Goal: Task Accomplishment & Management: Complete application form

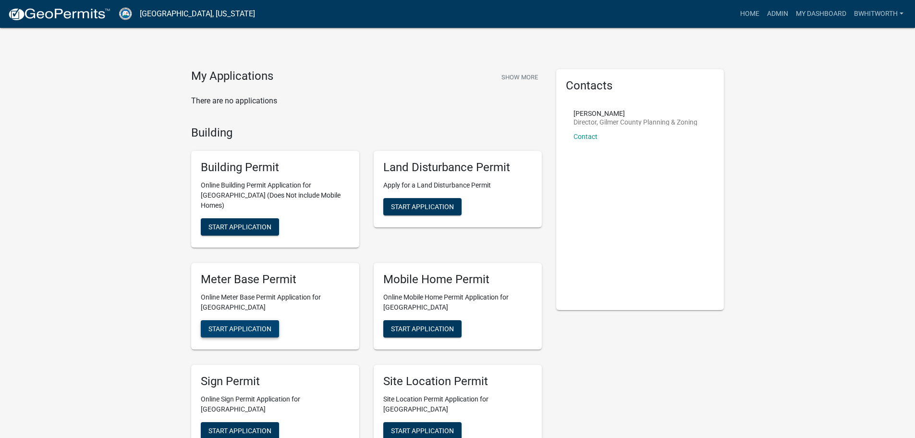
click at [230, 320] on button "Start Application" at bounding box center [240, 328] width 78 height 17
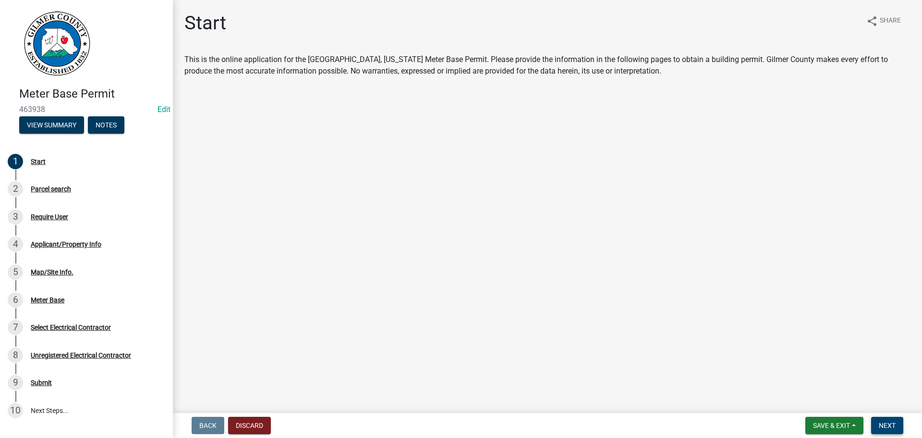
click at [875, 423] on button "Next" at bounding box center [887, 424] width 32 height 17
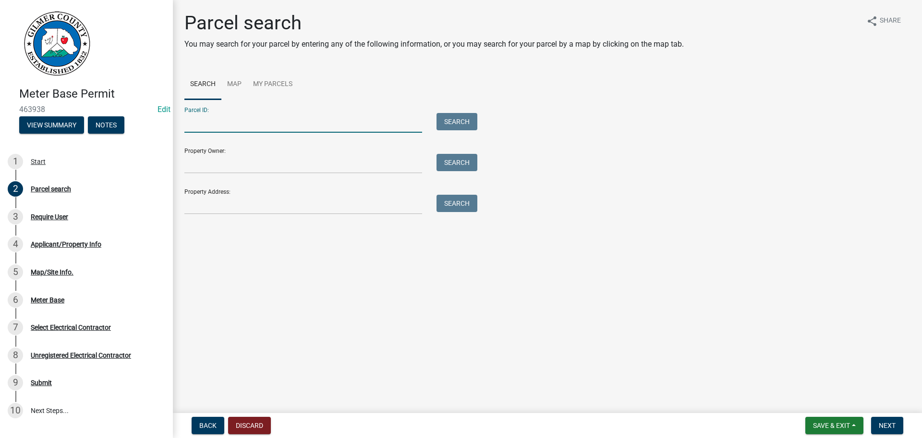
click at [254, 120] on input "Parcel ID:" at bounding box center [303, 123] width 238 height 20
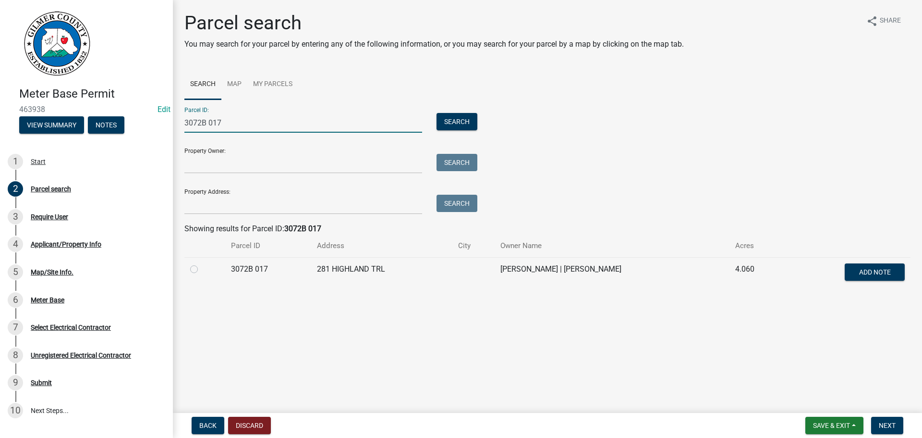
type input "3072B 017"
click at [202, 263] on label at bounding box center [202, 263] width 0 height 0
click at [202, 269] on 017 "radio" at bounding box center [205, 266] width 6 height 6
radio 017 "true"
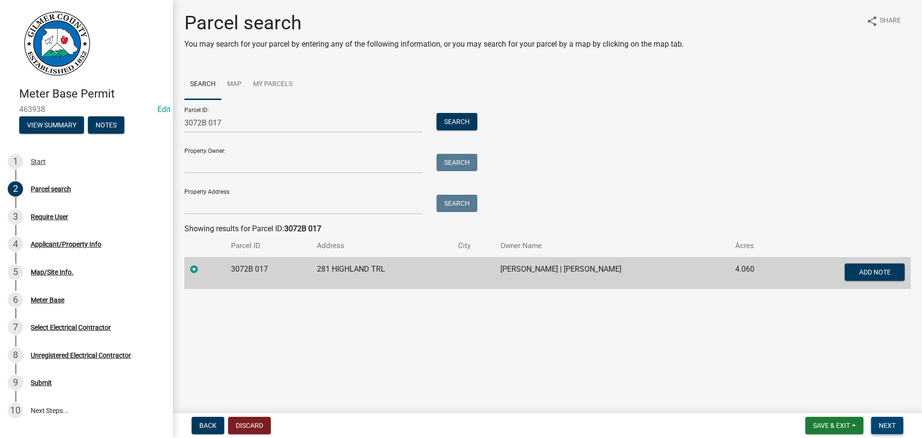
click at [882, 420] on button "Next" at bounding box center [887, 424] width 32 height 17
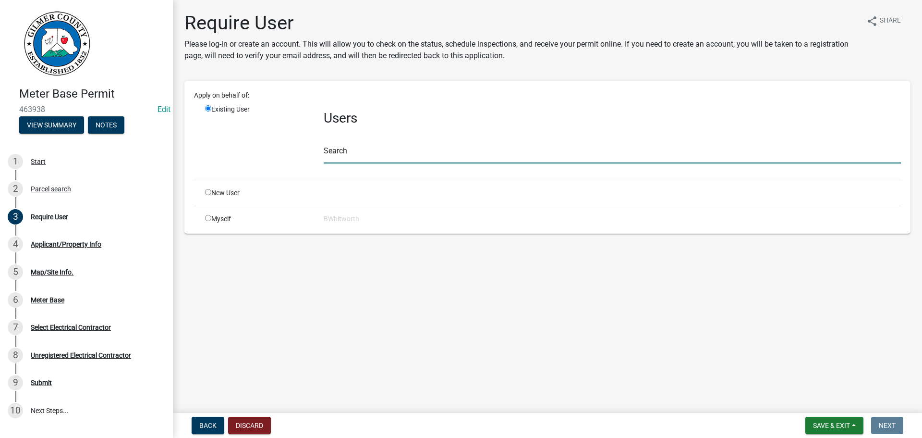
click at [356, 161] on input "text" at bounding box center [612, 154] width 577 height 20
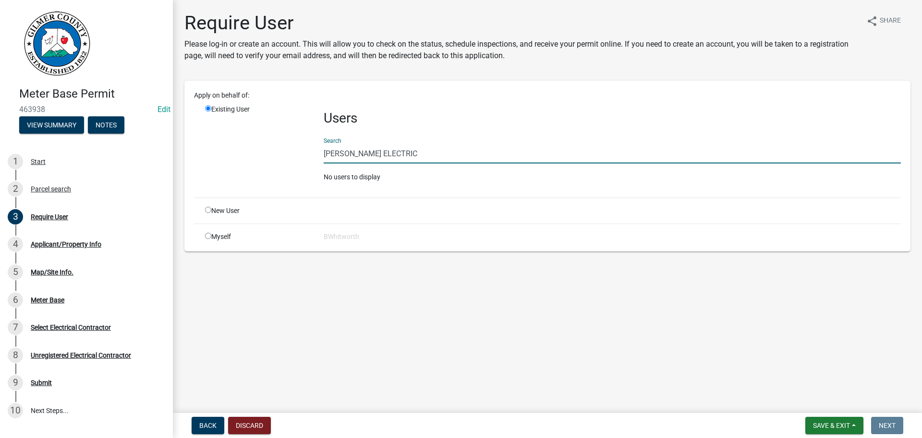
type input "[PERSON_NAME] ELECTRIC"
click at [208, 208] on input "radio" at bounding box center [208, 210] width 6 height 6
radio input "true"
radio input "false"
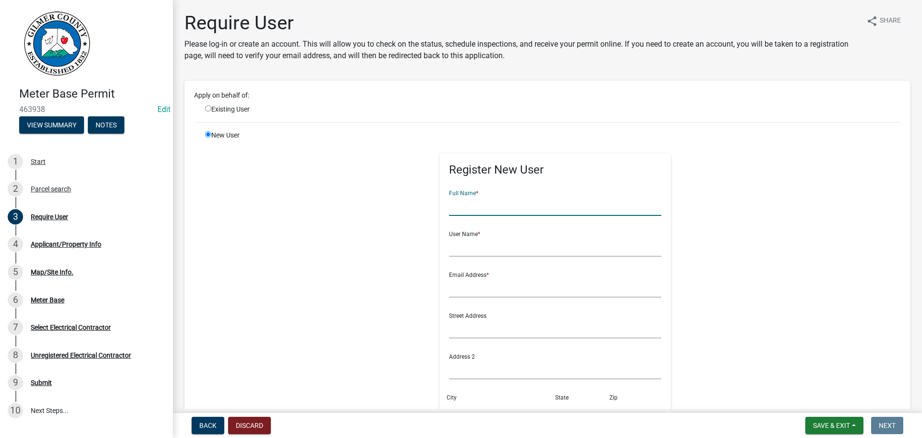
click at [513, 204] on input "text" at bounding box center [555, 206] width 213 height 20
type input "[PERSON_NAME] ELECTRIC"
click at [477, 248] on input "text" at bounding box center [555, 247] width 213 height 20
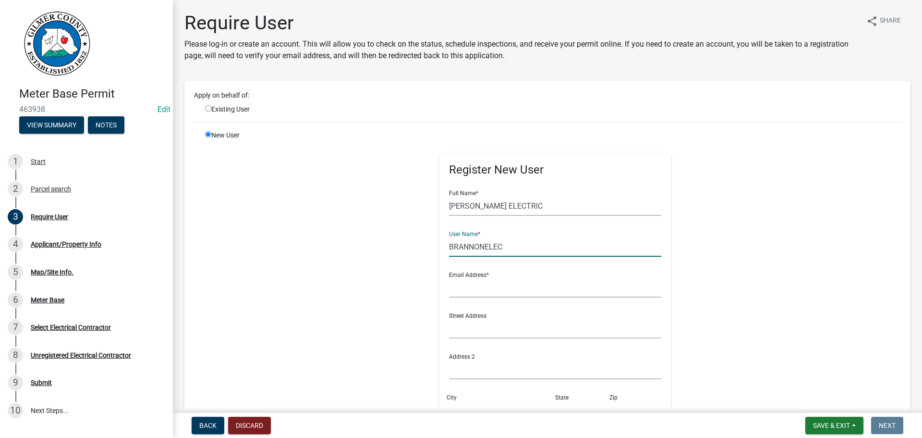
type input "BRANNONELEC"
click at [479, 281] on input "text" at bounding box center [555, 288] width 213 height 20
type input "[EMAIL_ADDRESS][DOMAIN_NAME]"
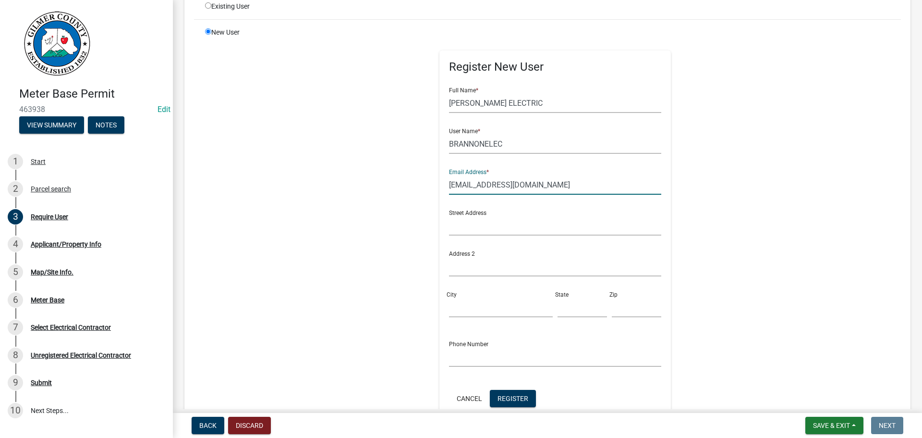
scroll to position [227, 0]
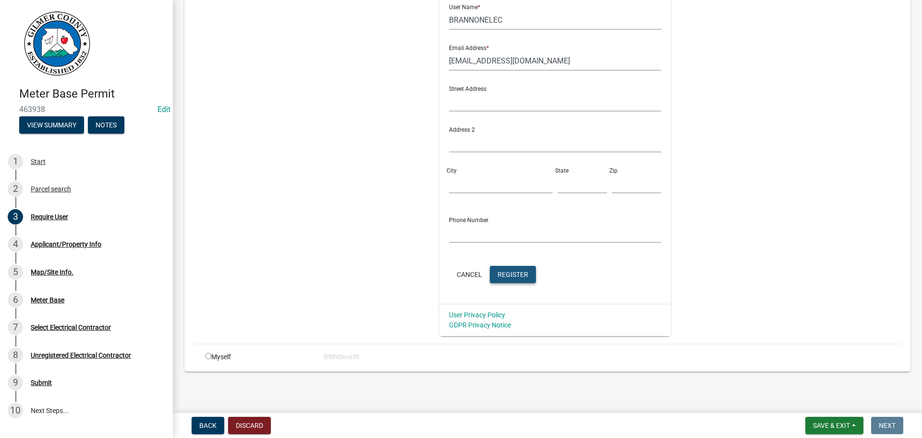
click at [500, 275] on span "Register" at bounding box center [513, 274] width 31 height 8
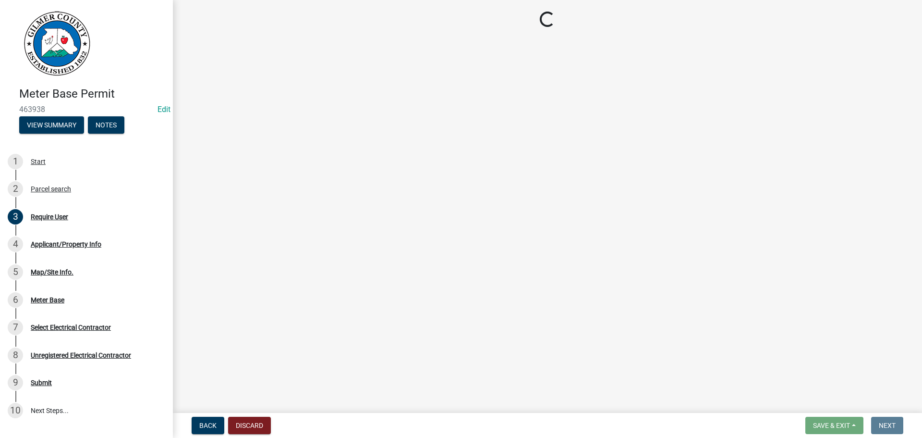
scroll to position [0, 0]
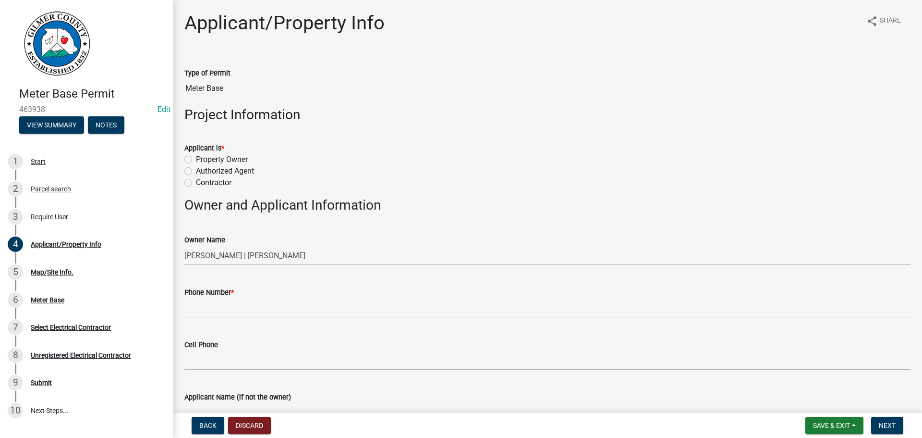
click at [196, 180] on label "Contractor" at bounding box center [214, 183] width 36 height 12
click at [196, 180] on input "Contractor" at bounding box center [199, 180] width 6 height 6
radio input "true"
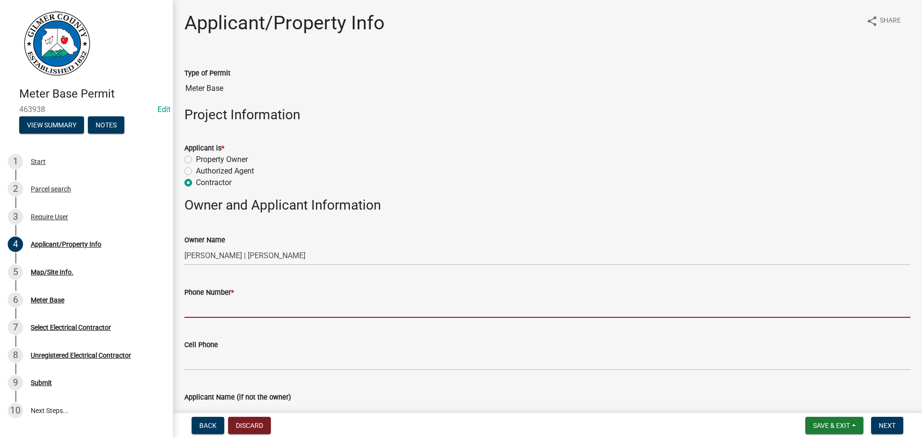
drag, startPoint x: 247, startPoint y: 308, endPoint x: 254, endPoint y: 305, distance: 7.1
click at [247, 308] on input "Phone Number *" at bounding box center [547, 308] width 726 height 20
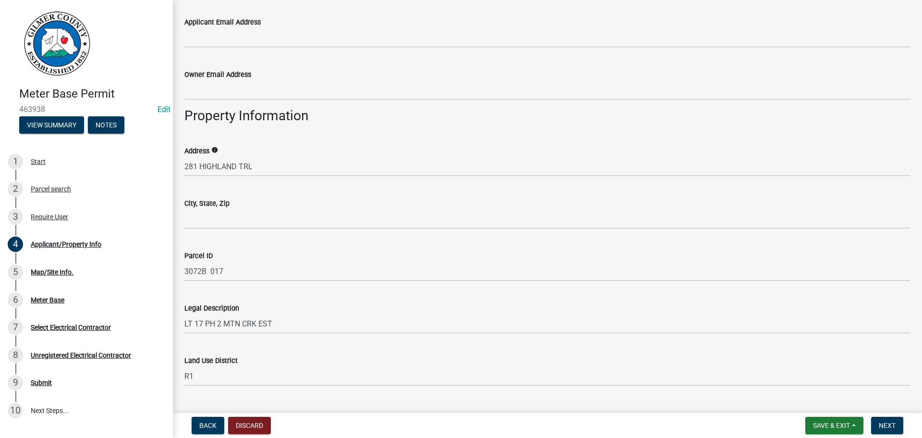
scroll to position [432, 0]
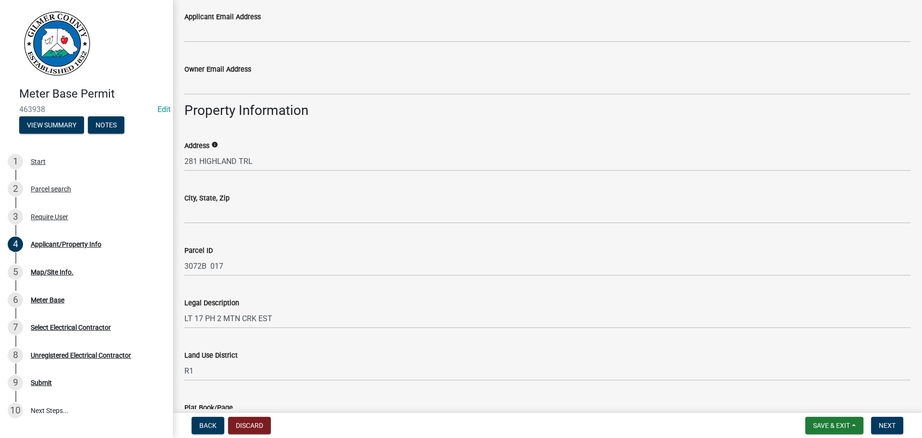
type input "707-467-7893"
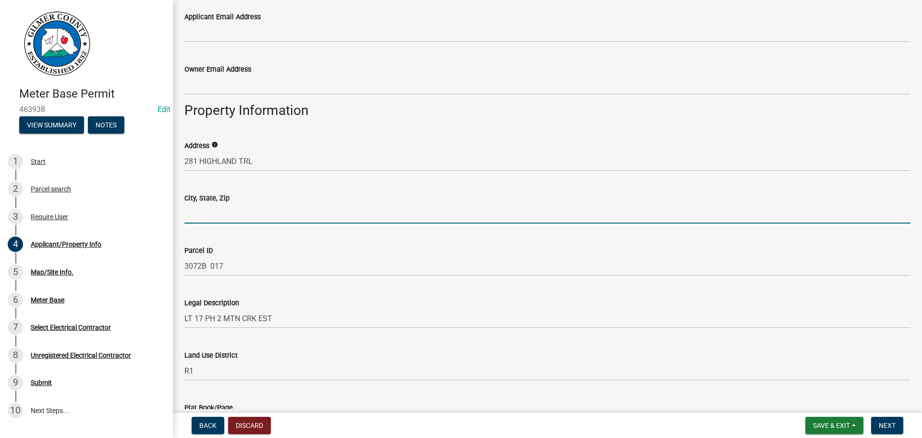
click at [216, 214] on input "City, State, Zip" at bounding box center [547, 214] width 726 height 20
type input "TALKING ROCK 30175"
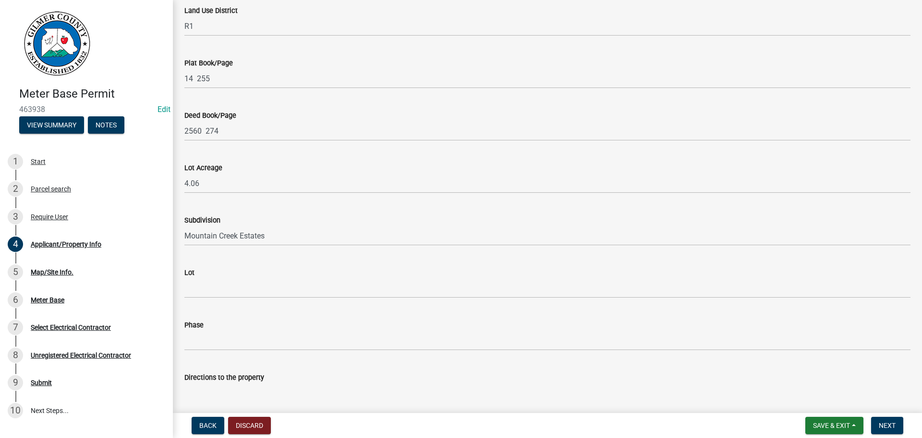
scroll to position [841, 0]
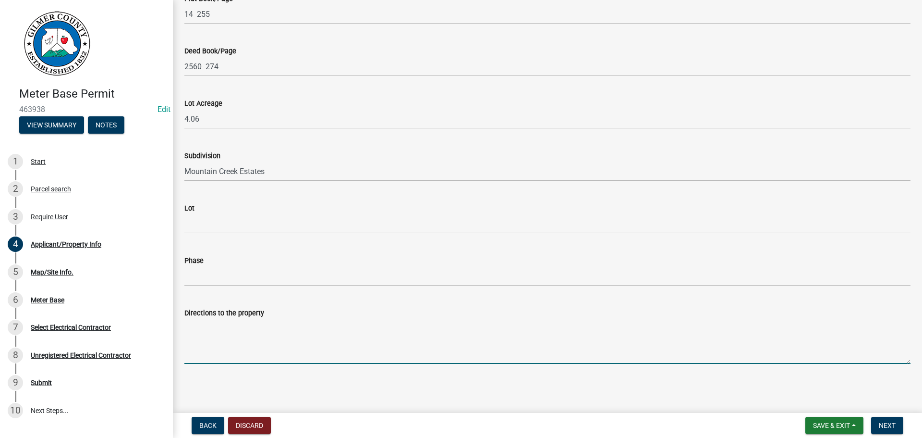
click at [220, 338] on textarea "Directions to the property" at bounding box center [547, 340] width 726 height 45
type textarea "28 HIGHLAND TRAIL"
click at [886, 428] on span "Next" at bounding box center [887, 425] width 17 height 8
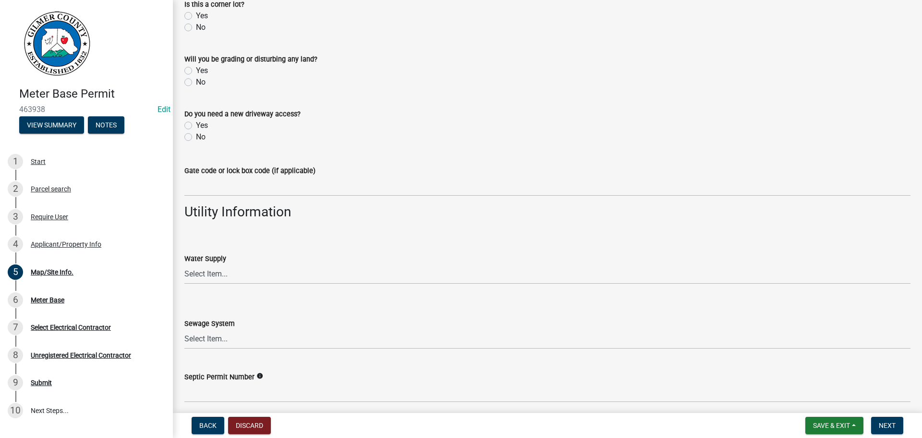
scroll to position [728, 0]
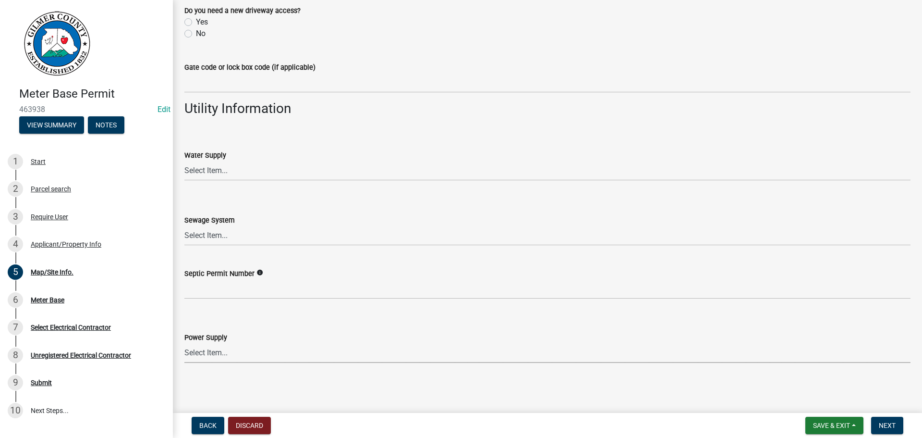
click at [236, 354] on select "Select Item... Amicalola EMC Blue Ridge EMC Tri-State Power Georgia Power" at bounding box center [547, 353] width 726 height 20
click at [242, 350] on select "Select Item... Amicalola EMC Blue Ridge EMC Tri-State Power Georgia Power" at bounding box center [547, 353] width 726 height 20
click at [218, 355] on select "Select Item... Amicalola EMC Blue Ridge EMC Tri-State Power Georgia Power" at bounding box center [547, 353] width 726 height 20
click at [184, 343] on select "Select Item... Amicalola EMC Blue Ridge EMC Tri-State Power Georgia Power" at bounding box center [547, 353] width 726 height 20
select select "c53c881c-384b-498d-8db1-c5ad9b2cb057"
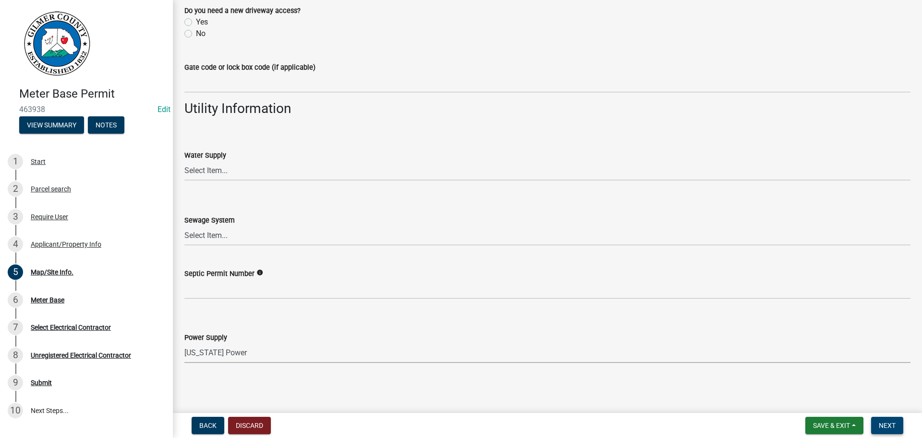
click at [890, 425] on span "Next" at bounding box center [887, 425] width 17 height 8
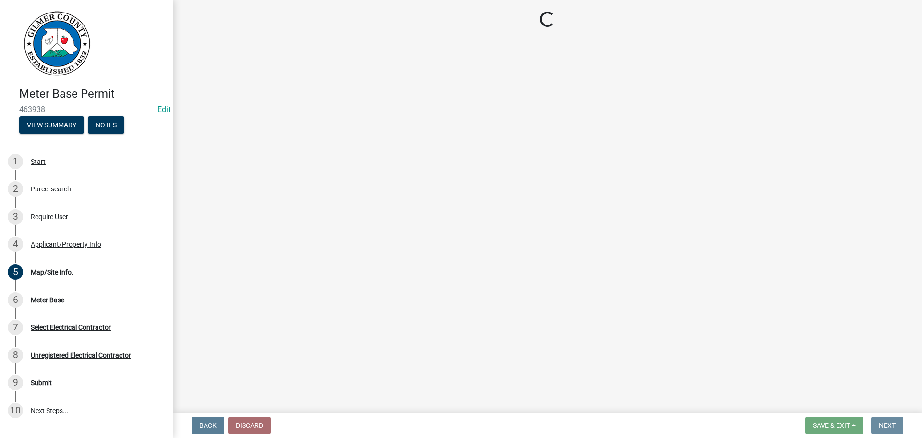
scroll to position [0, 0]
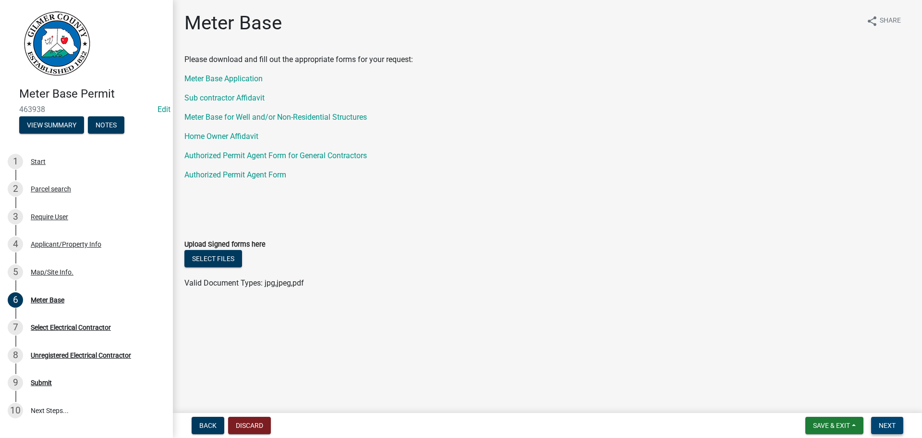
click at [888, 423] on span "Next" at bounding box center [887, 425] width 17 height 8
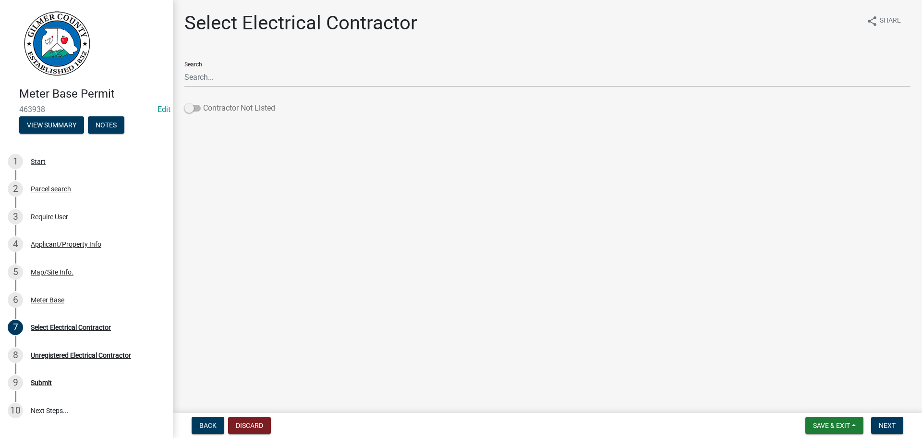
click at [187, 109] on span at bounding box center [192, 108] width 16 height 7
click at [203, 102] on input "Contractor Not Listed" at bounding box center [203, 102] width 0 height 0
click at [879, 425] on span "Next" at bounding box center [887, 425] width 17 height 8
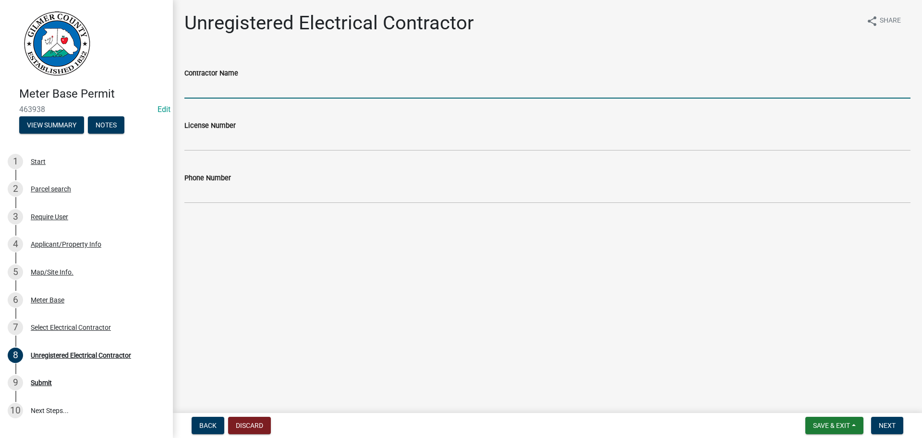
click at [242, 87] on input "Contractor Name" at bounding box center [547, 89] width 726 height 20
type input "TMOTHY BRANNON"
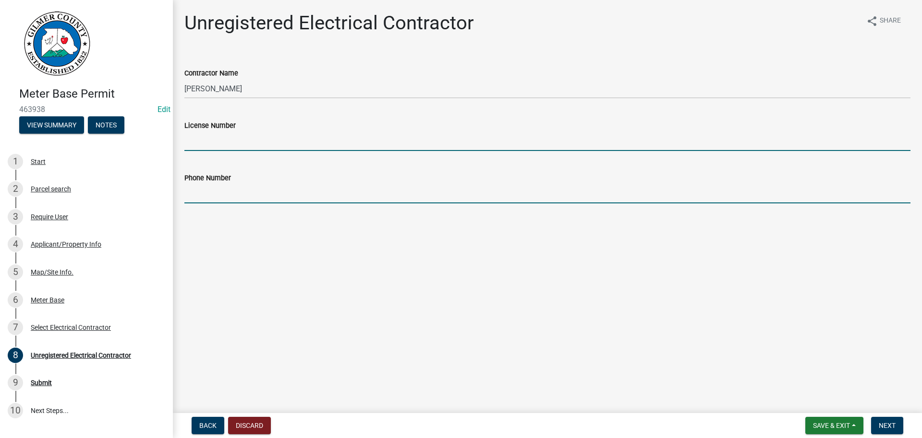
click at [300, 192] on input "Phone Number" at bounding box center [547, 193] width 726 height 20
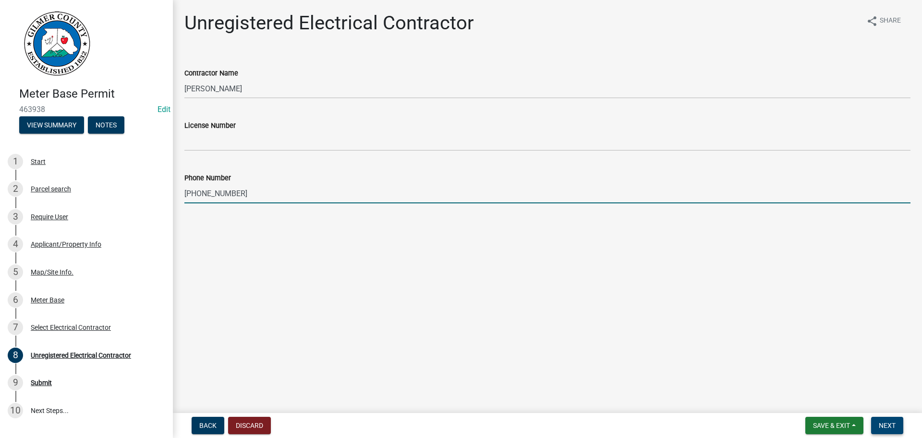
type input "470-755-1225"
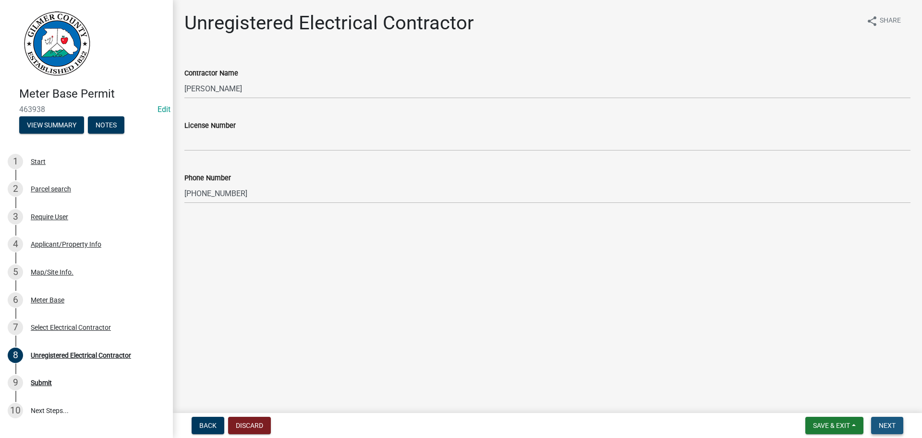
click at [883, 428] on span "Next" at bounding box center [887, 425] width 17 height 8
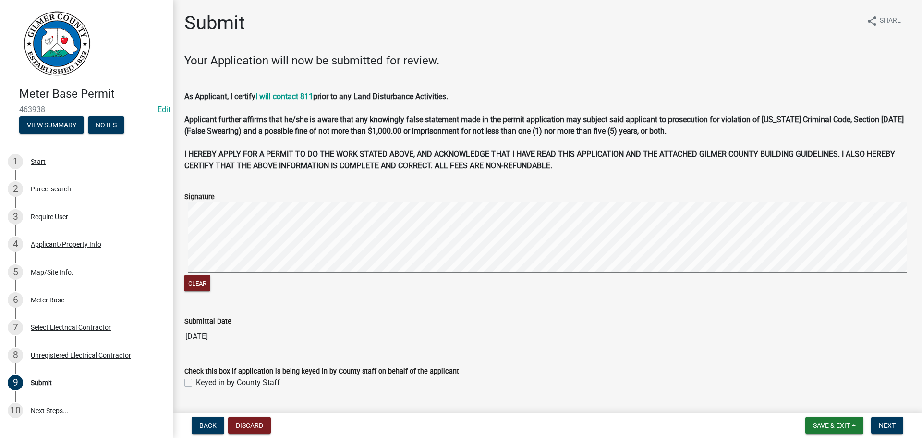
click at [196, 382] on label "Keyed in by County Staff" at bounding box center [238, 383] width 84 height 12
click at [196, 382] on input "Keyed in by County Staff" at bounding box center [199, 380] width 6 height 6
checkbox input "true"
click at [894, 429] on button "Next" at bounding box center [887, 424] width 32 height 17
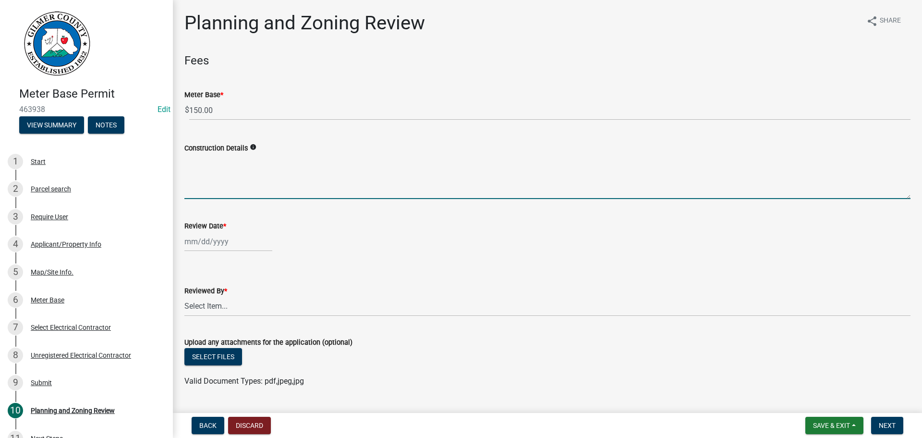
click at [209, 180] on textarea "Construction Details" at bounding box center [547, 176] width 726 height 45
type textarea "POWER FOR POLE BARN"
click at [227, 239] on div at bounding box center [228, 242] width 88 height 20
select select "8"
select select "2025"
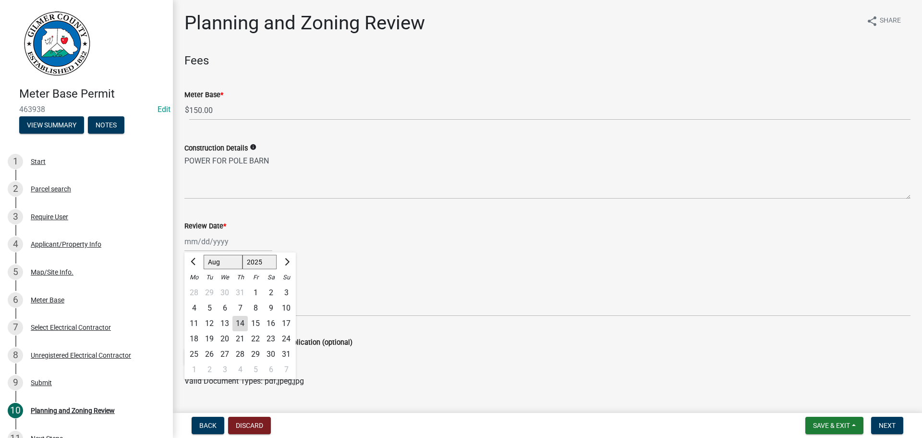
click at [235, 317] on div "14" at bounding box center [239, 323] width 15 height 15
type input "[DATE]"
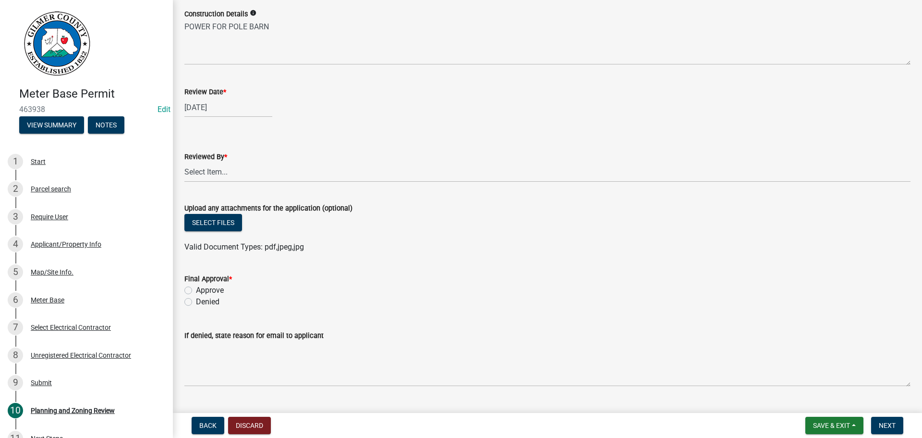
scroll to position [144, 0]
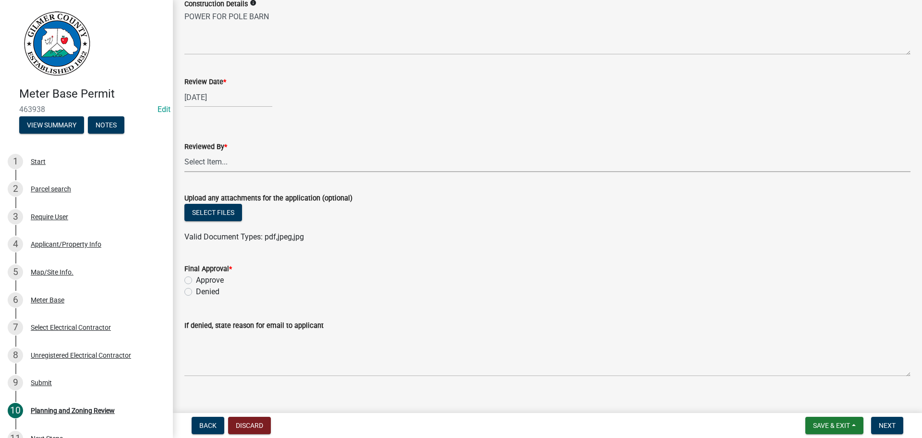
click at [203, 155] on select "Select Item... [PERSON_NAME] [PERSON_NAME] [PERSON_NAME] [PERSON_NAME] [PERSON_…" at bounding box center [547, 162] width 726 height 20
click at [184, 152] on select "Select Item... [PERSON_NAME] [PERSON_NAME] [PERSON_NAME] [PERSON_NAME] [PERSON_…" at bounding box center [547, 162] width 726 height 20
select select "f66b4cef-93c9-440c-84d8-a2c8d35cb7c1"
click at [196, 279] on label "Approve" at bounding box center [210, 280] width 28 height 12
click at [196, 279] on input "Approve" at bounding box center [199, 277] width 6 height 6
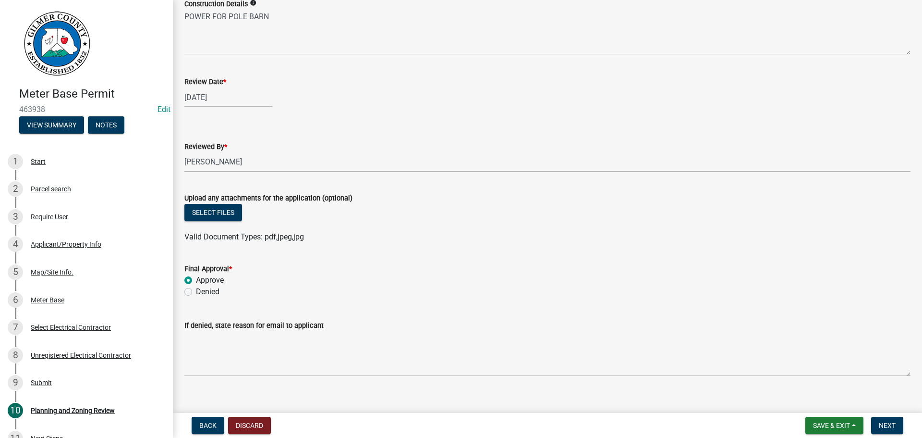
radio input "true"
click at [880, 422] on span "Next" at bounding box center [887, 425] width 17 height 8
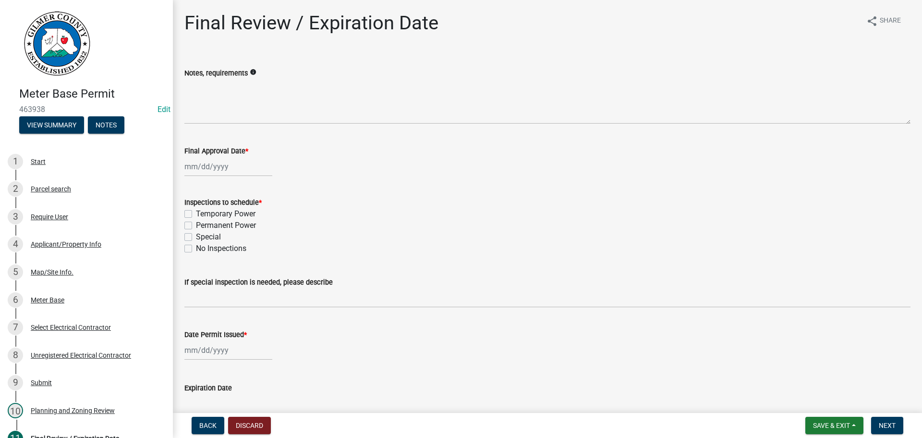
click at [226, 166] on div at bounding box center [228, 167] width 88 height 20
select select "8"
select select "2025"
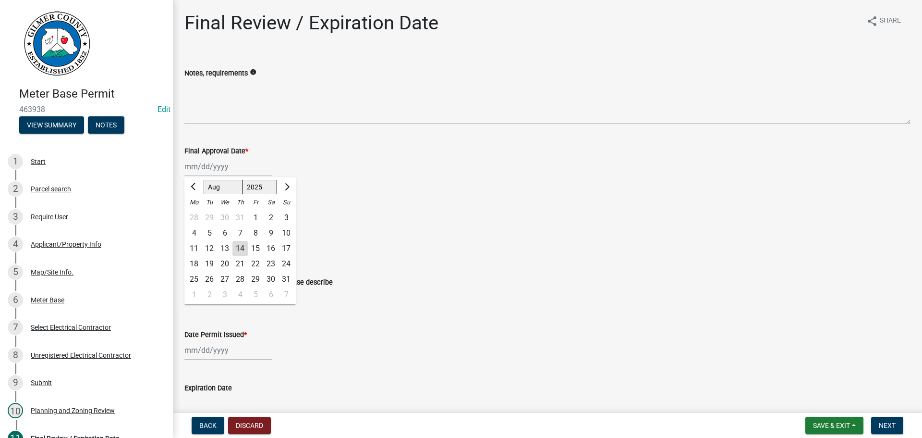
click at [240, 247] on div "14" at bounding box center [239, 248] width 15 height 15
type input "[DATE]"
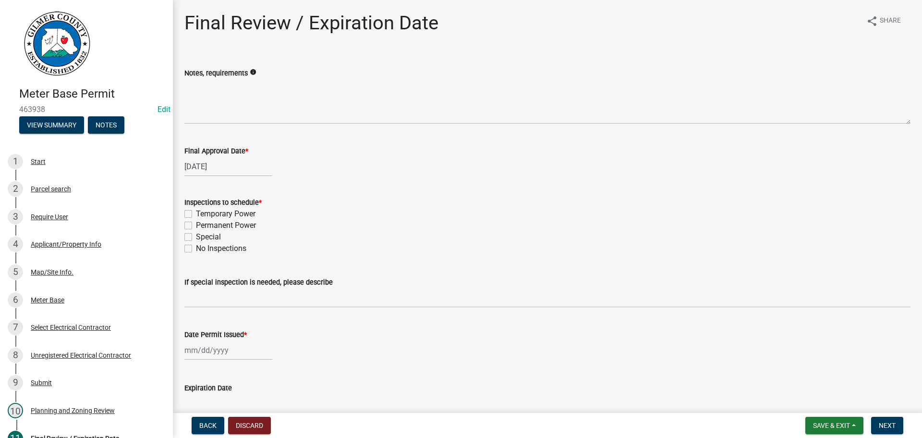
click at [196, 224] on label "Permanent Power" at bounding box center [226, 226] width 60 height 12
click at [196, 224] on input "Permanent Power" at bounding box center [199, 223] width 6 height 6
checkbox input "true"
checkbox input "false"
checkbox input "true"
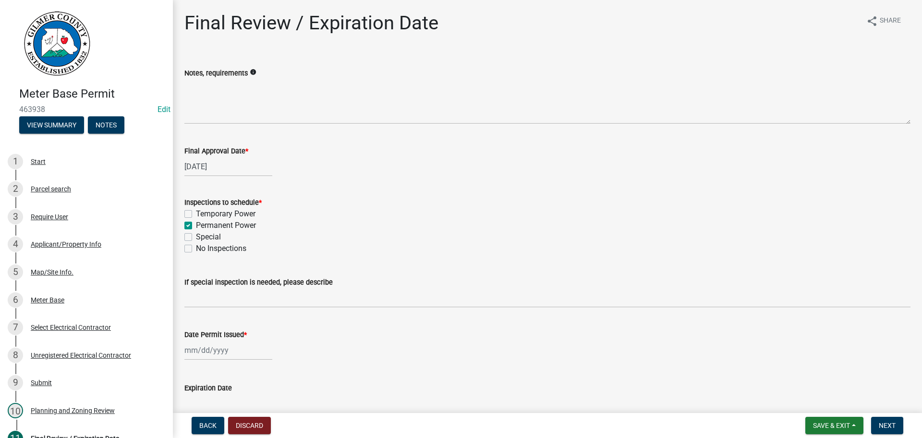
checkbox input "false"
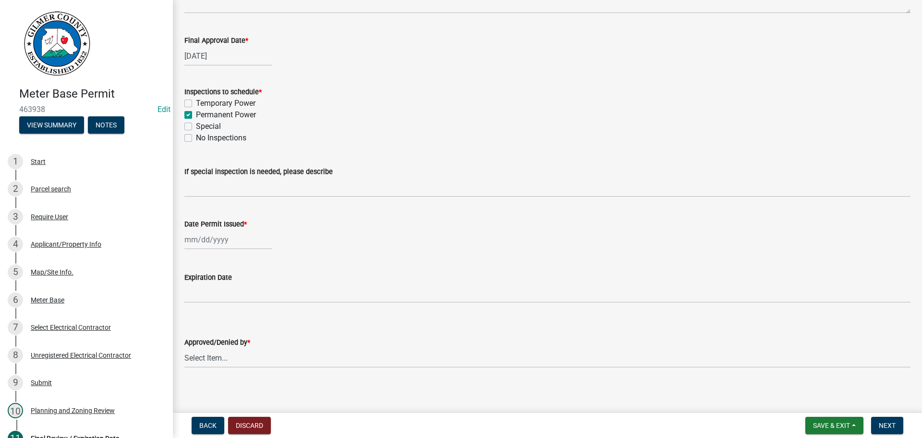
scroll to position [115, 0]
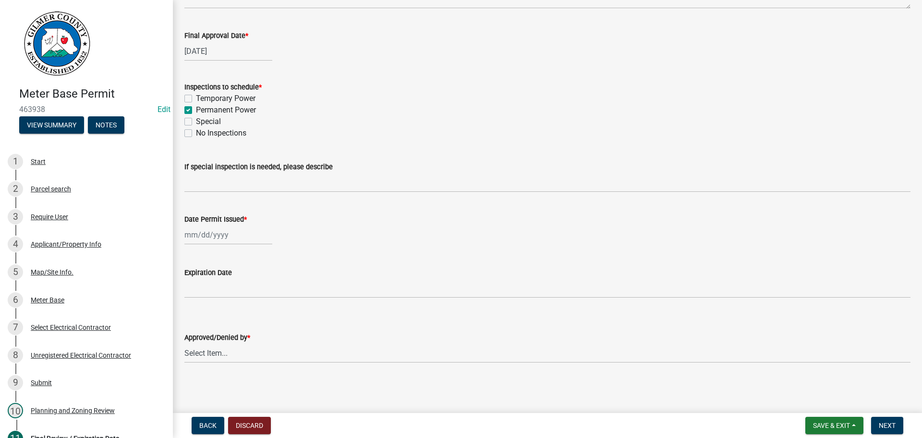
click at [197, 238] on div at bounding box center [228, 235] width 88 height 20
select select "8"
select select "2025"
click at [238, 313] on div "14" at bounding box center [239, 316] width 15 height 15
type input "[DATE]"
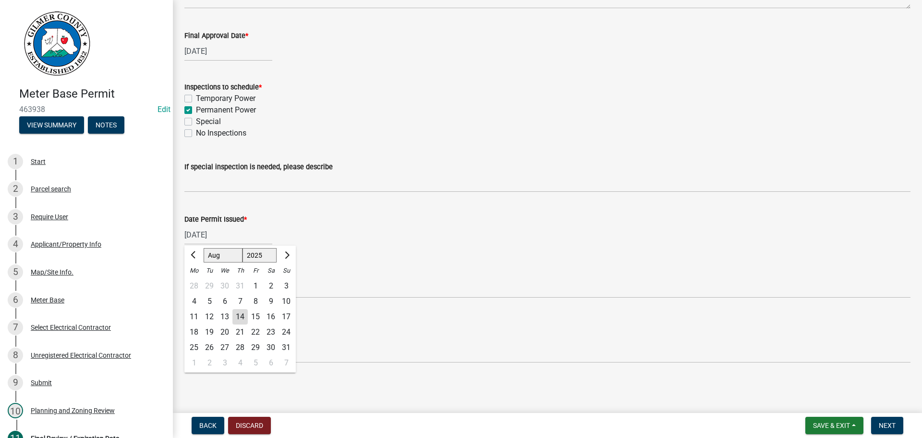
scroll to position [79, 0]
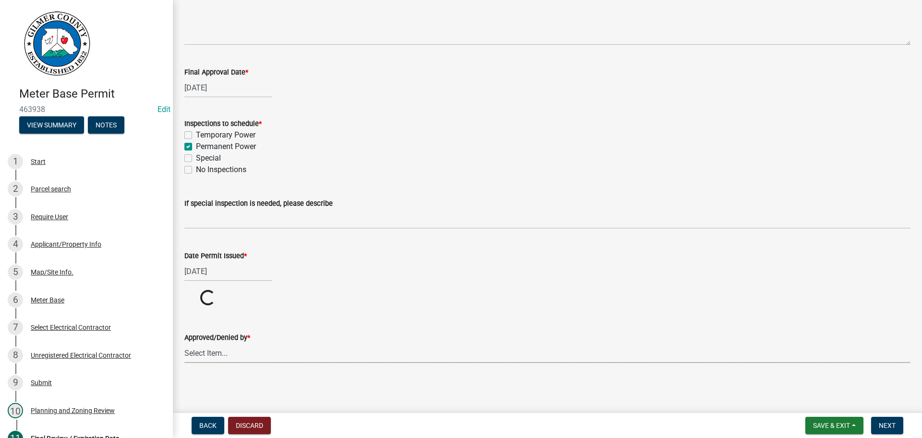
click at [216, 350] on select "Select Item... [PERSON_NAME] [PERSON_NAME] [PERSON_NAME] [PERSON_NAME] [PERSON_…" at bounding box center [547, 353] width 726 height 20
click at [184, 379] on select "Select Item... [PERSON_NAME] [PERSON_NAME] [PERSON_NAME] [PERSON_NAME] [PERSON_…" at bounding box center [547, 389] width 726 height 20
select select "f66b4cef-93c9-440c-84d8-a2c8d35cb7c1"
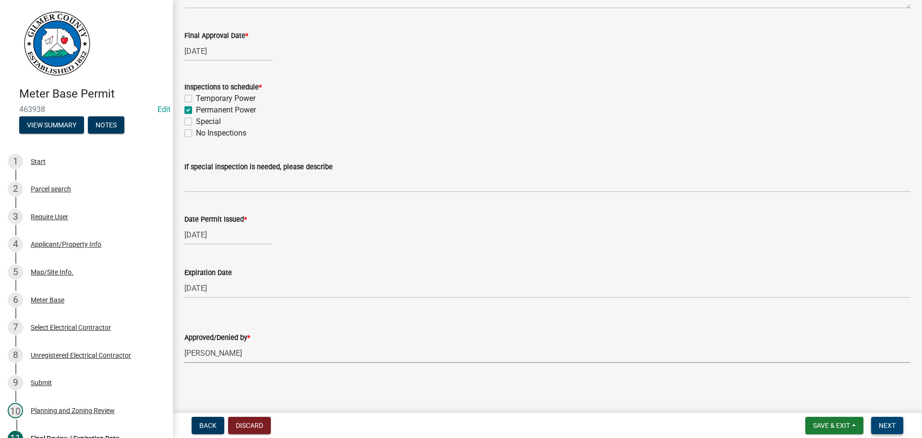
click at [888, 425] on span "Next" at bounding box center [887, 425] width 17 height 8
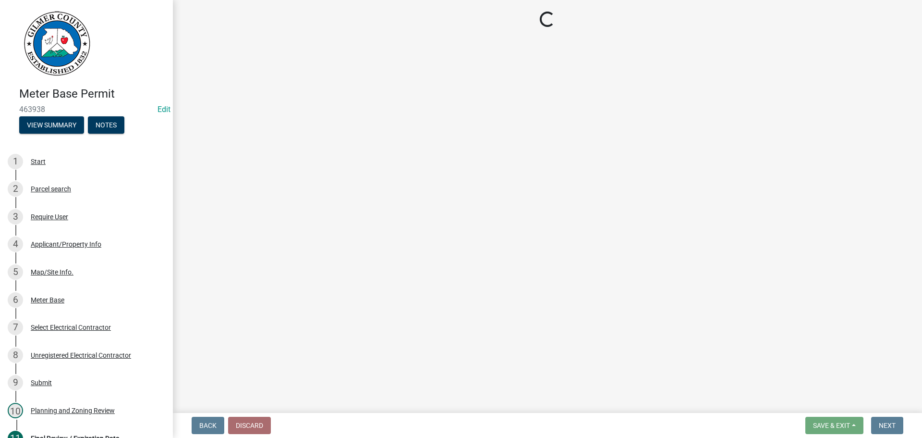
select select "2: 1"
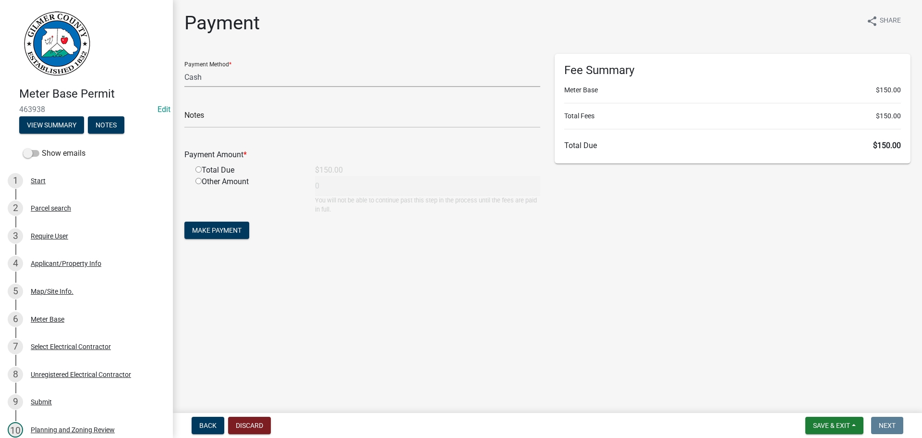
click at [239, 71] on select "Credit Card POS Check Cash" at bounding box center [362, 77] width 356 height 20
click at [184, 67] on select "Credit Card POS Check Cash" at bounding box center [362, 77] width 356 height 20
click at [198, 170] on input "radio" at bounding box center [198, 169] width 6 height 6
radio input "true"
type input "150"
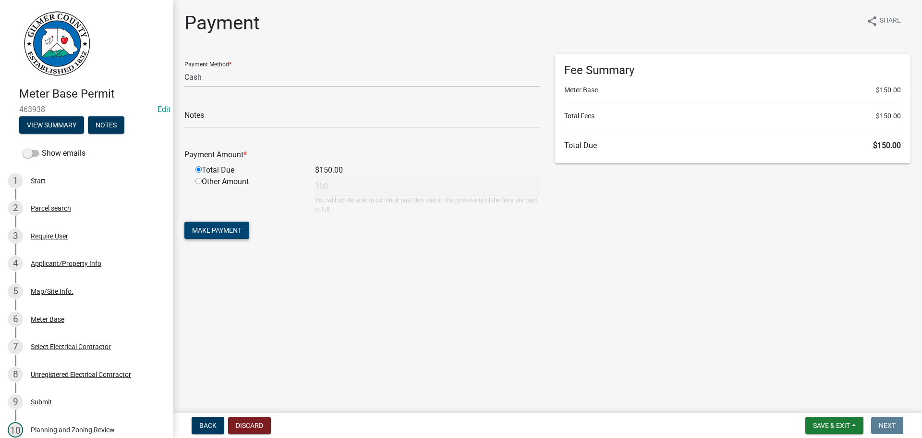
click at [209, 228] on span "Make Payment" at bounding box center [216, 230] width 49 height 8
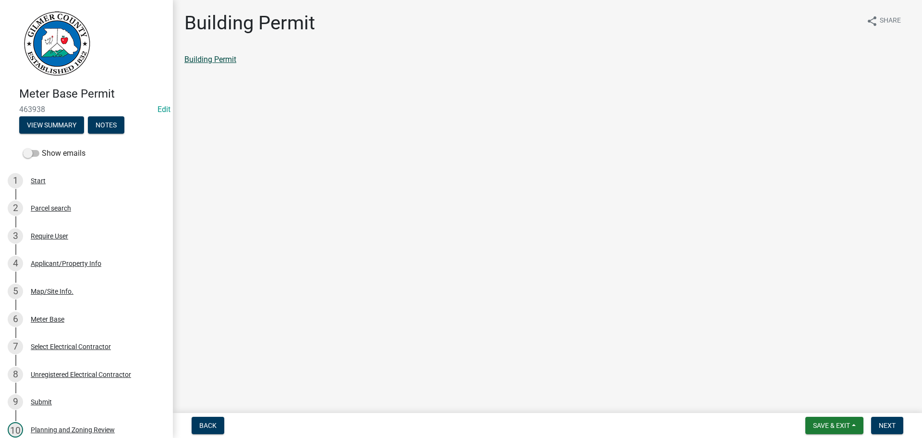
click at [208, 61] on link "Building Permit" at bounding box center [210, 59] width 52 height 9
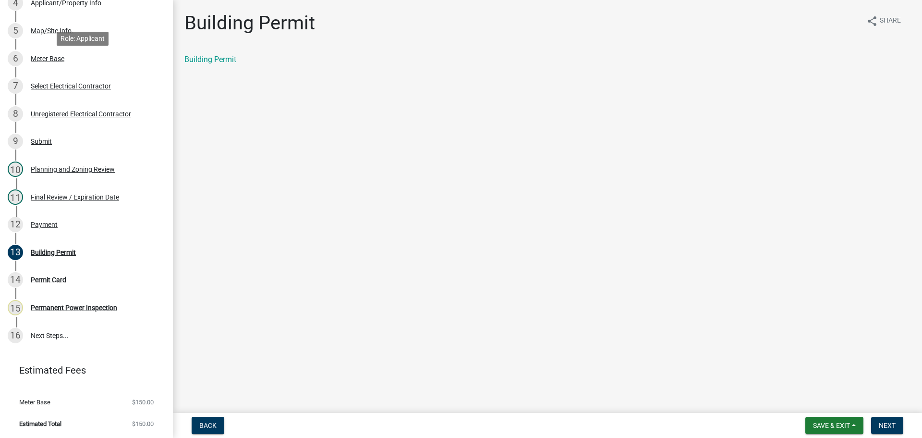
scroll to position [261, 0]
click at [50, 222] on div "Payment" at bounding box center [44, 223] width 27 height 7
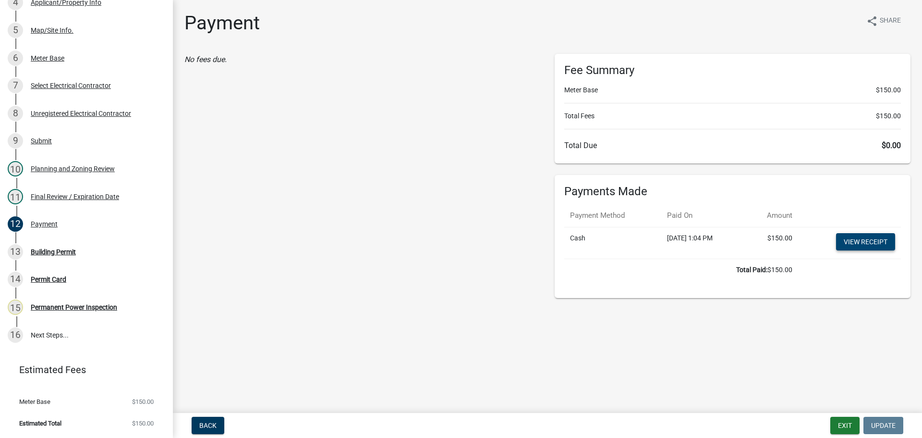
click at [847, 243] on link "View receipt" at bounding box center [865, 241] width 59 height 17
click at [50, 250] on div "Building Permit" at bounding box center [53, 251] width 45 height 7
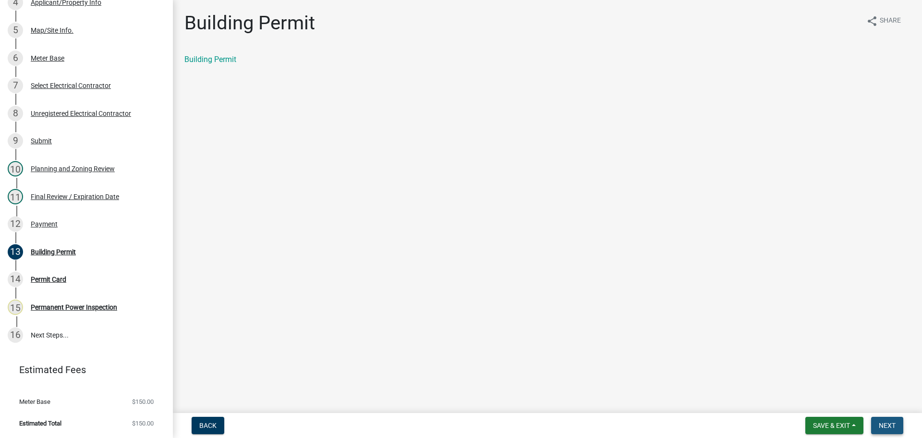
click at [887, 423] on span "Next" at bounding box center [887, 425] width 17 height 8
click at [179, 160] on main "Permit Card share Share Permit Card" at bounding box center [547, 204] width 749 height 409
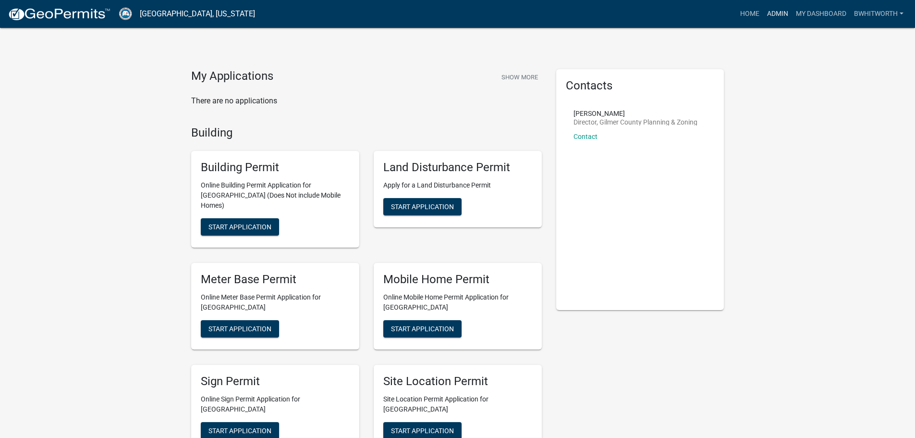
click at [779, 11] on link "Admin" at bounding box center [777, 14] width 29 height 18
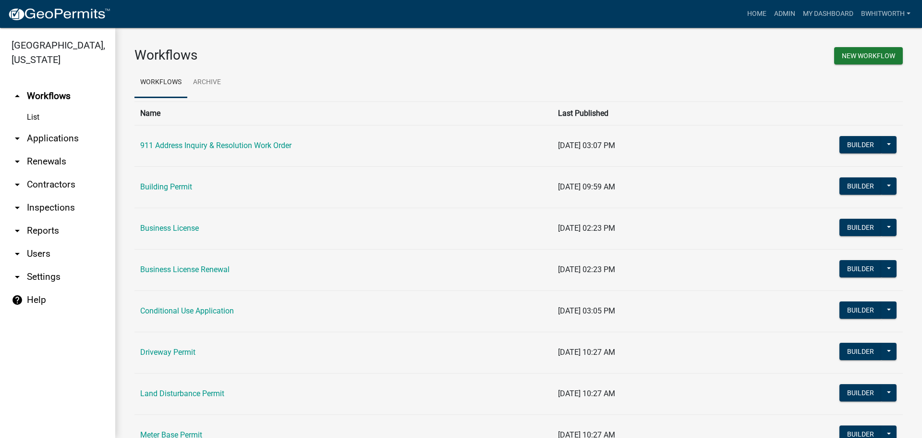
click at [28, 136] on link "arrow_drop_down Applications" at bounding box center [57, 138] width 115 height 23
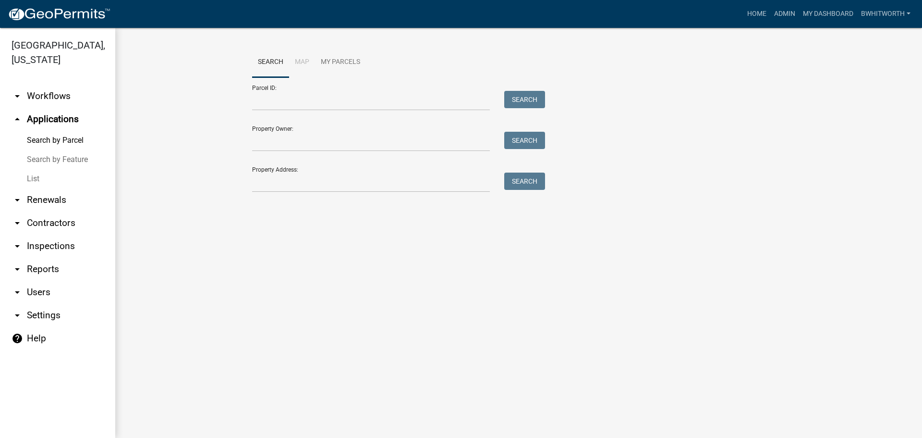
click at [32, 181] on link "List" at bounding box center [57, 178] width 115 height 19
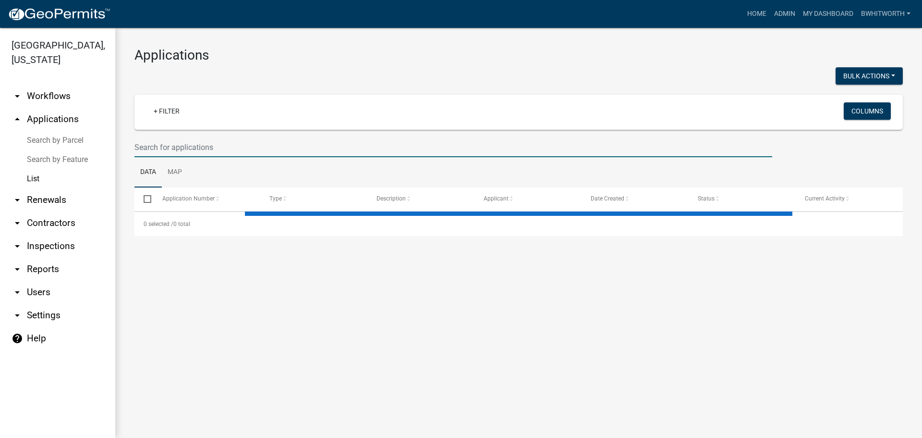
click at [210, 148] on input "text" at bounding box center [453, 147] width 638 height 20
select select "3: 100"
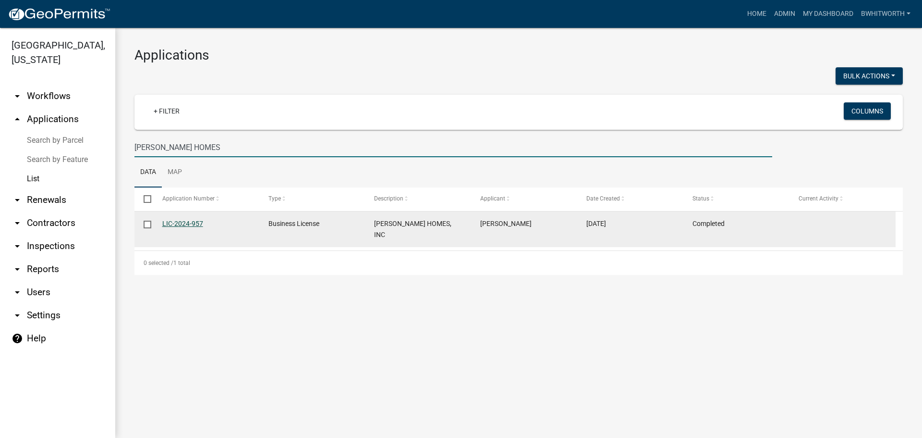
type input "[PERSON_NAME] HOMES"
click at [168, 220] on link "LIC-2024-957" at bounding box center [182, 224] width 41 height 8
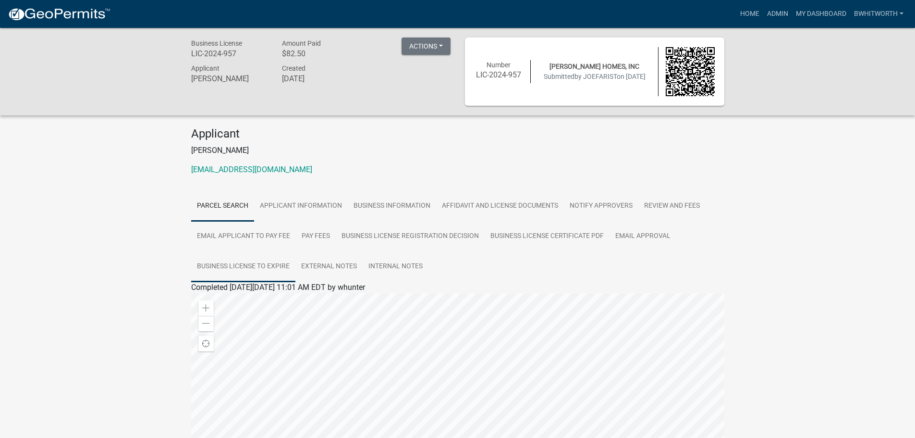
click at [255, 263] on link "Business License to Expire" at bounding box center [243, 266] width 104 height 31
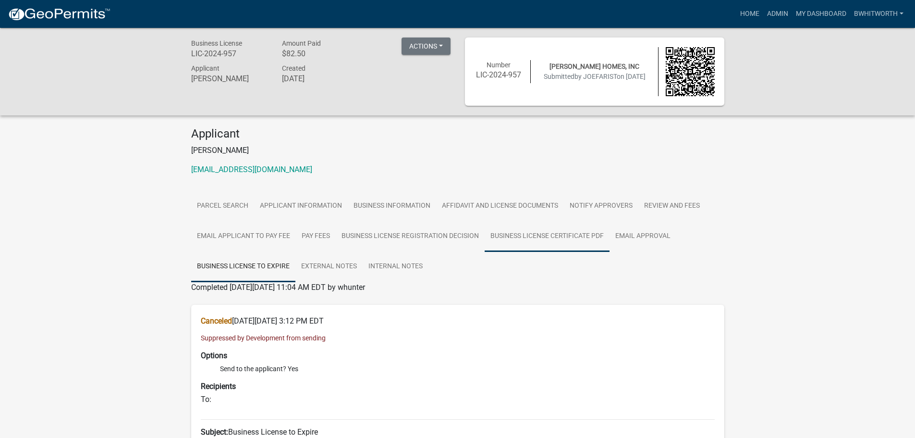
click at [542, 236] on link "Business License Certificate PDF" at bounding box center [547, 236] width 125 height 31
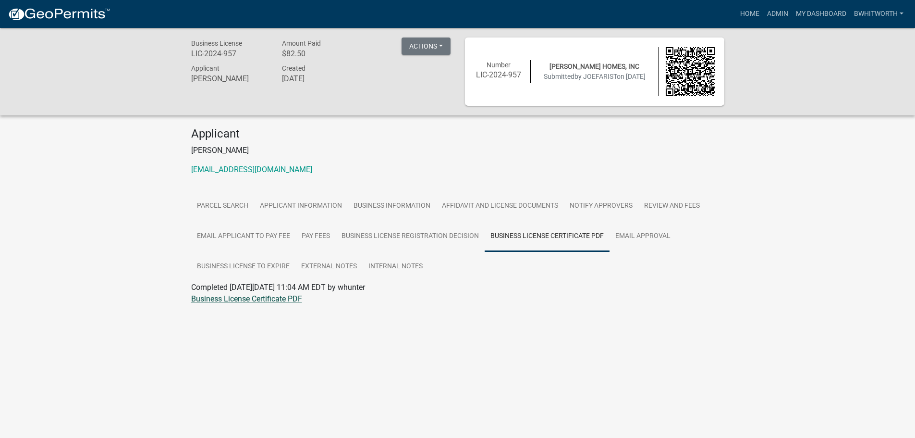
click at [250, 299] on link "Business License Certificate PDF" at bounding box center [246, 298] width 111 height 9
click at [753, 13] on link "Home" at bounding box center [749, 14] width 27 height 18
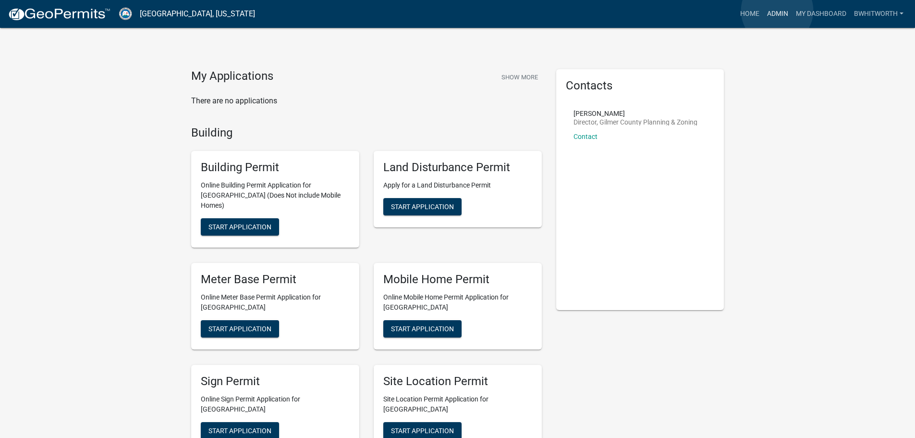
click at [777, 11] on link "Admin" at bounding box center [777, 14] width 29 height 18
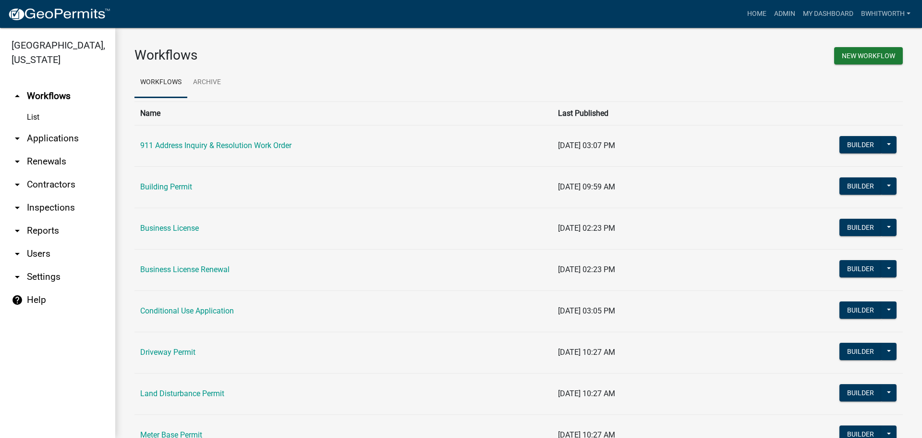
click at [42, 158] on link "arrow_drop_down Renewals" at bounding box center [57, 161] width 115 height 23
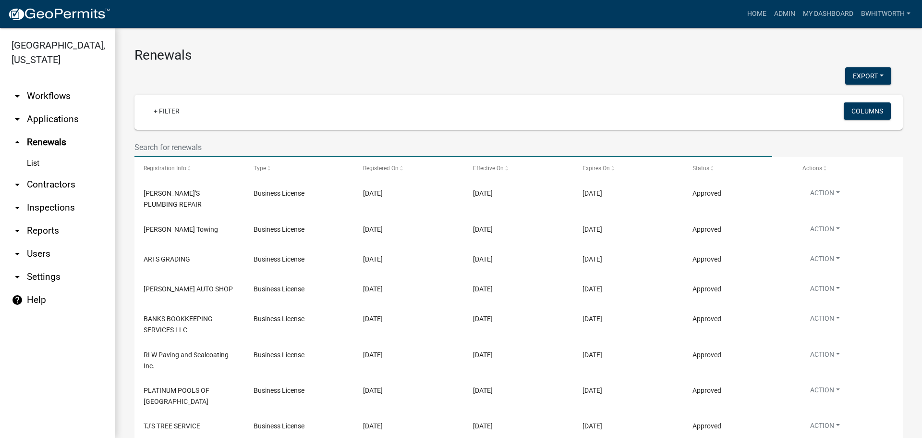
click at [200, 146] on input "text" at bounding box center [453, 147] width 638 height 20
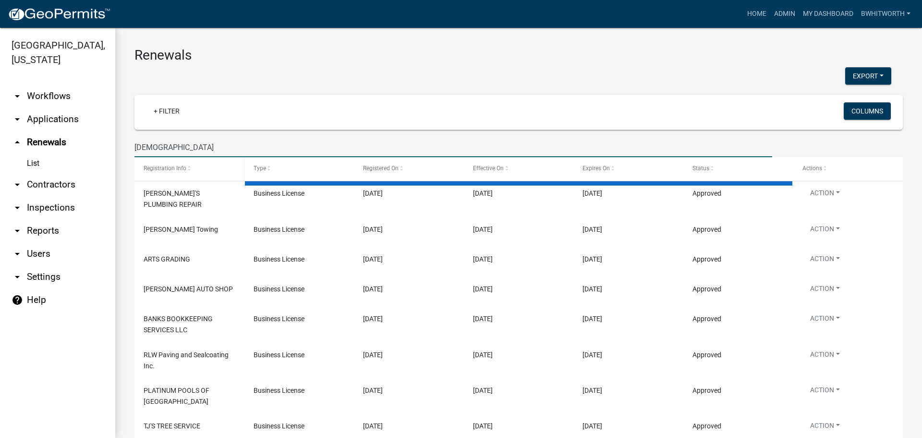
click at [206, 171] on div "Registration Info" at bounding box center [189, 169] width 91 height 10
click at [195, 147] on input "[DEMOGRAPHIC_DATA]" at bounding box center [453, 147] width 638 height 20
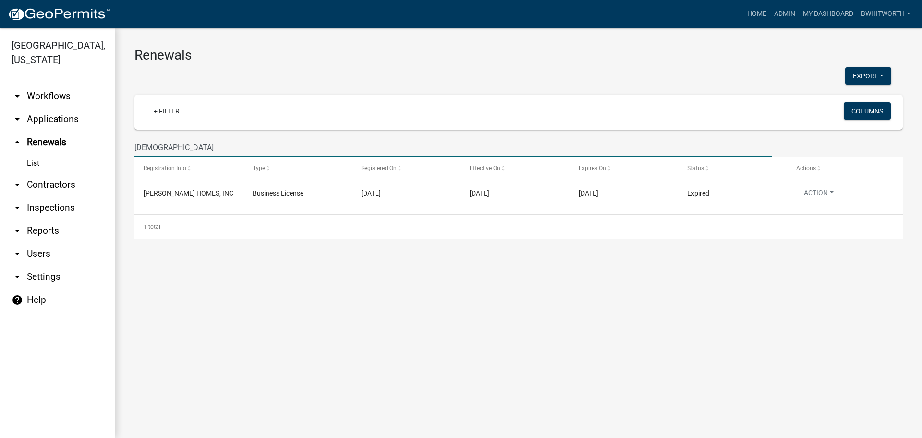
type input "[PERSON_NAME] HOMES"
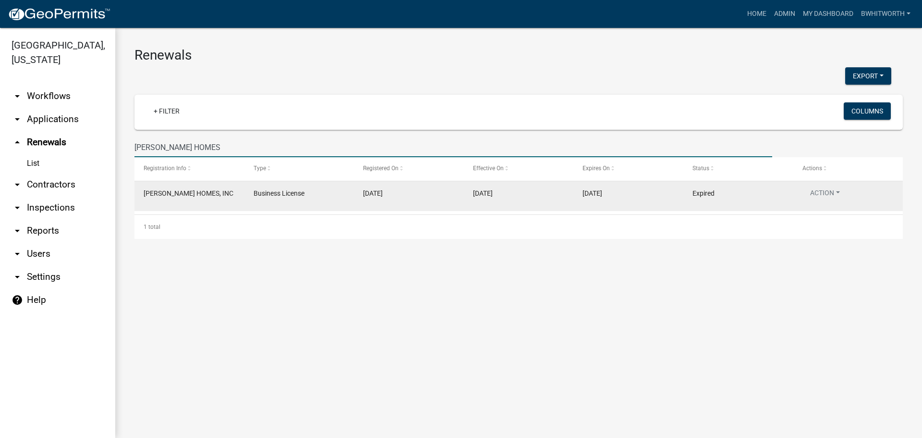
click at [172, 193] on span "[PERSON_NAME] HOMES, INC" at bounding box center [189, 193] width 90 height 8
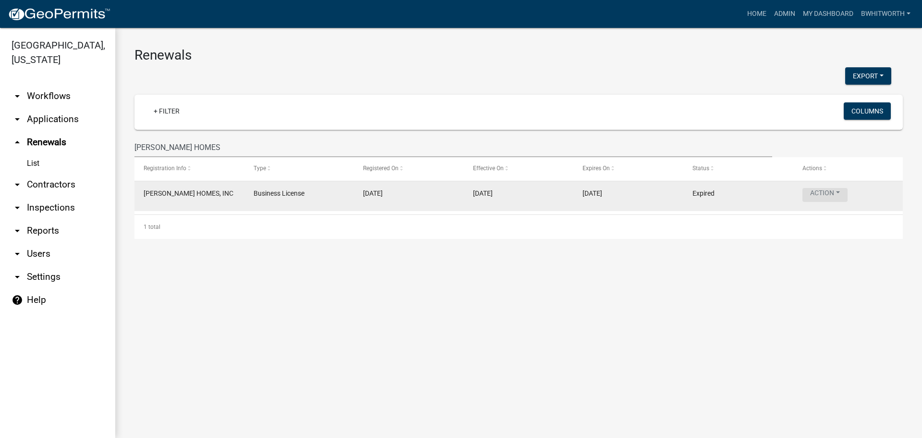
click at [820, 193] on button "Action" at bounding box center [825, 195] width 45 height 14
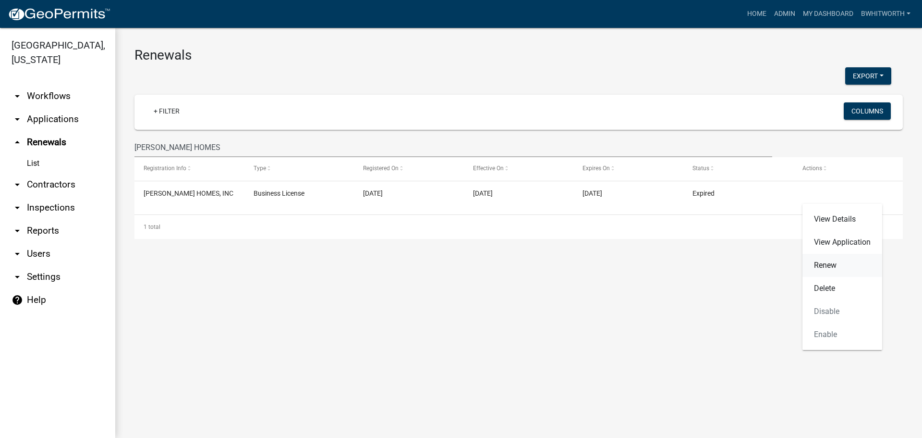
click at [833, 265] on link "Renew" at bounding box center [843, 265] width 80 height 23
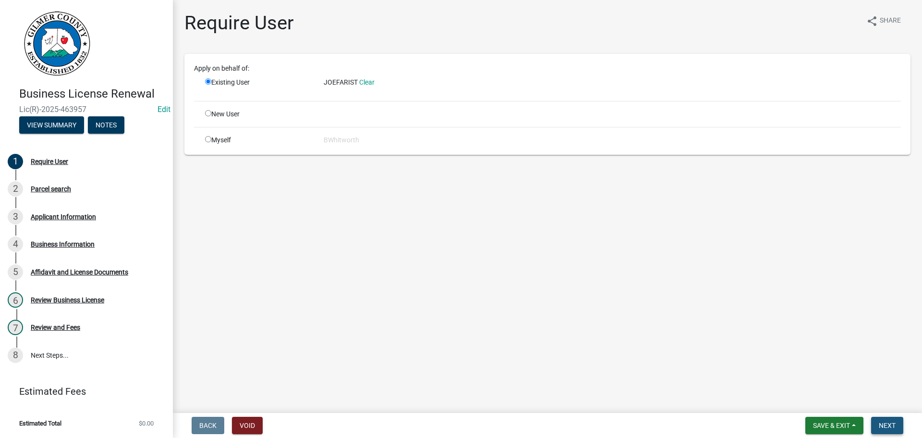
click at [886, 424] on span "Next" at bounding box center [887, 425] width 17 height 8
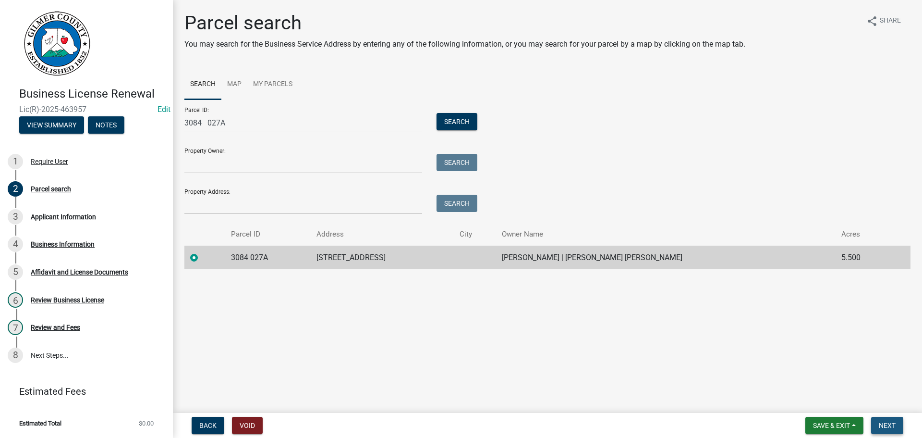
click at [893, 425] on span "Next" at bounding box center [887, 425] width 17 height 8
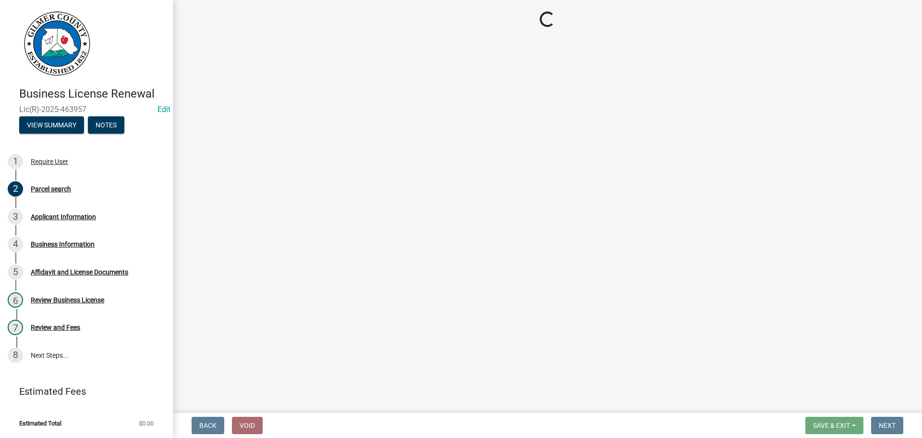
select select "GA"
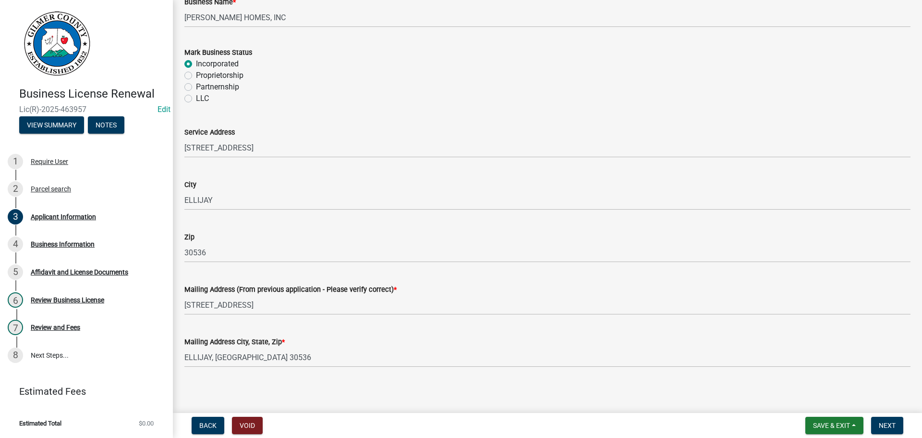
scroll to position [704, 0]
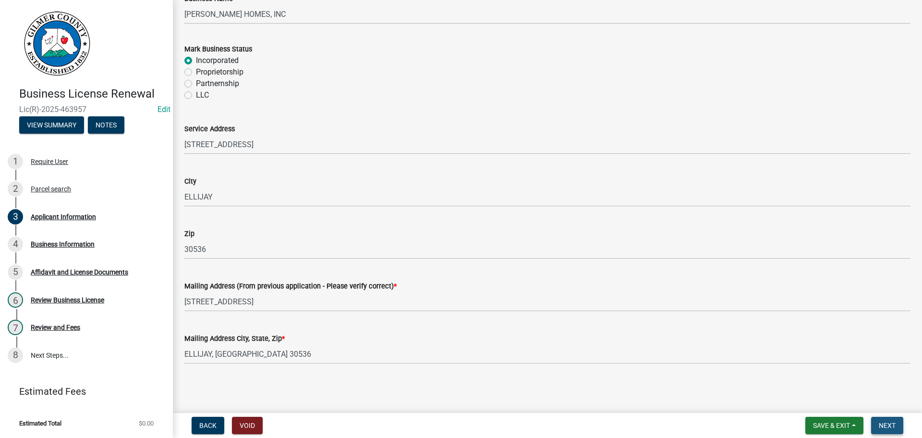
click at [891, 426] on span "Next" at bounding box center [887, 425] width 17 height 8
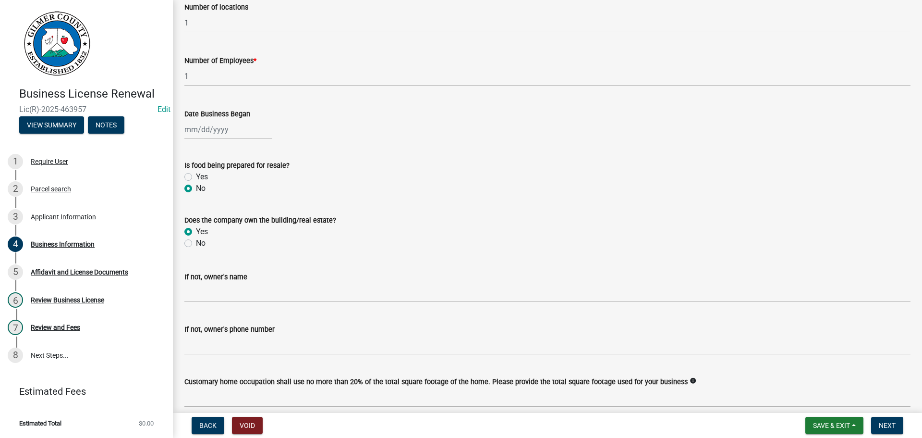
scroll to position [235, 0]
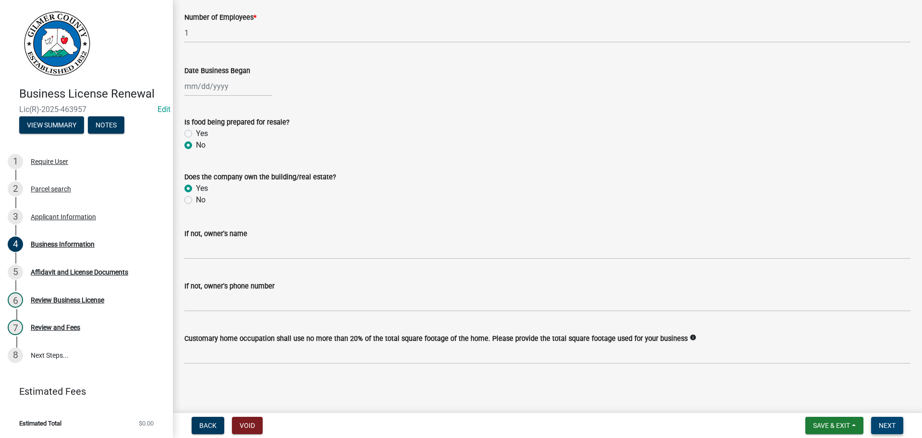
click at [894, 422] on span "Next" at bounding box center [887, 425] width 17 height 8
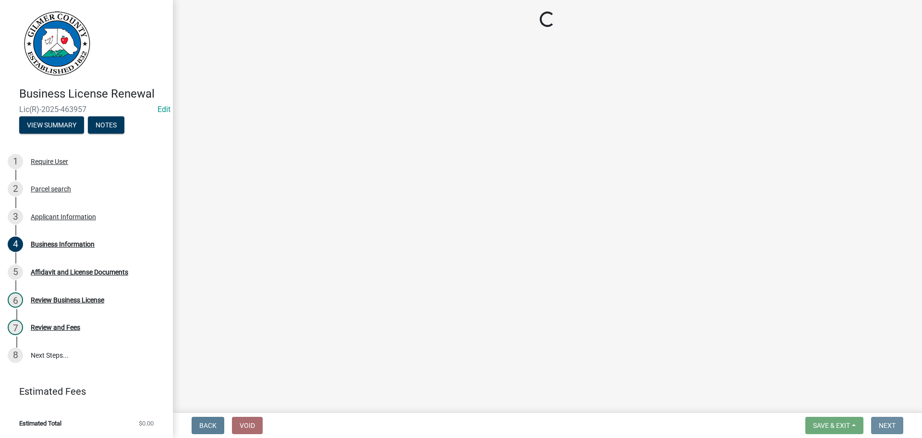
scroll to position [0, 0]
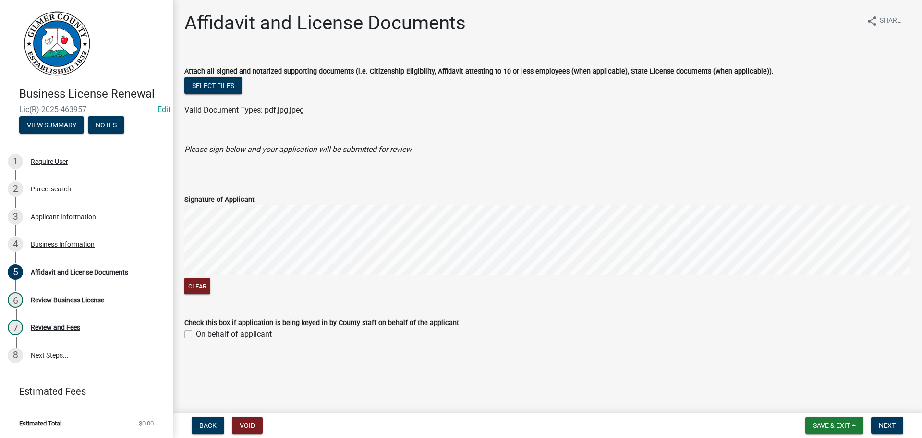
click at [196, 332] on label "On behalf of applicant" at bounding box center [234, 334] width 76 height 12
click at [196, 332] on input "On behalf of applicant" at bounding box center [199, 331] width 6 height 6
checkbox input "true"
click at [891, 426] on span "Next" at bounding box center [887, 425] width 17 height 8
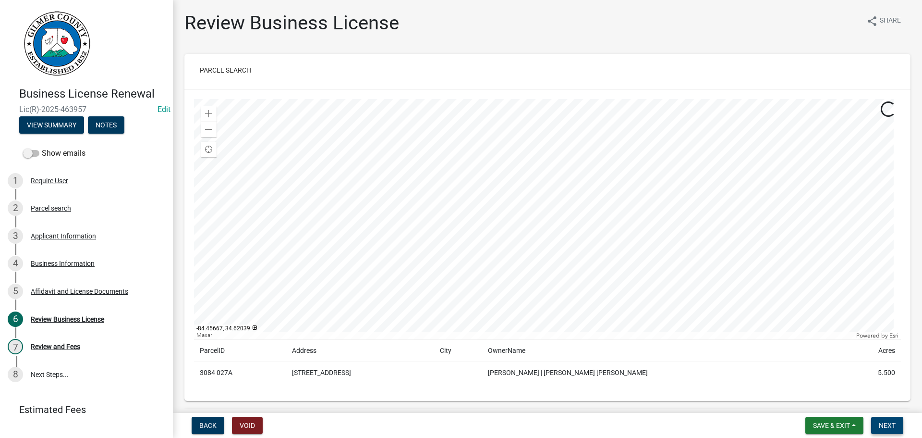
click at [886, 428] on span "Next" at bounding box center [887, 425] width 17 height 8
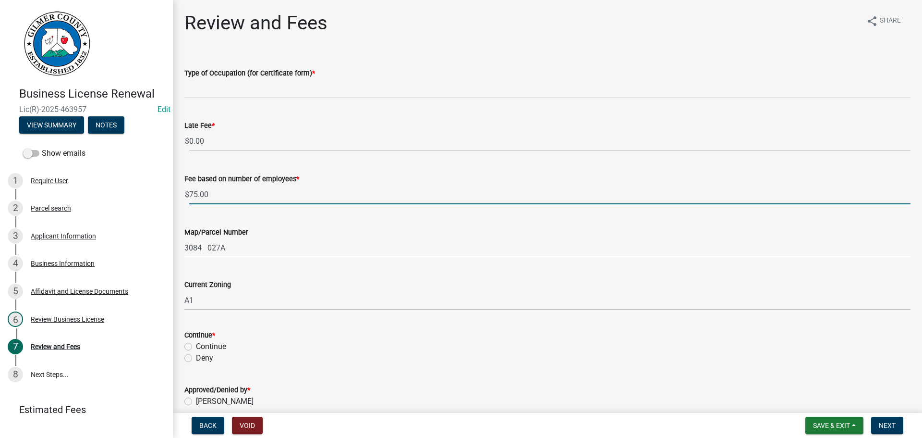
click at [196, 196] on input "75.00" at bounding box center [549, 194] width 721 height 20
type input "150.00"
click at [384, 271] on div "Current Zoning A1" at bounding box center [547, 287] width 726 height 45
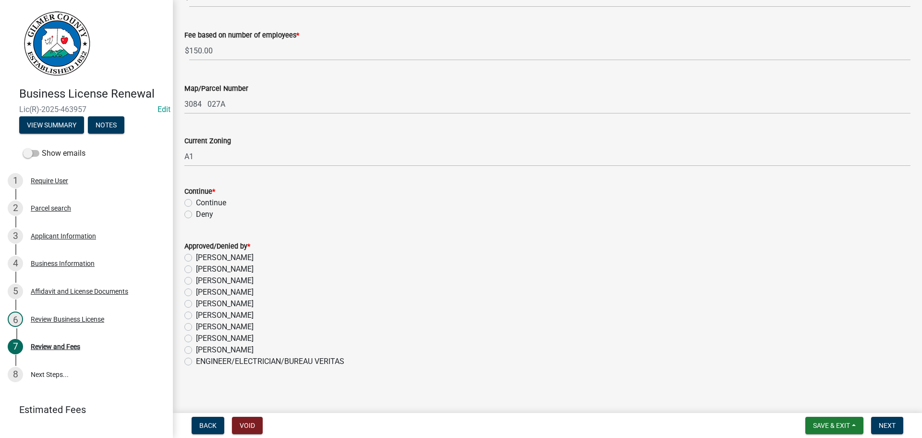
scroll to position [144, 0]
click at [196, 202] on label "Continue" at bounding box center [211, 202] width 30 height 12
click at [196, 202] on input "Continue" at bounding box center [199, 199] width 6 height 6
radio input "true"
click at [196, 281] on label "[PERSON_NAME]" at bounding box center [225, 280] width 58 height 12
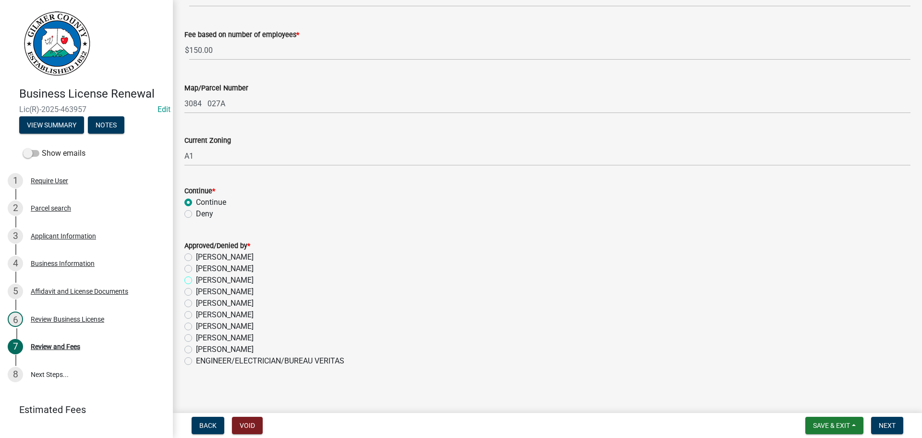
click at [196, 281] on input "[PERSON_NAME]" at bounding box center [199, 277] width 6 height 6
radio input "true"
click at [890, 427] on span "Next" at bounding box center [887, 425] width 17 height 8
click at [882, 427] on span "Next" at bounding box center [887, 425] width 17 height 8
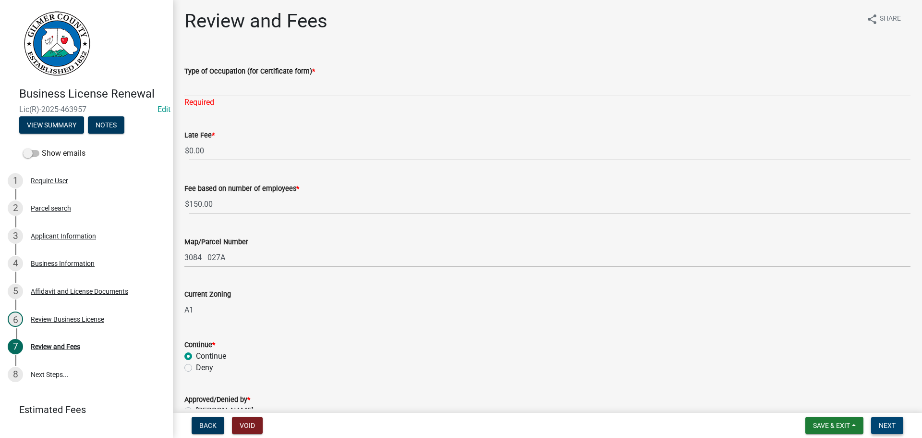
scroll to position [0, 0]
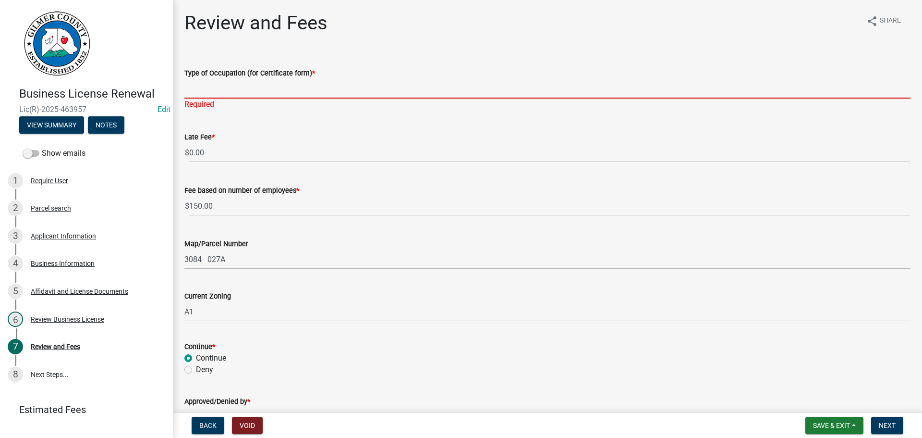
click at [234, 86] on input "Type of Occupation (for Certificate form) *" at bounding box center [547, 89] width 726 height 20
type input "RESIDENTIAL CONSTRUCTION"
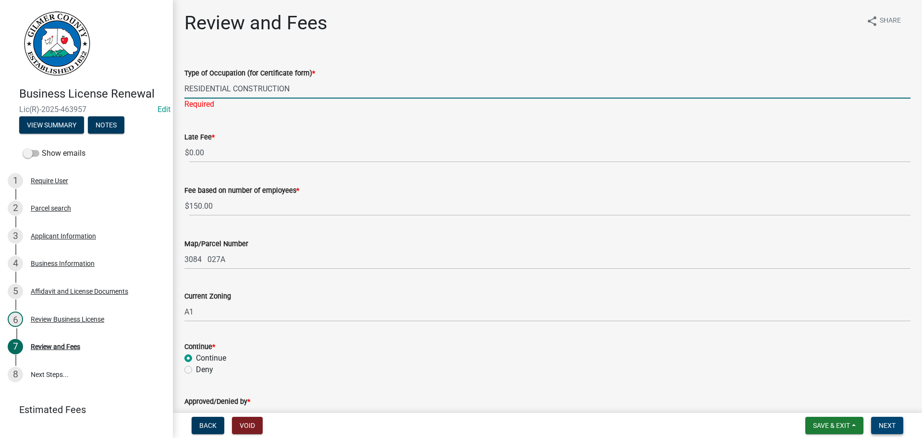
click at [875, 424] on button "Next" at bounding box center [887, 424] width 32 height 17
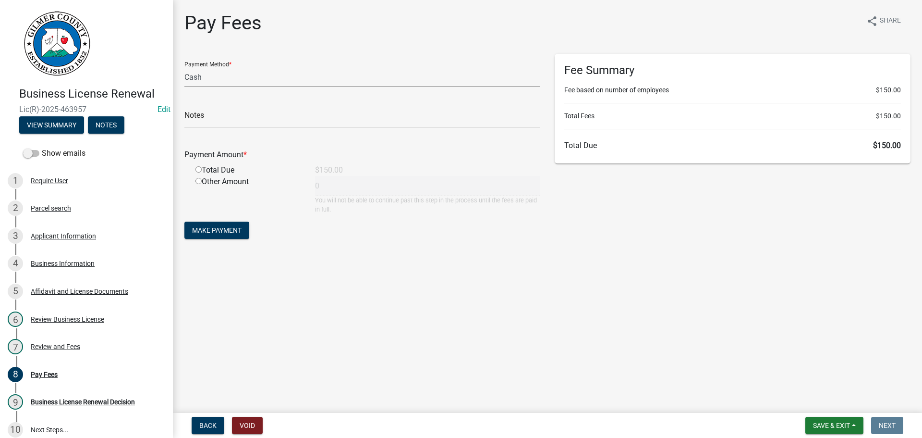
click at [265, 79] on select "Credit Card POS Check Cash" at bounding box center [362, 77] width 356 height 20
select select "1: 0"
click at [184, 67] on select "Credit Card POS Check Cash" at bounding box center [362, 77] width 356 height 20
click at [265, 117] on input "text" at bounding box center [362, 118] width 356 height 20
type input "619"
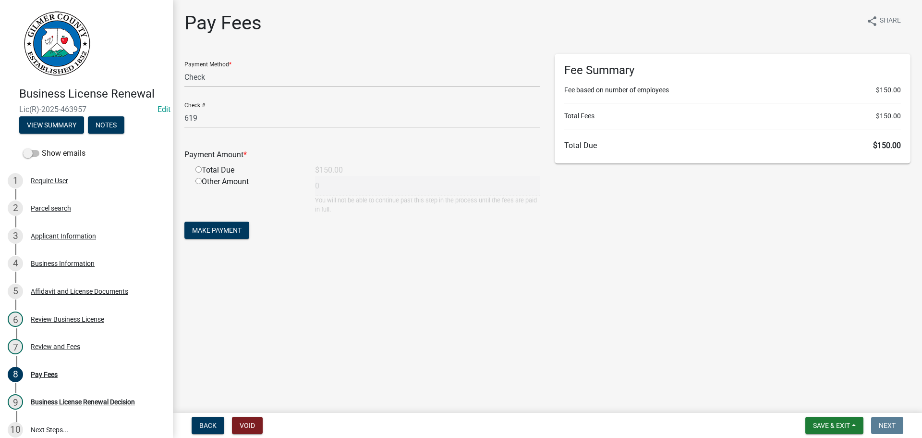
click at [197, 170] on input "radio" at bounding box center [198, 169] width 6 height 6
radio input "true"
type input "150"
click at [210, 229] on span "Make Payment" at bounding box center [216, 230] width 49 height 8
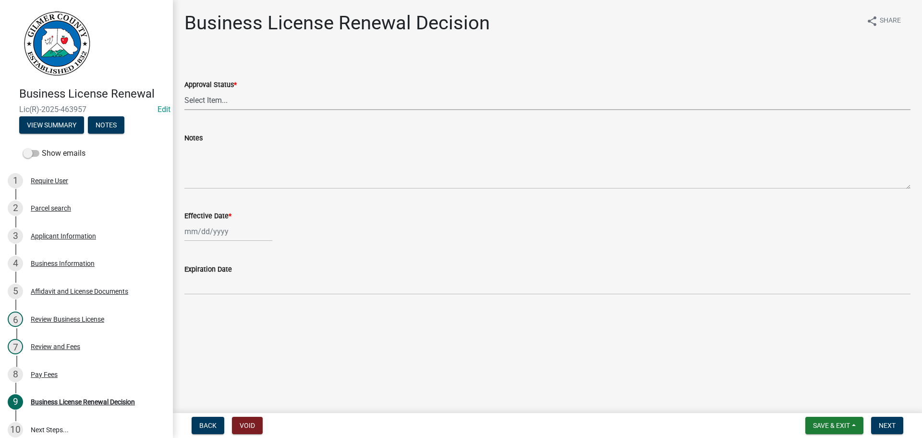
click at [216, 105] on select "Select Item... Approved Denied" at bounding box center [547, 100] width 726 height 20
click at [184, 90] on select "Select Item... Approved Denied" at bounding box center [547, 100] width 726 height 20
select select "f9ee03a4-b254-45c7-885b-1d55ed52fc46"
click at [212, 229] on div at bounding box center [228, 231] width 88 height 20
select select "8"
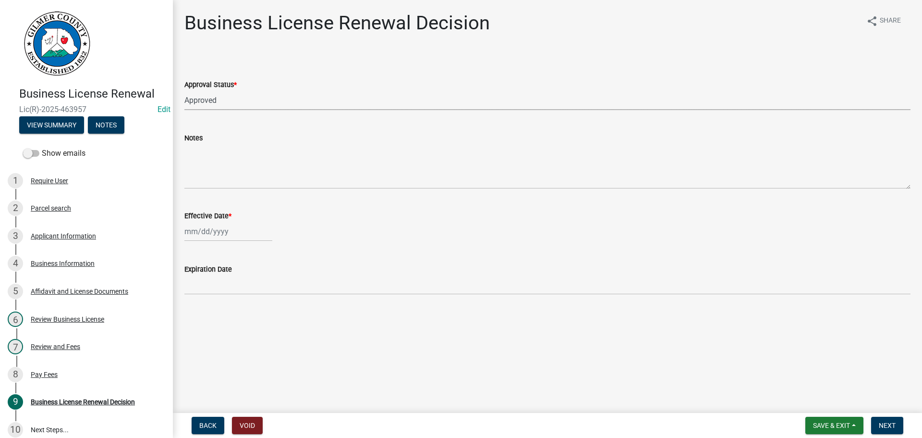
select select "2025"
click at [240, 310] on div "14" at bounding box center [239, 312] width 15 height 15
type input "[DATE]"
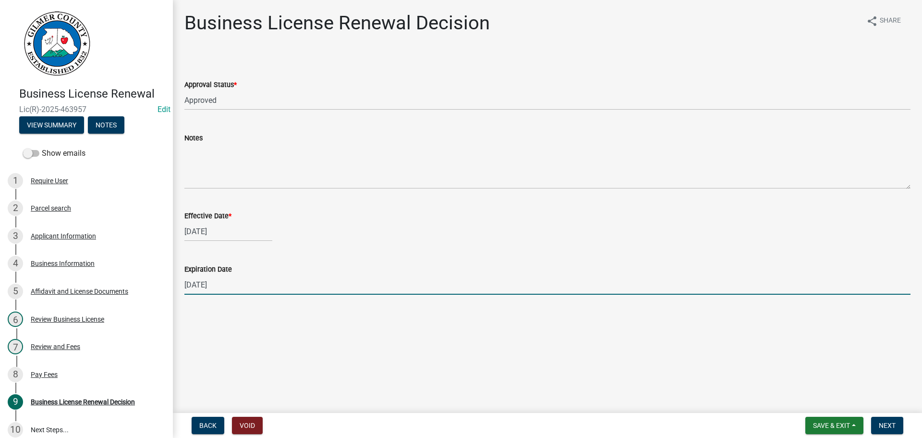
click at [227, 290] on input "[DATE]" at bounding box center [547, 285] width 726 height 20
type input "[DATE]"
click at [299, 355] on main "Business License Renewal Decision share Share Approval Status * Select Item... …" at bounding box center [547, 204] width 749 height 409
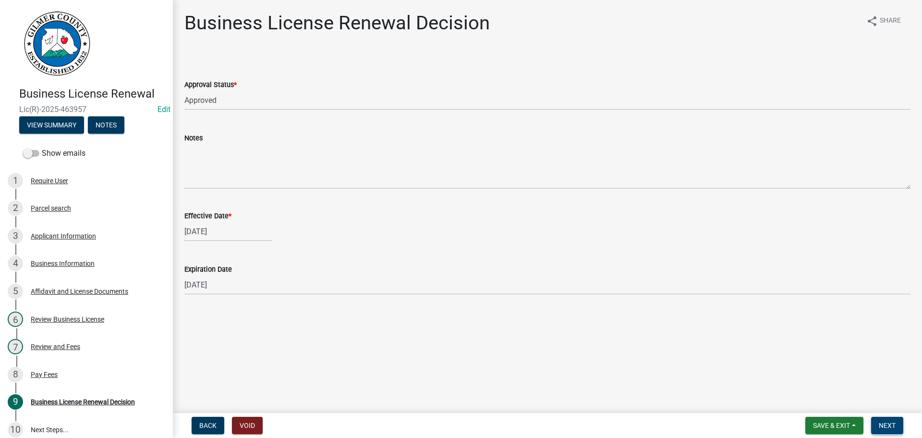
click at [891, 421] on span "Next" at bounding box center [887, 425] width 17 height 8
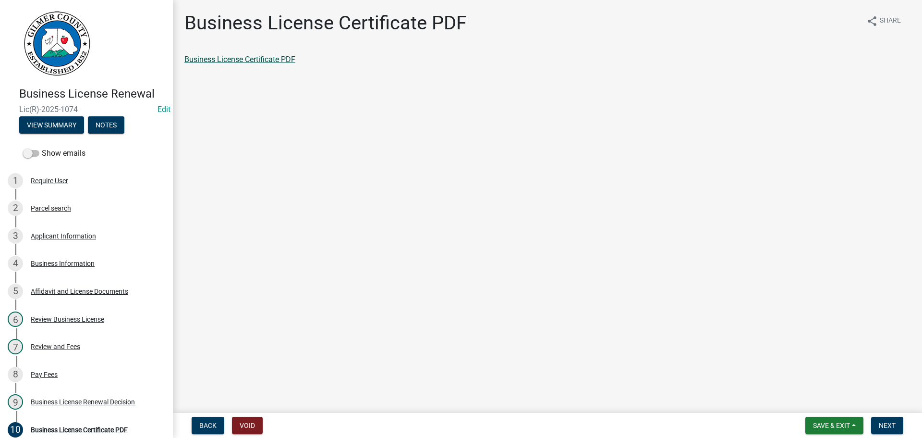
click at [220, 58] on link "Business License Certificate PDF" at bounding box center [239, 59] width 111 height 9
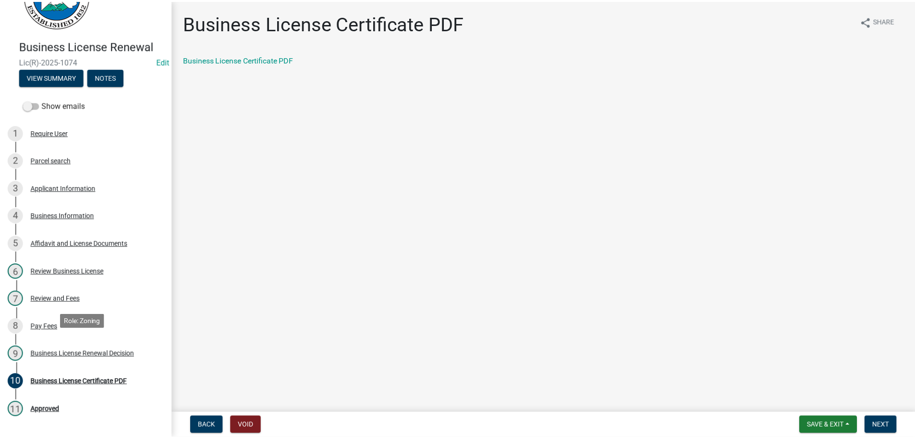
scroll to position [96, 0]
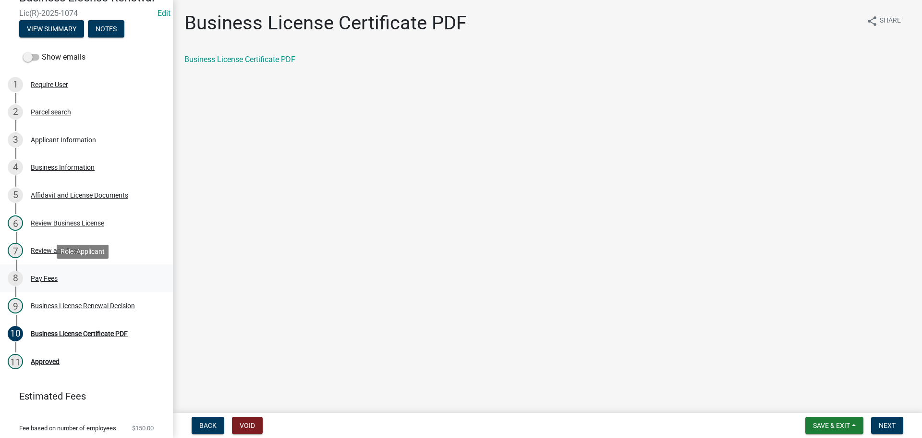
click at [37, 275] on div "Pay Fees" at bounding box center [44, 278] width 27 height 7
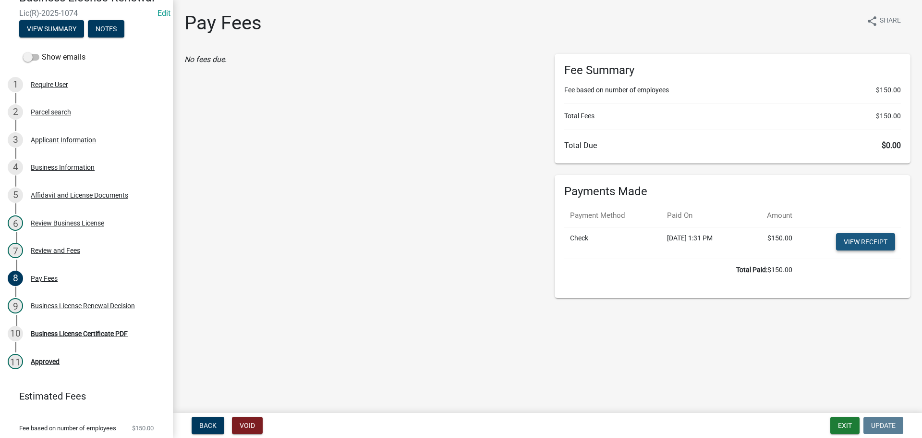
click at [850, 241] on link "View receipt" at bounding box center [865, 241] width 59 height 17
click at [843, 421] on button "Exit" at bounding box center [845, 424] width 29 height 17
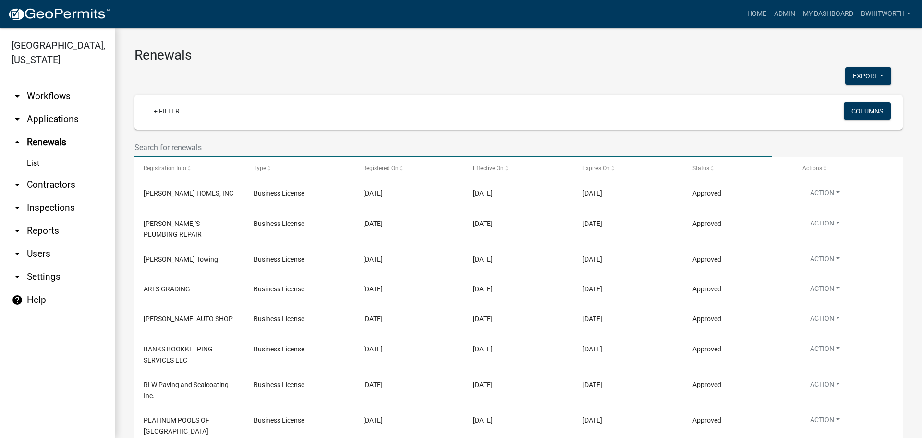
click at [221, 145] on input "text" at bounding box center [453, 147] width 638 height 20
click at [28, 114] on link "arrow_drop_down Applications" at bounding box center [57, 119] width 115 height 23
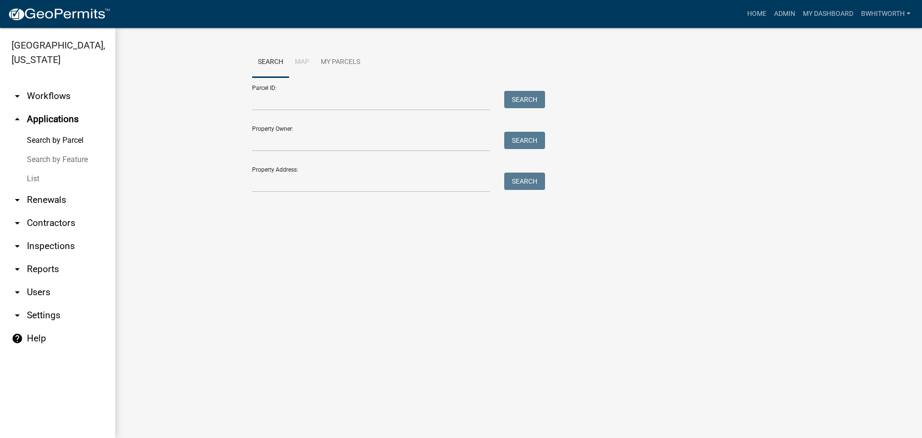
click at [31, 177] on link "List" at bounding box center [57, 178] width 115 height 19
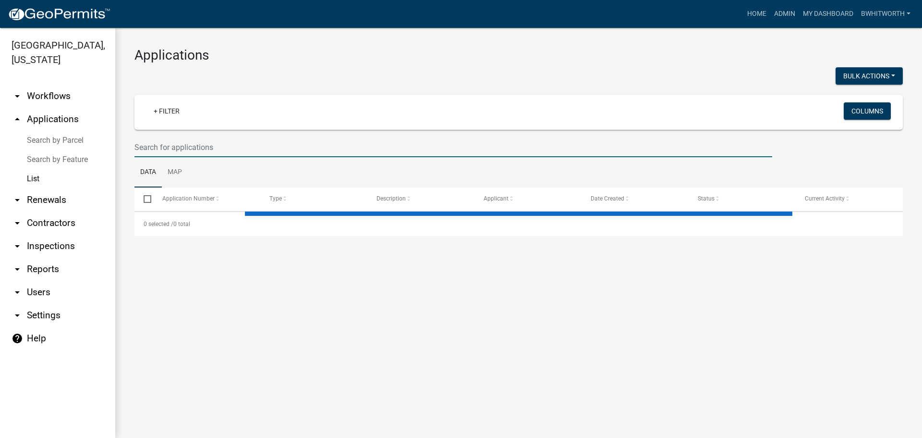
click at [206, 145] on input "text" at bounding box center [453, 147] width 638 height 20
select select "3: 100"
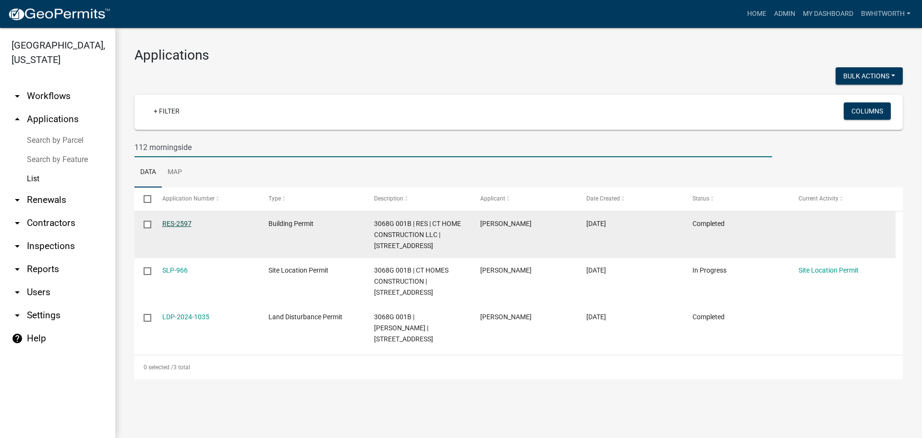
type input "112 morningside"
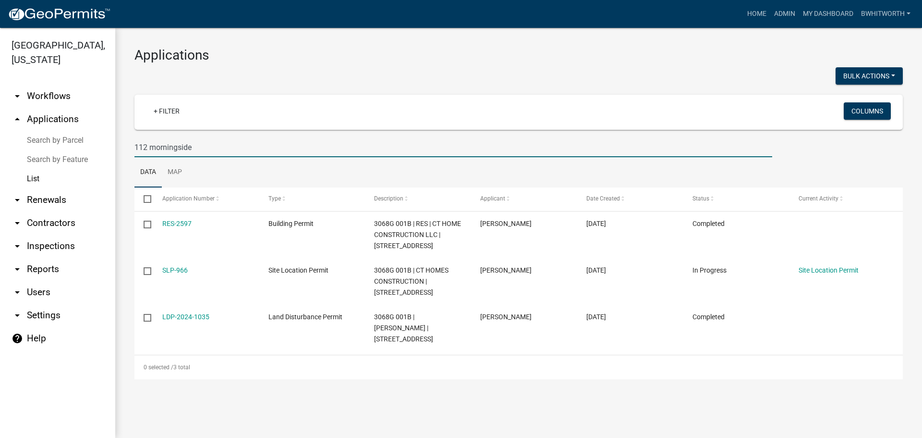
click at [169, 222] on link "RES-2597" at bounding box center [176, 224] width 29 height 8
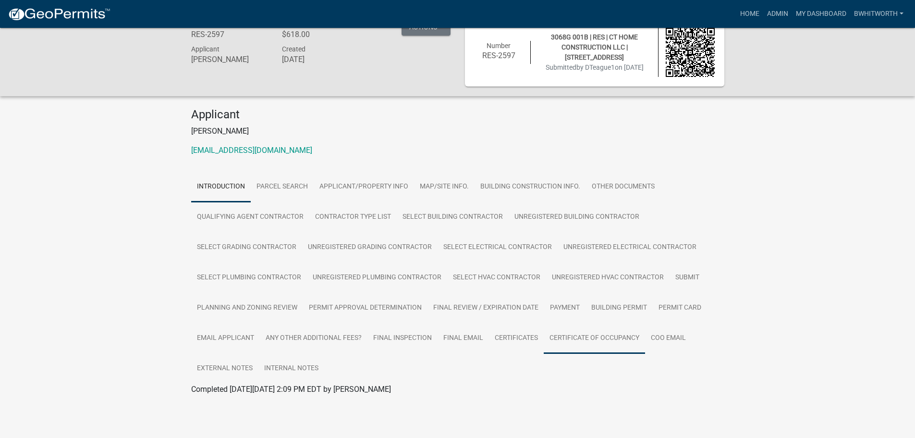
scroll to position [28, 0]
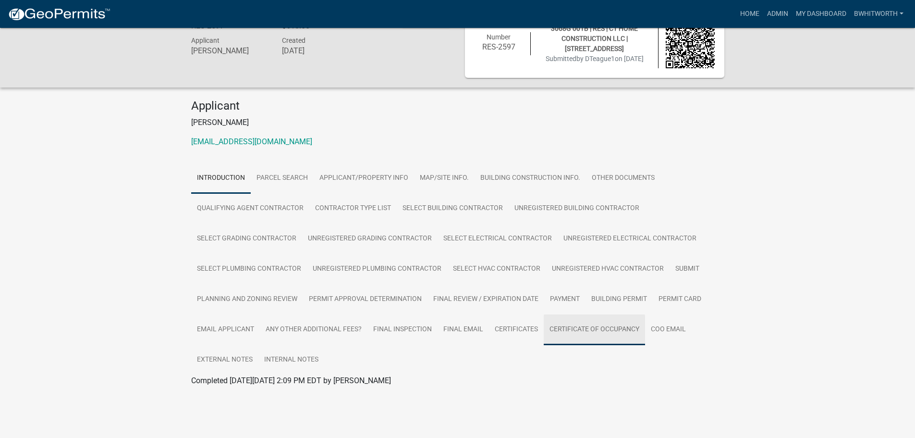
click at [596, 328] on link "Certificate of Occupancy" at bounding box center [594, 329] width 101 height 31
click at [232, 393] on link "Certificate of Occupancy" at bounding box center [232, 391] width 83 height 9
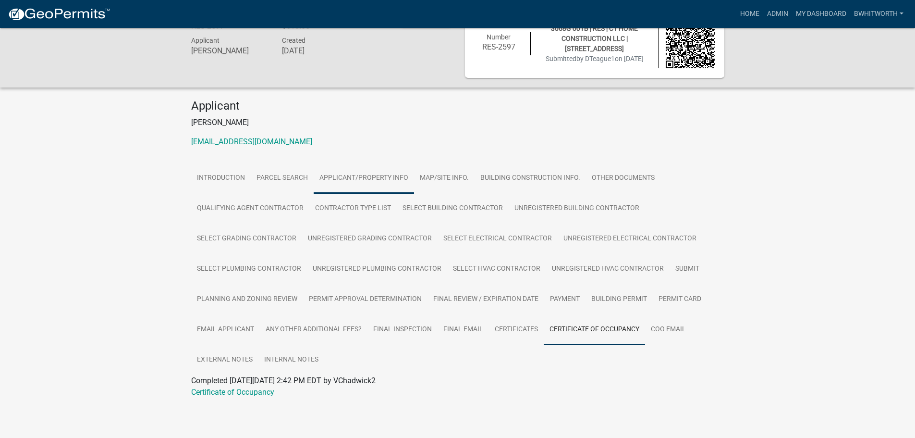
click at [386, 175] on link "Applicant/Property Info" at bounding box center [364, 178] width 100 height 31
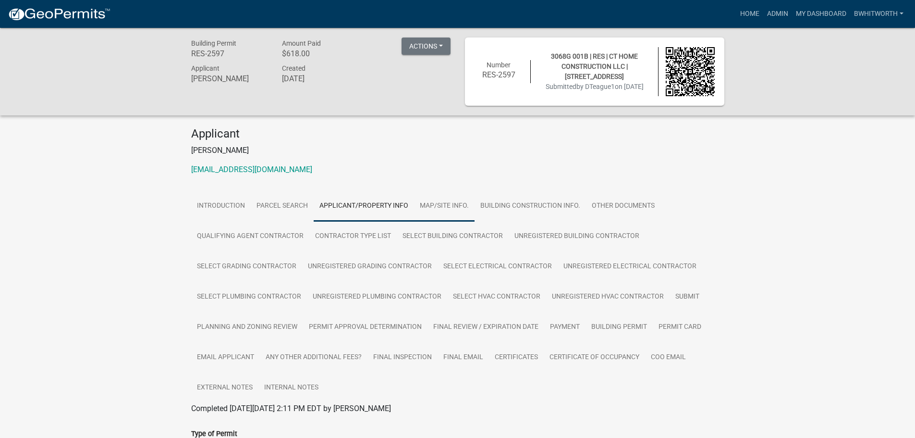
scroll to position [144, 0]
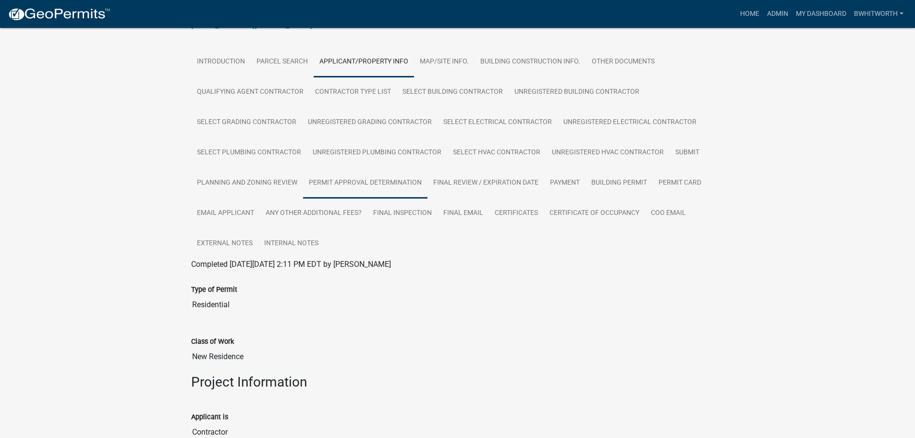
click at [328, 182] on link "Permit Approval Determination" at bounding box center [365, 183] width 124 height 31
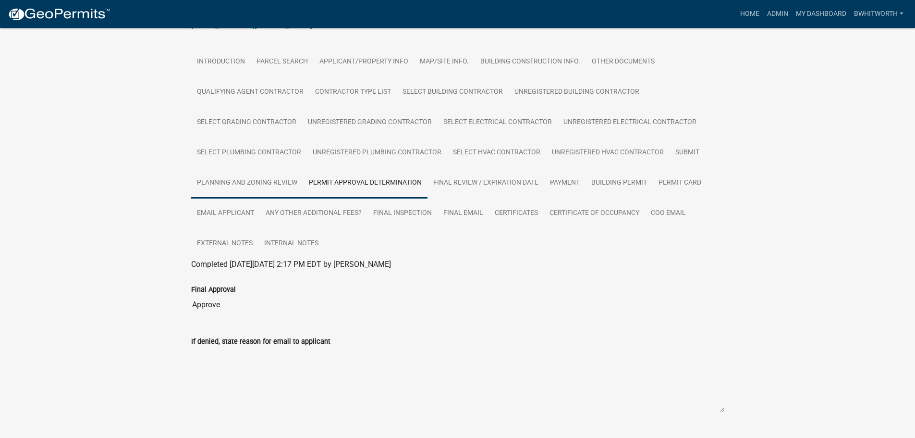
click at [227, 184] on link "Planning and Zoning Review" at bounding box center [247, 183] width 112 height 31
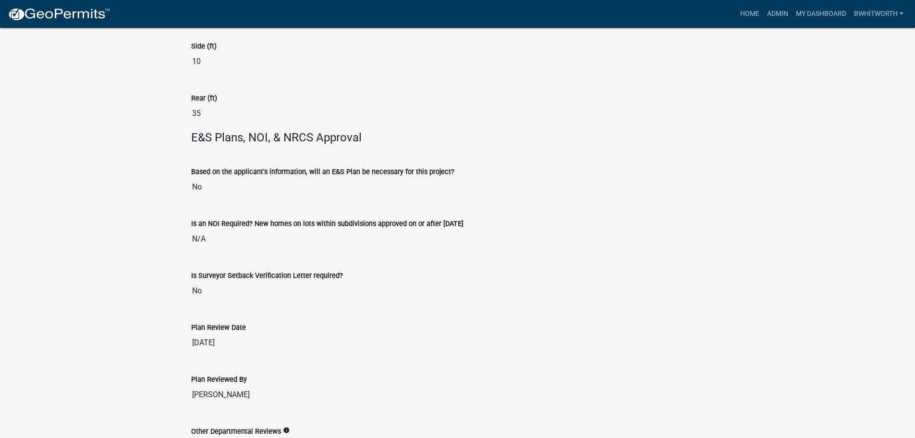
scroll to position [2327, 0]
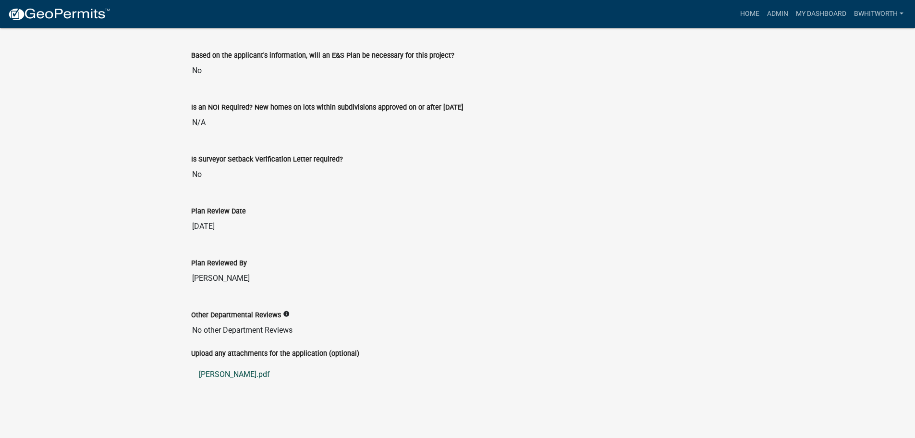
click at [205, 373] on link "[PERSON_NAME].pdf" at bounding box center [457, 374] width 533 height 23
click at [745, 13] on link "Home" at bounding box center [749, 14] width 27 height 18
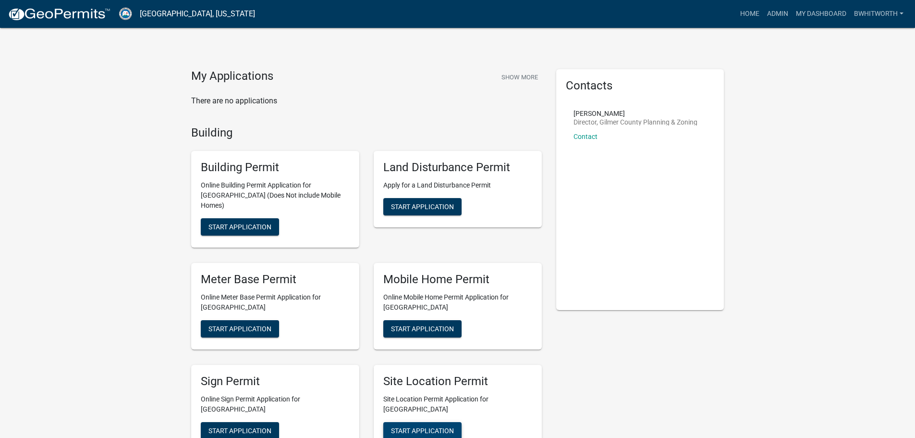
click at [430, 422] on button "Start Application" at bounding box center [422, 430] width 78 height 17
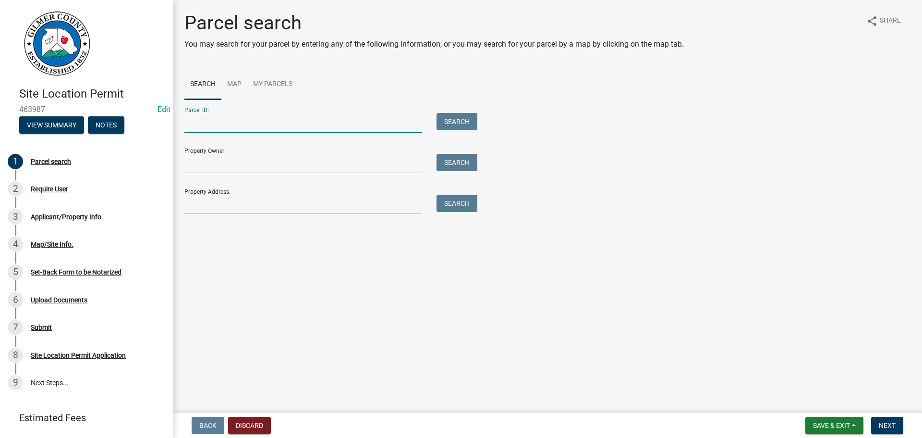
click at [210, 122] on input "Parcel ID:" at bounding box center [303, 123] width 238 height 20
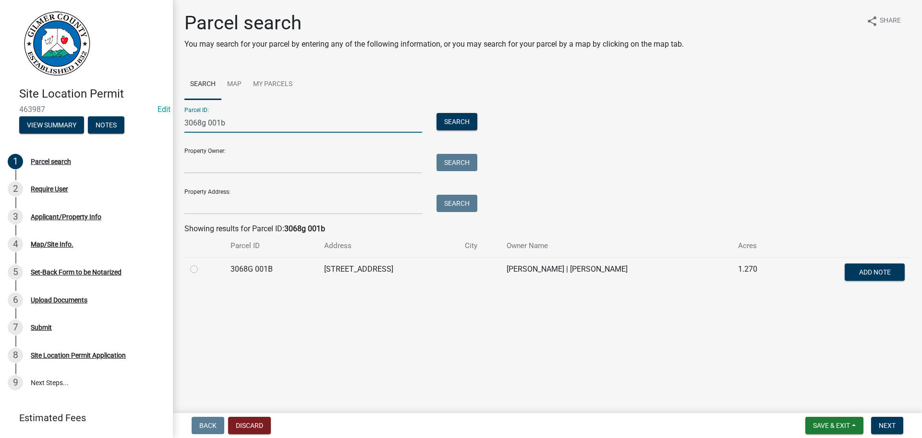
type input "3068g 001b"
click at [202, 263] on label at bounding box center [202, 263] width 0 height 0
click at [202, 269] on 001B "radio" at bounding box center [205, 266] width 6 height 6
radio 001B "true"
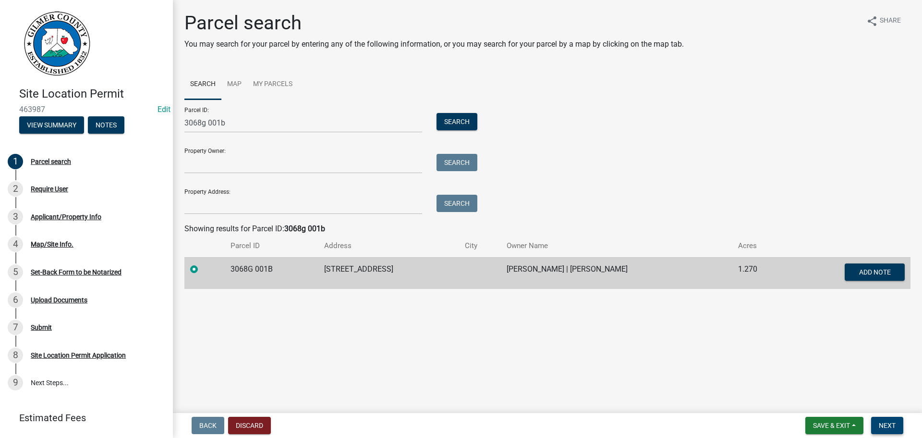
click at [886, 421] on span "Next" at bounding box center [887, 425] width 17 height 8
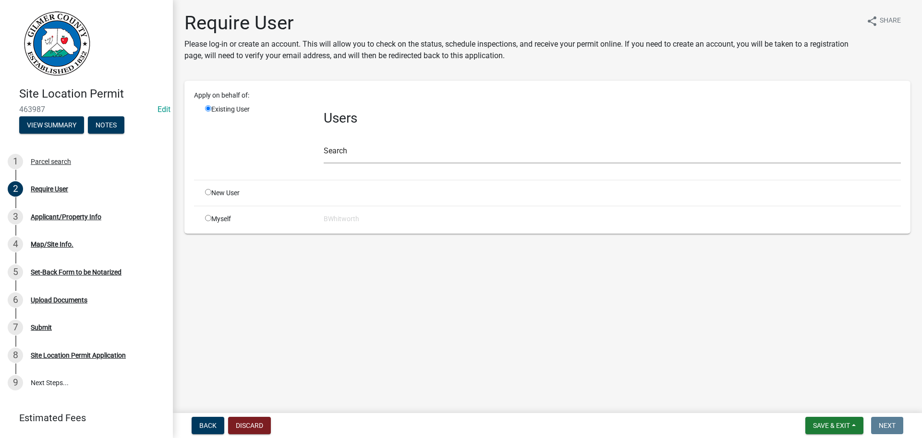
click at [208, 190] on input "radio" at bounding box center [208, 192] width 6 height 6
radio input "true"
radio input "false"
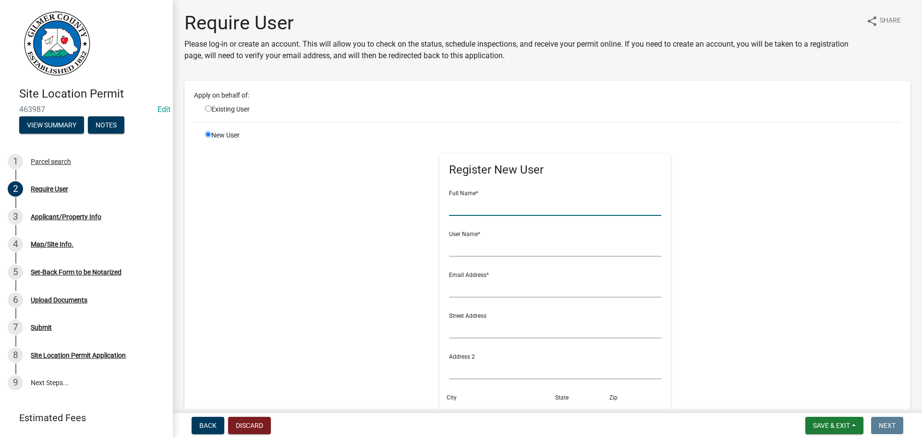
click at [478, 204] on input "text" at bounding box center [555, 206] width 213 height 20
type input "s"
drag, startPoint x: 442, startPoint y: 204, endPoint x: 401, endPoint y: 204, distance: 41.3
click at [401, 204] on div "Register New User Full Name * [PERSON_NAME] User Name * Email Address * Street …" at bounding box center [555, 346] width 492 height 432
type input "[PERSON_NAME]"
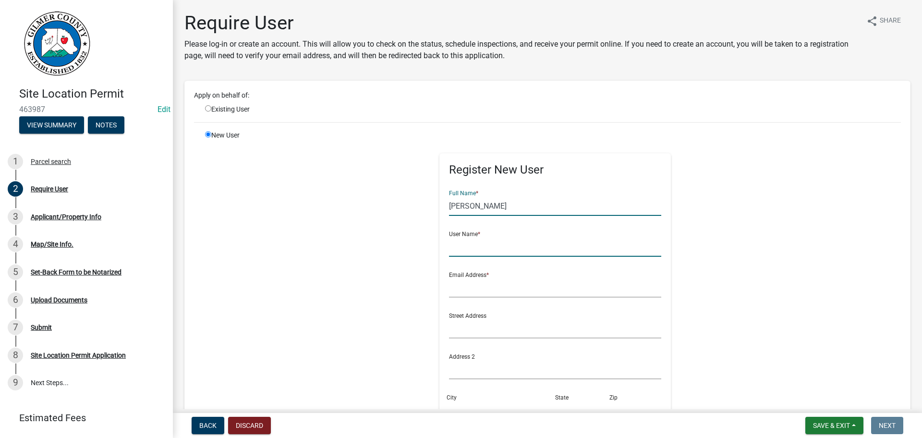
drag, startPoint x: 461, startPoint y: 204, endPoint x: 489, endPoint y: 247, distance: 51.0
click at [489, 247] on input "text" at bounding box center [555, 247] width 213 height 20
drag, startPoint x: 510, startPoint y: 206, endPoint x: 421, endPoint y: 204, distance: 89.4
click at [420, 204] on div "Register New User Full Name * [PERSON_NAME] User Name * Email Address * Street …" at bounding box center [555, 346] width 492 height 432
click at [471, 249] on input "text" at bounding box center [555, 247] width 213 height 20
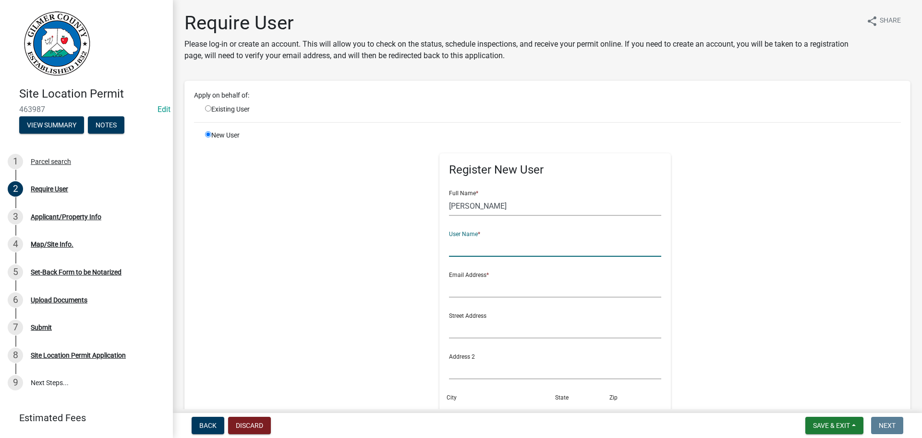
paste input "[PERSON_NAME]"
click at [479, 249] on input "[PERSON_NAME]" at bounding box center [555, 247] width 213 height 20
type input "MICHAELSTEELE"
click at [449, 286] on input "text" at bounding box center [555, 288] width 213 height 20
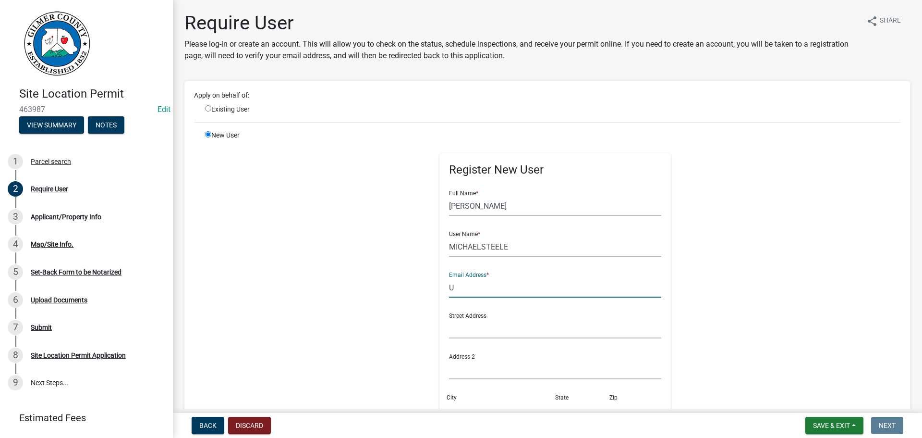
type input "[EMAIL_ADDRESS][DOMAIN_NAME]"
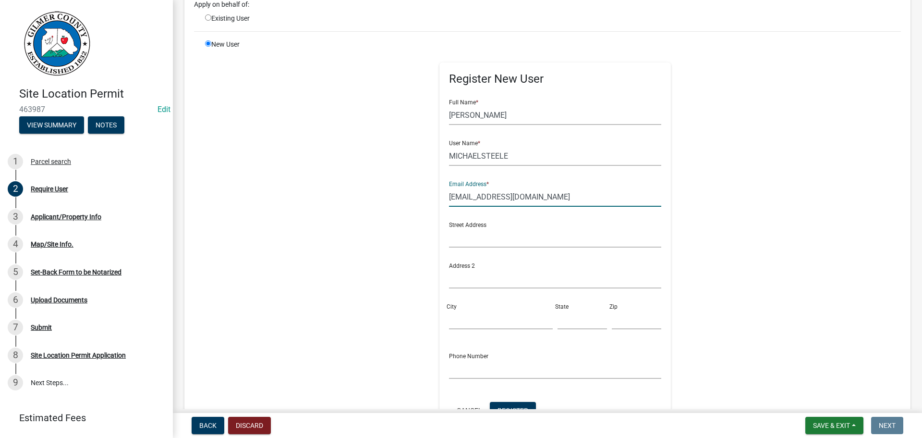
scroll to position [227, 0]
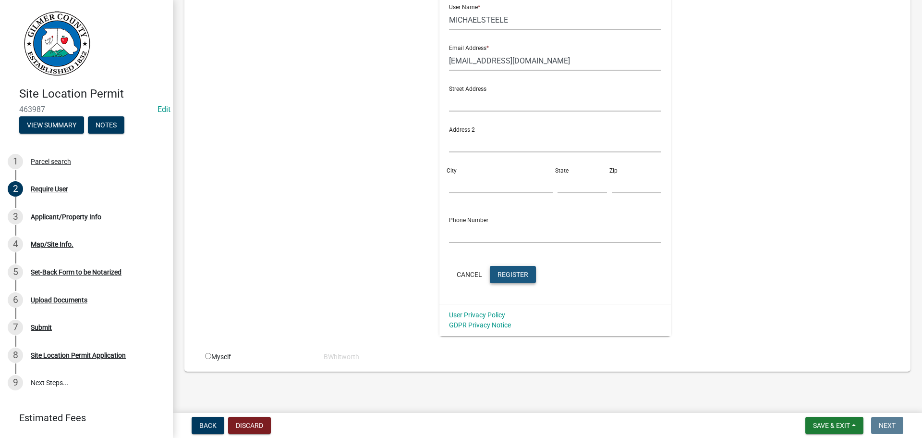
click at [505, 271] on span "Register" at bounding box center [513, 274] width 31 height 8
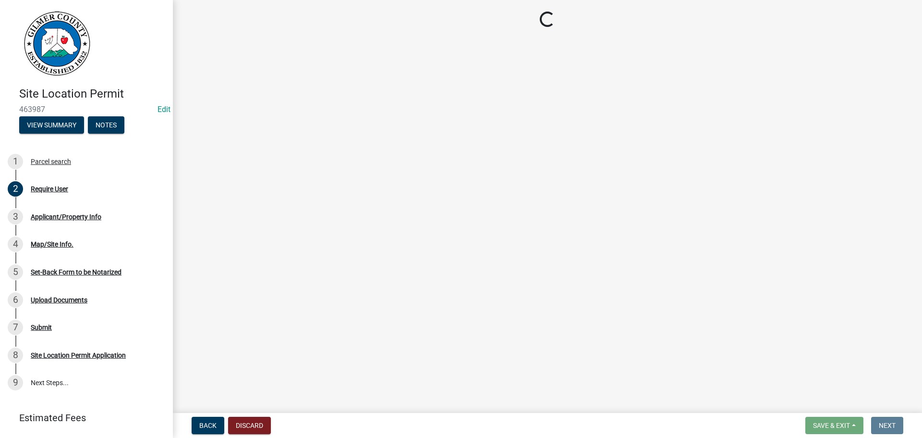
scroll to position [0, 0]
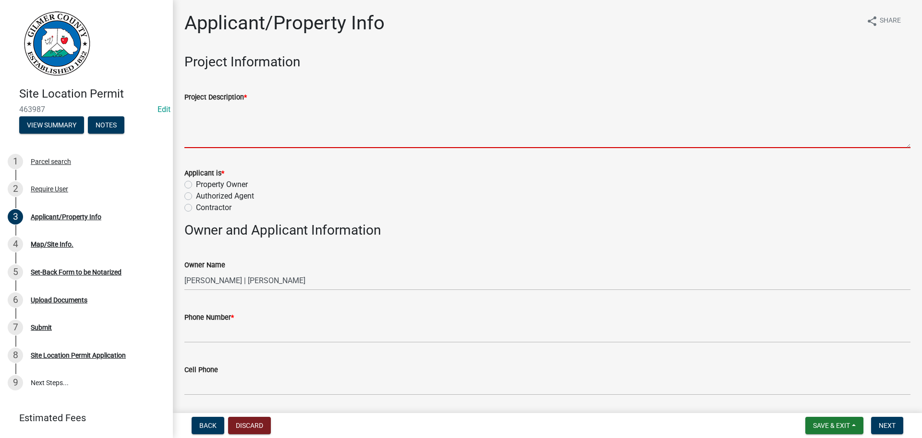
click at [241, 130] on textarea "Project Description *" at bounding box center [547, 125] width 726 height 45
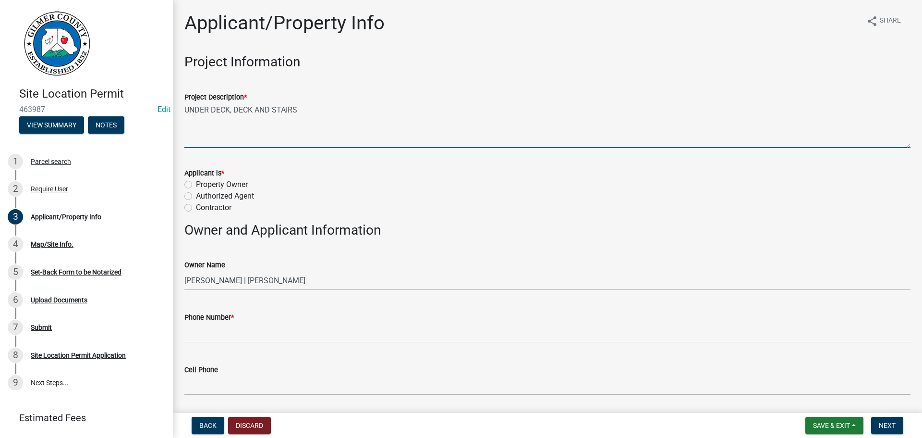
type textarea "UNDER DECK, DECK AND STAIRS"
click at [196, 183] on label "Property Owner" at bounding box center [222, 185] width 52 height 12
click at [196, 183] on input "Property Owner" at bounding box center [199, 182] width 6 height 6
radio input "true"
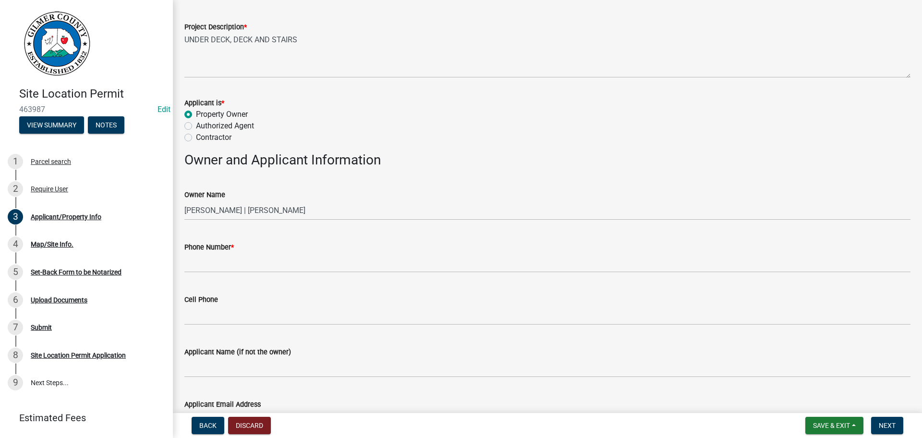
scroll to position [96, 0]
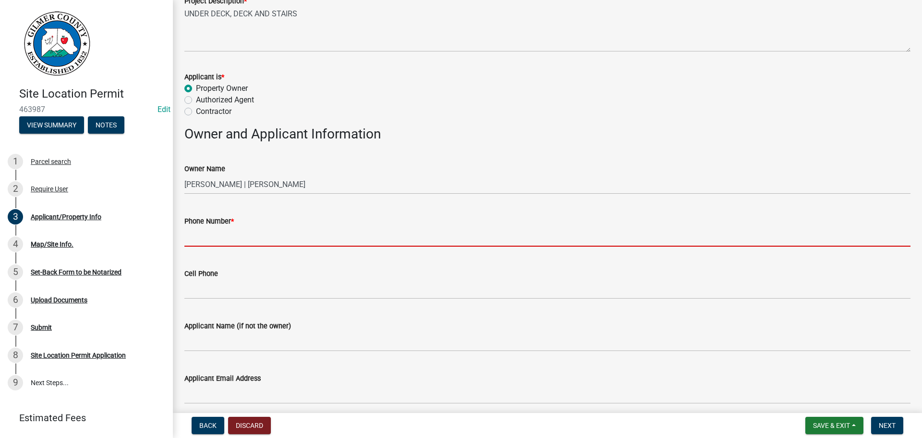
click at [288, 232] on input "Phone Number *" at bounding box center [547, 237] width 726 height 20
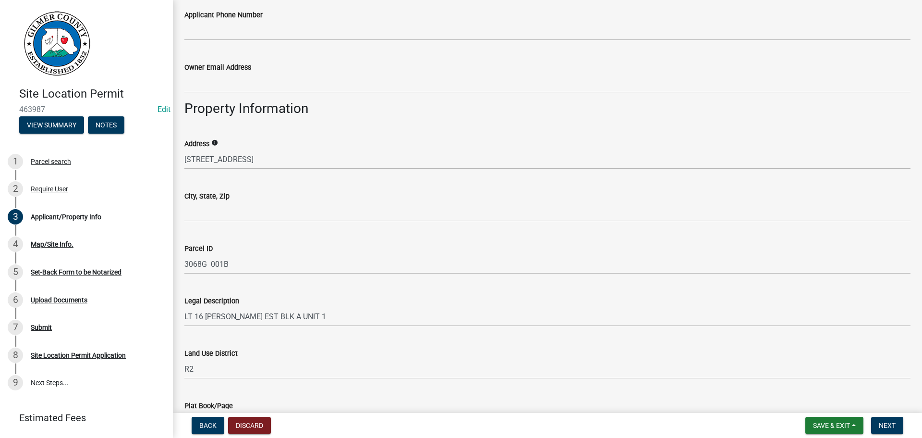
scroll to position [528, 0]
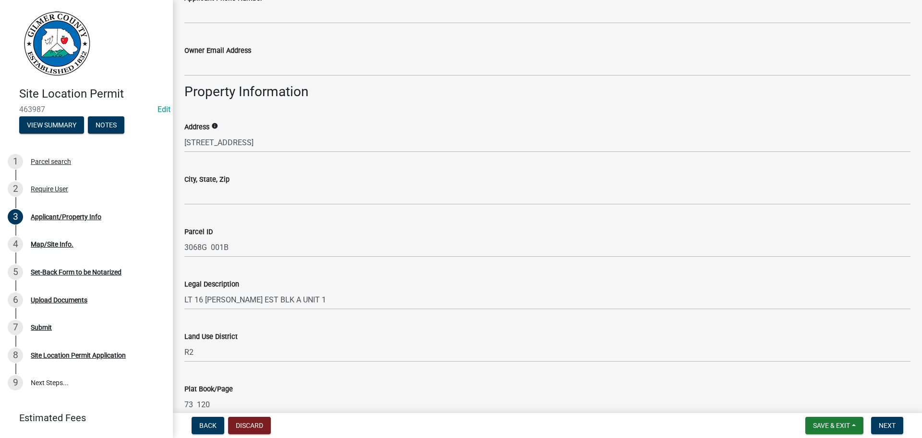
type input "[PHONE_NUMBER]"
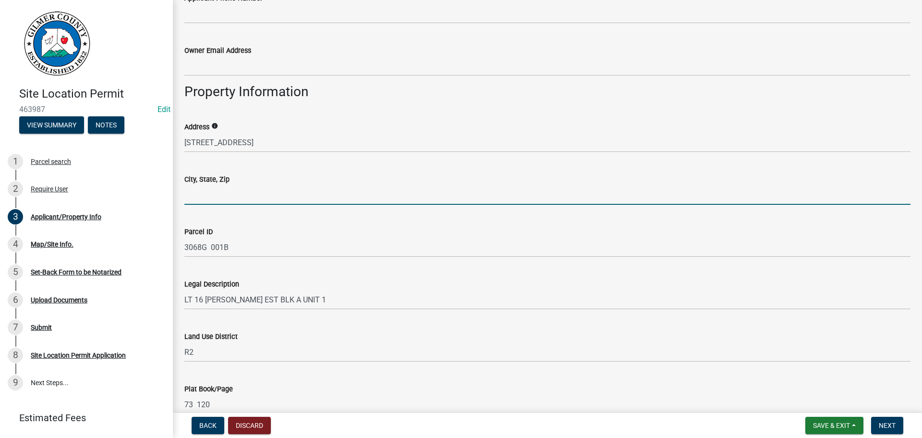
click at [222, 185] on input "City, State, Zip" at bounding box center [547, 195] width 726 height 20
type input "ELLIJAY GA 30540"
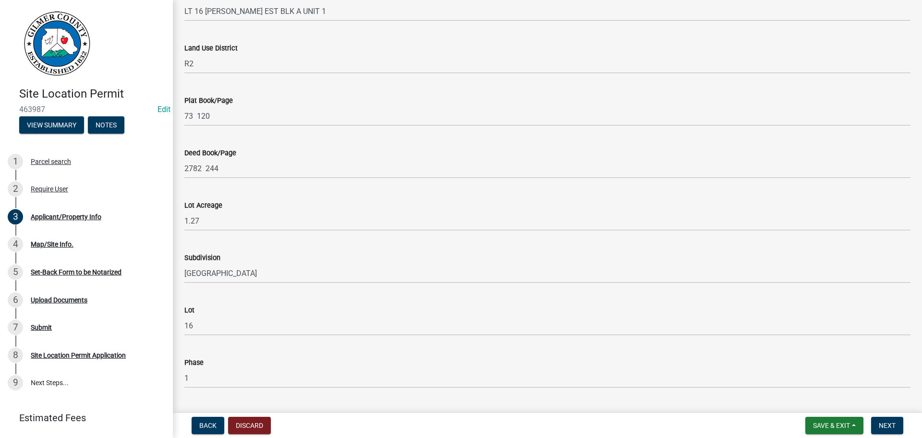
scroll to position [918, 0]
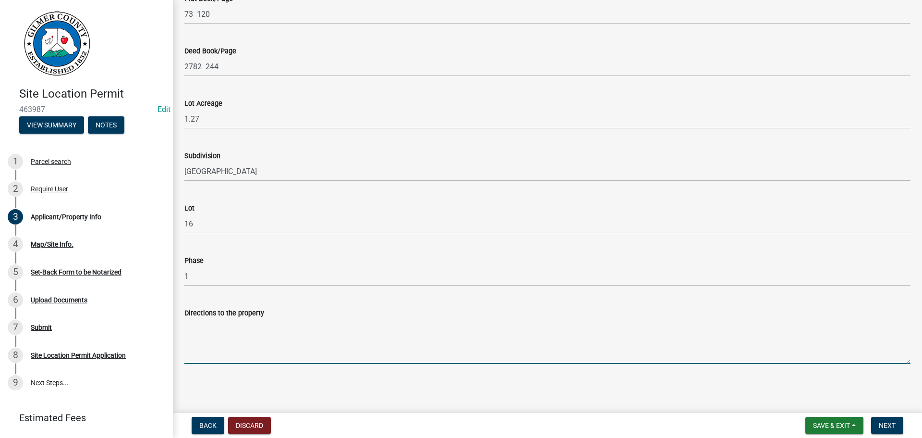
click at [221, 335] on textarea "Directions to the property" at bounding box center [547, 340] width 726 height 45
type textarea "[GEOGRAPHIC_DATA], RT ON MORNINGSIDE, HOUSE ON LT"
click at [893, 424] on span "Next" at bounding box center [887, 425] width 17 height 8
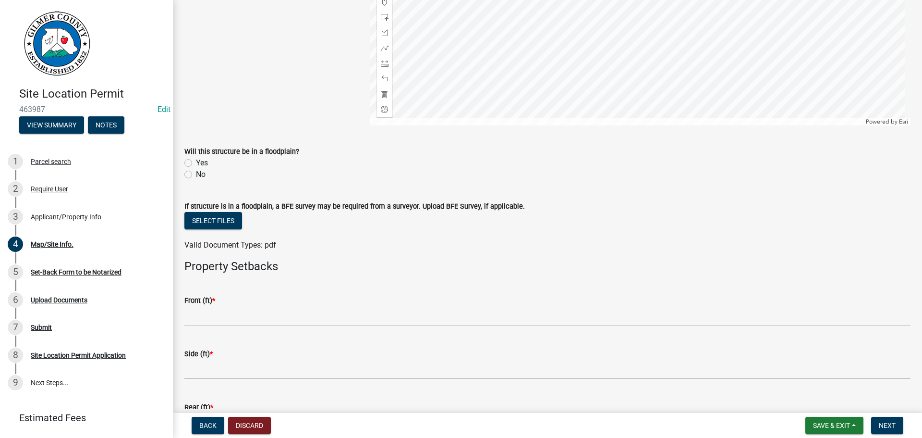
scroll to position [288, 0]
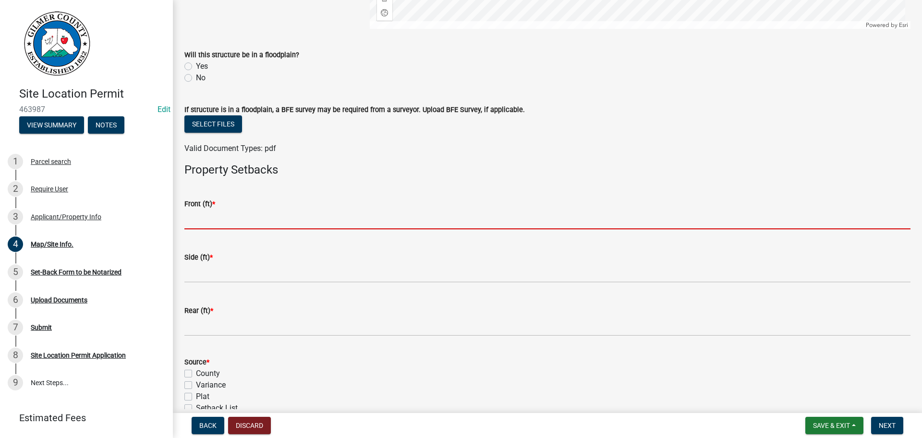
click at [228, 213] on input "text" at bounding box center [547, 219] width 726 height 20
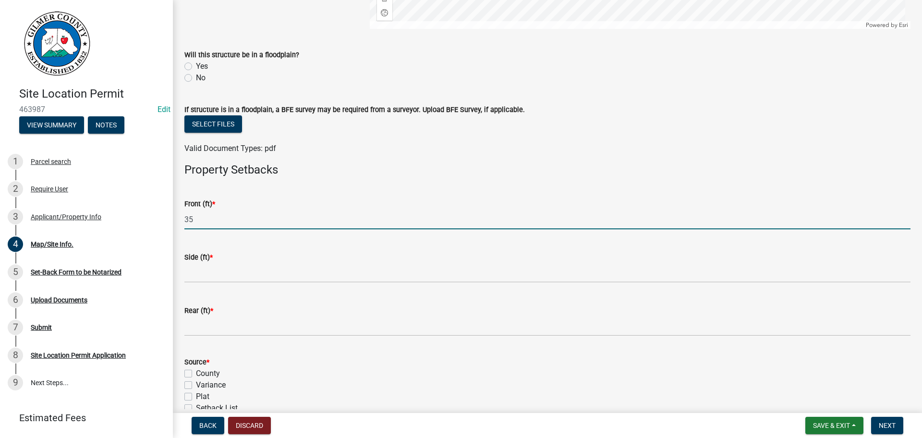
type input "35"
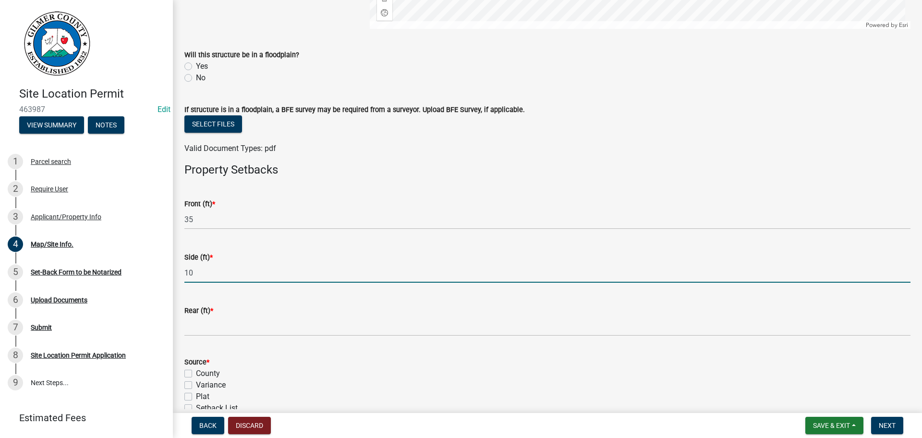
type input "10"
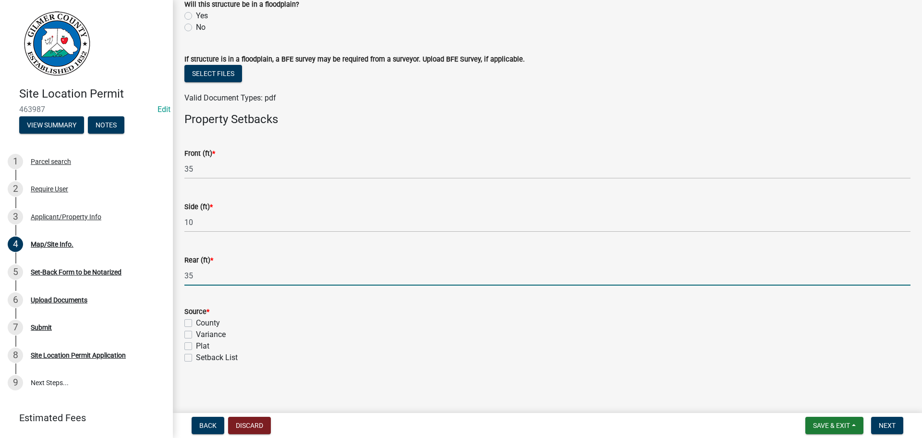
scroll to position [339, 0]
type input "35"
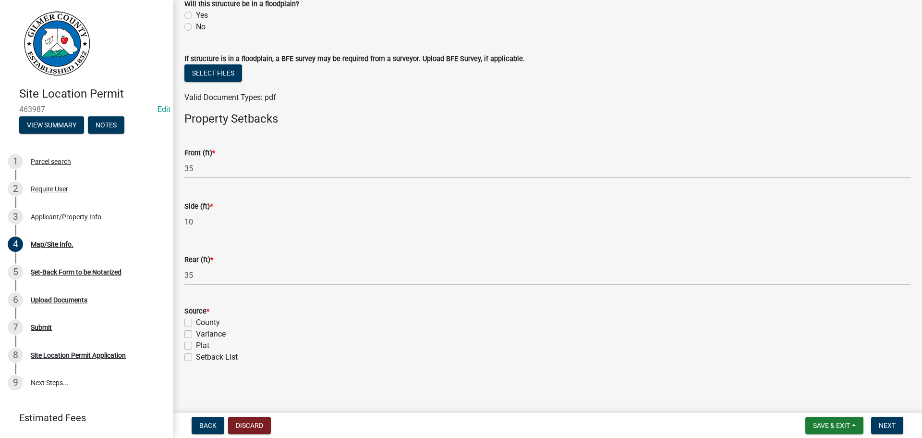
click at [196, 356] on label "Setback List" at bounding box center [217, 357] width 42 height 12
click at [196, 356] on input "Setback List" at bounding box center [199, 354] width 6 height 6
checkbox input "true"
checkbox input "false"
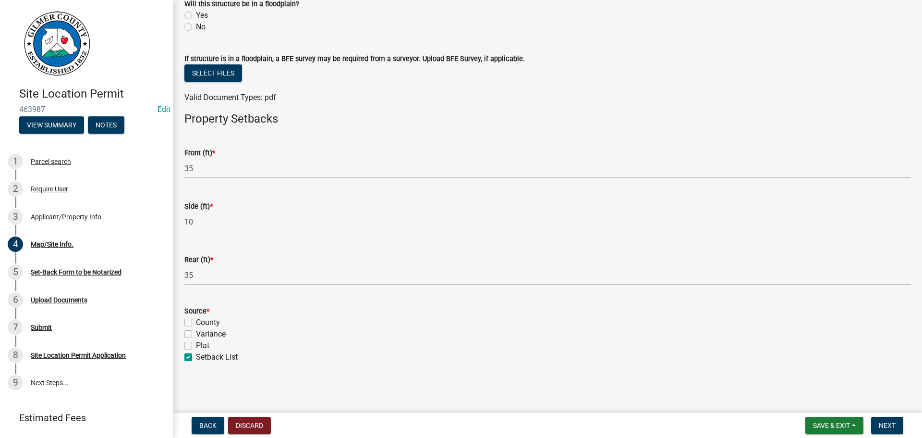
checkbox input "false"
checkbox input "true"
click at [891, 428] on span "Next" at bounding box center [887, 425] width 17 height 8
click at [885, 422] on span "Next" at bounding box center [887, 425] width 17 height 8
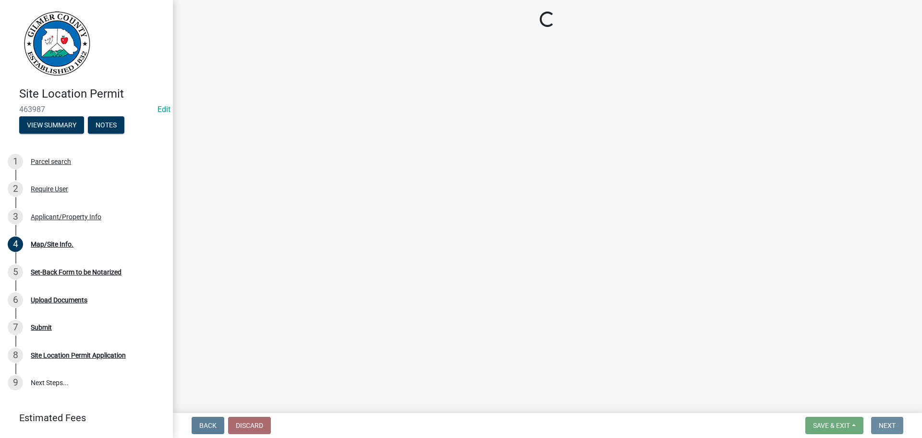
scroll to position [0, 0]
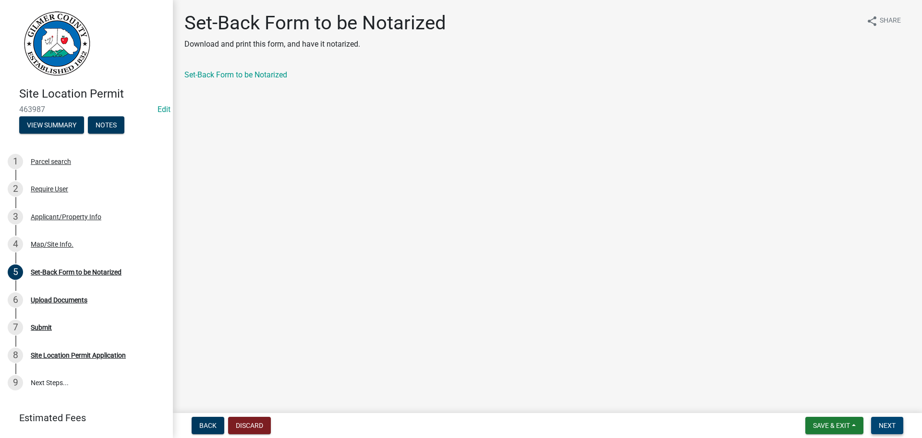
click at [880, 419] on button "Next" at bounding box center [887, 424] width 32 height 17
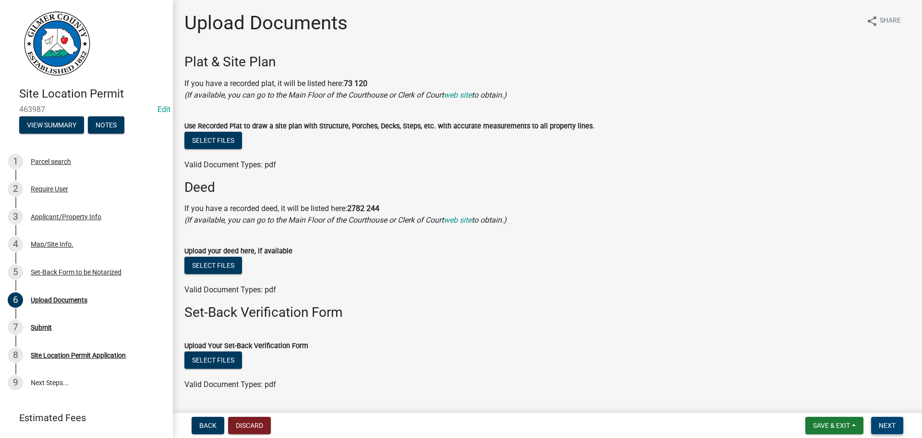
click at [880, 419] on button "Next" at bounding box center [887, 424] width 32 height 17
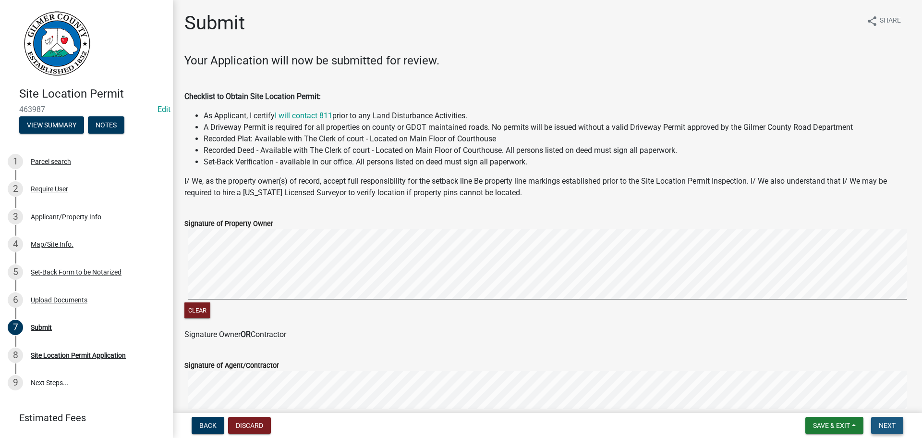
click at [880, 419] on button "Next" at bounding box center [887, 424] width 32 height 17
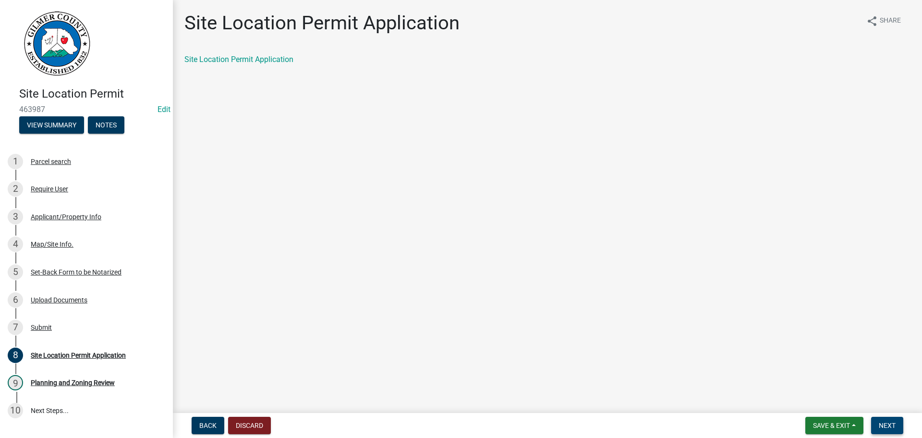
click at [880, 419] on button "Next" at bounding box center [887, 424] width 32 height 17
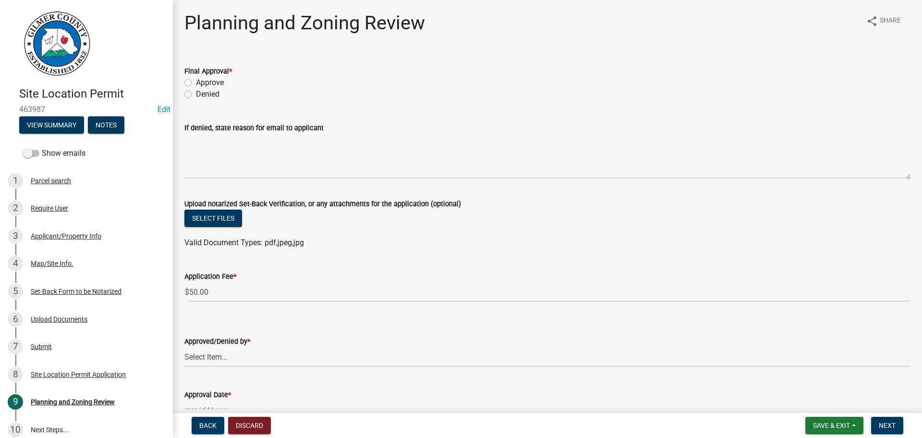
click at [196, 82] on label "Approve" at bounding box center [210, 83] width 28 height 12
click at [196, 82] on input "Approve" at bounding box center [199, 80] width 6 height 6
radio input "true"
click at [251, 358] on select "Select Item... [PERSON_NAME] [PERSON_NAME] [PERSON_NAME] [PERSON_NAME] [PERSON_…" at bounding box center [547, 357] width 726 height 20
click at [184, 347] on select "Select Item... [PERSON_NAME] [PERSON_NAME] [PERSON_NAME] [PERSON_NAME] [PERSON_…" at bounding box center [547, 357] width 726 height 20
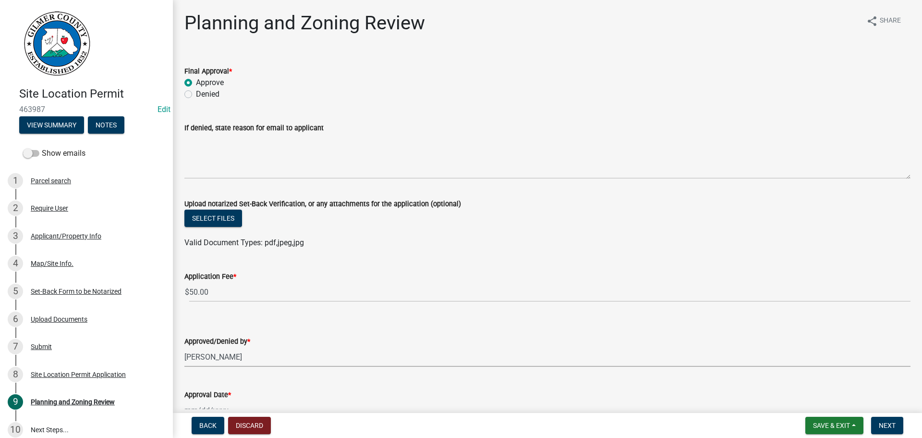
select select "f66b4cef-93c9-440c-84d8-a2c8d35cb7c1"
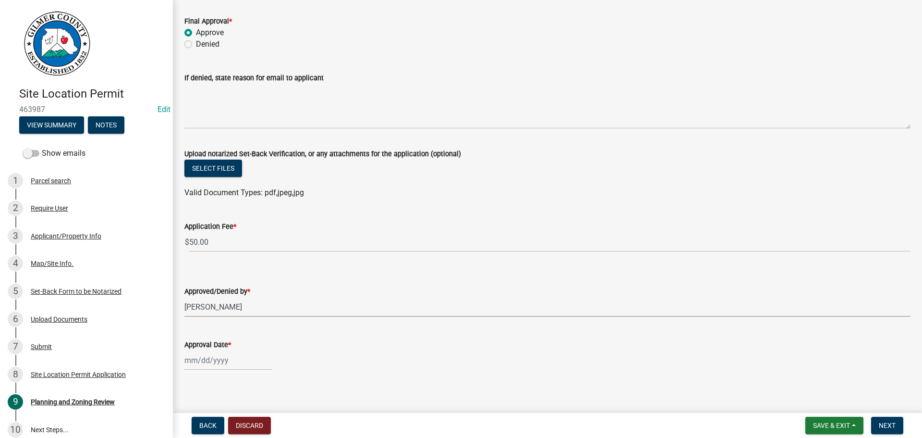
scroll to position [57, 0]
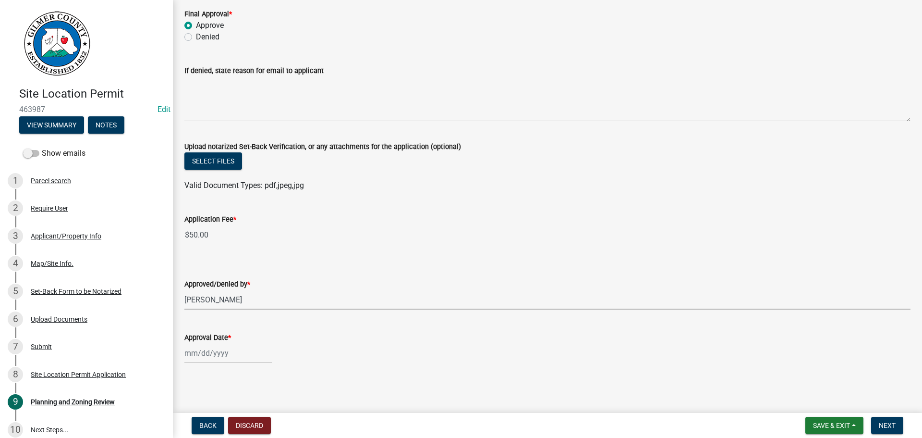
select select "8"
select select "2025"
click at [219, 349] on div "[PERSON_NAME] Feb Mar Apr [PERSON_NAME][DATE] Oct Nov [DATE] 1526 1527 1528 152…" at bounding box center [228, 353] width 88 height 20
click at [238, 278] on div "7" at bounding box center [239, 270] width 15 height 15
type input "[DATE]"
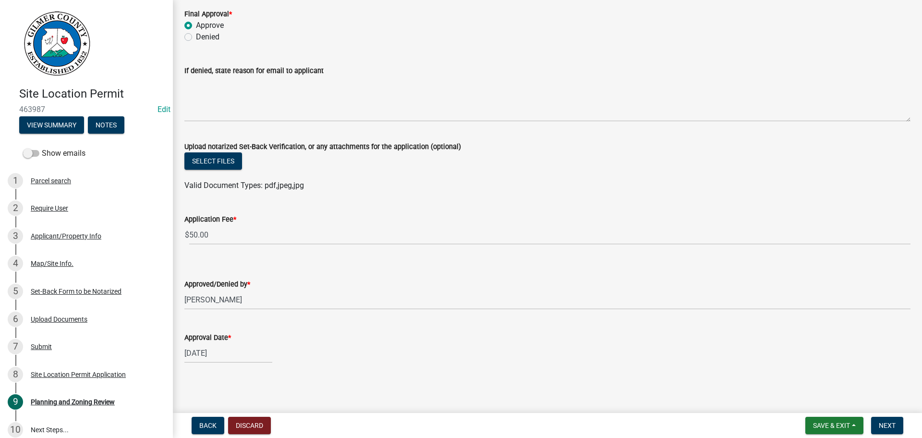
select select "8"
select select "2025"
click at [201, 356] on div "[DATE] [PERSON_NAME] Apr May Jun [DATE] Aug Sep Oct Nov [DATE] 1526 1527 1528 1…" at bounding box center [228, 353] width 88 height 20
click at [244, 284] on div "14" at bounding box center [239, 286] width 15 height 15
type input "[DATE]"
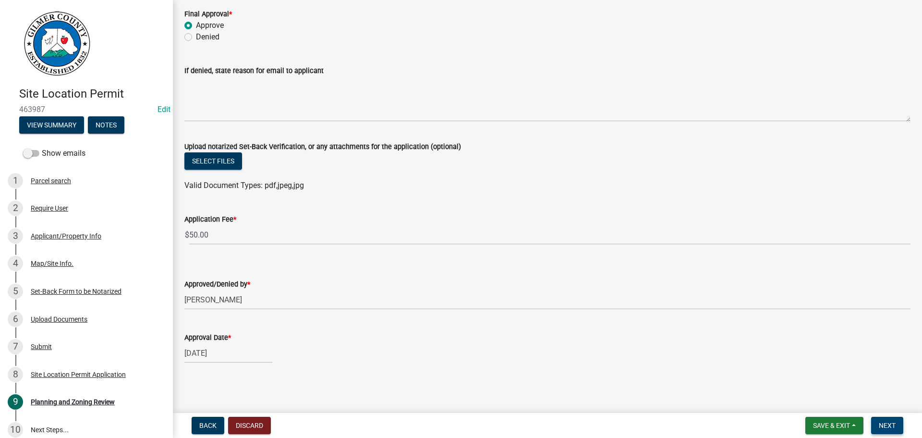
click at [887, 423] on span "Next" at bounding box center [887, 425] width 17 height 8
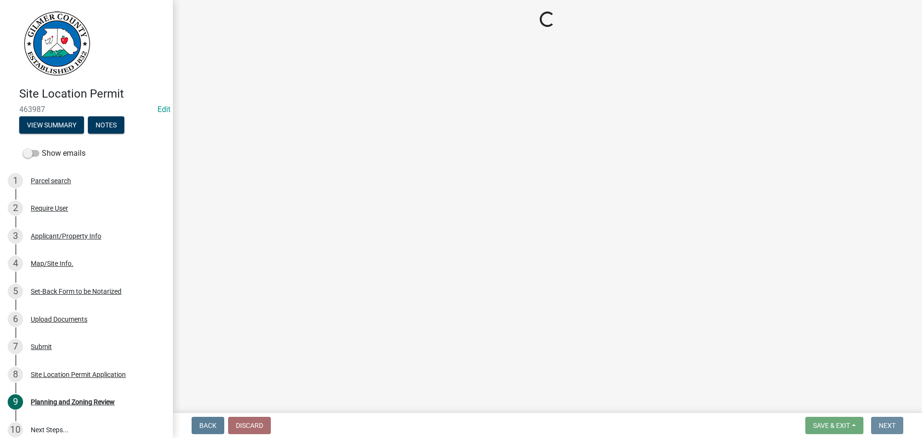
scroll to position [0, 0]
select select "2: 1"
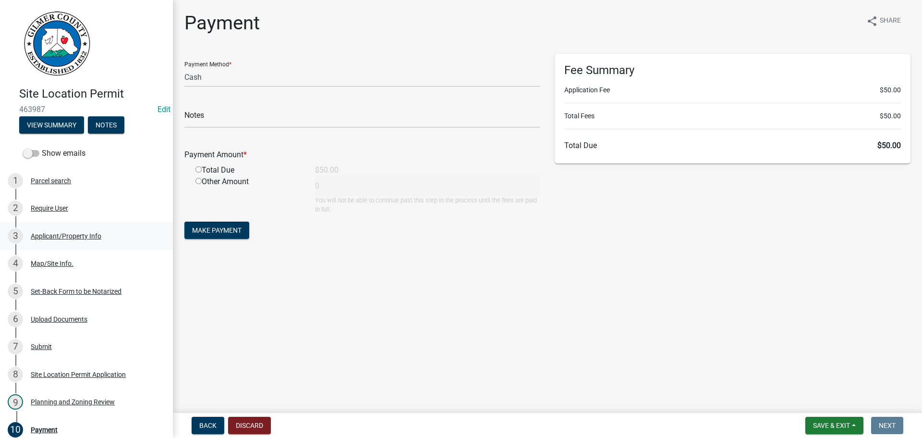
click at [62, 235] on div "Applicant/Property Info" at bounding box center [66, 235] width 71 height 7
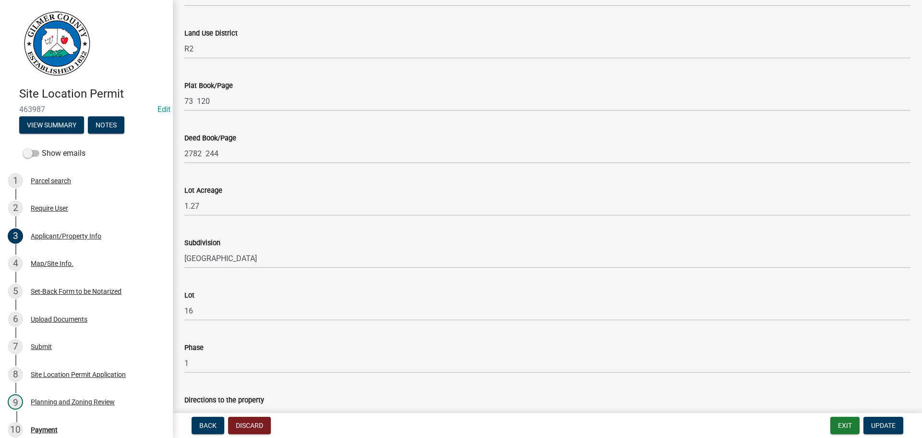
scroll to position [918, 0]
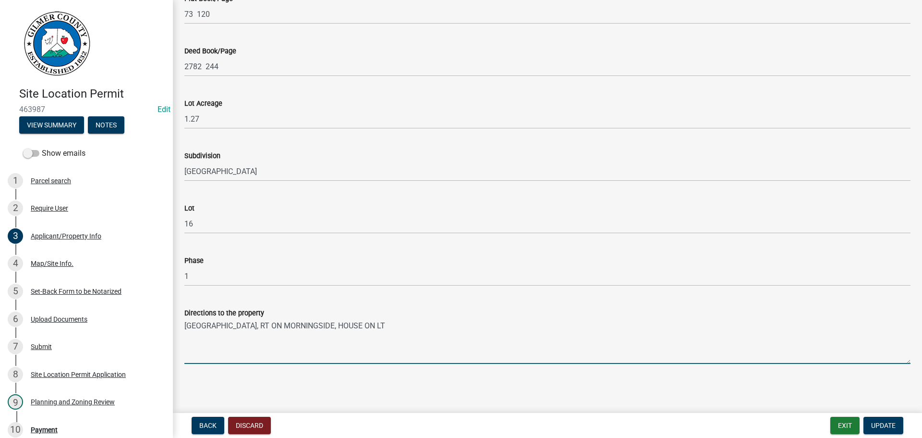
click at [378, 326] on textarea "[GEOGRAPHIC_DATA], RT ON MORNINGSIDE, HOUSE ON LT" at bounding box center [547, 340] width 726 height 45
type textarea "[GEOGRAPHIC_DATA], RT ON MORNINGSIDE, HOUSE ON RT"
click at [875, 420] on button "Update" at bounding box center [884, 424] width 40 height 17
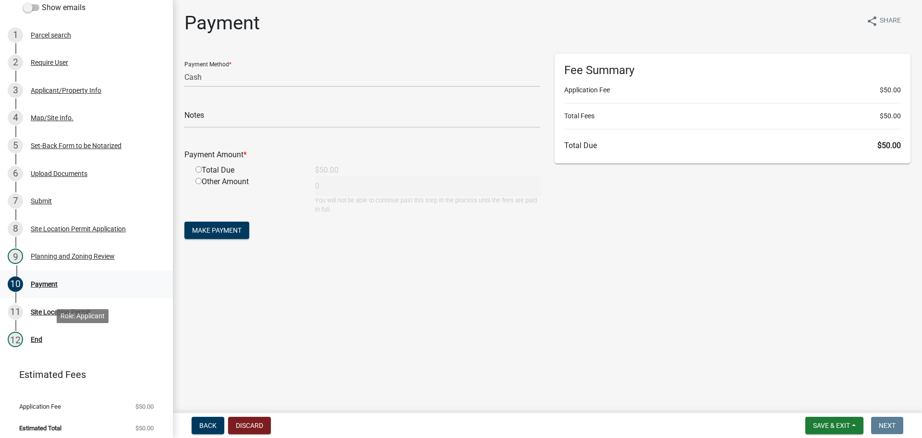
scroll to position [150, 0]
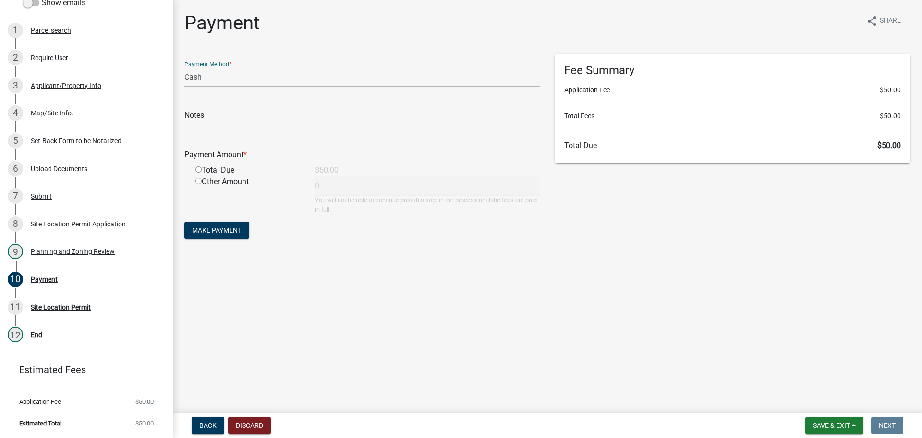
click at [219, 77] on select "Credit Card POS Check Cash" at bounding box center [362, 77] width 356 height 20
select select "1: 0"
click at [184, 67] on select "Credit Card POS Check Cash" at bounding box center [362, 77] width 356 height 20
click at [228, 119] on input "text" at bounding box center [362, 118] width 356 height 20
type input "5012"
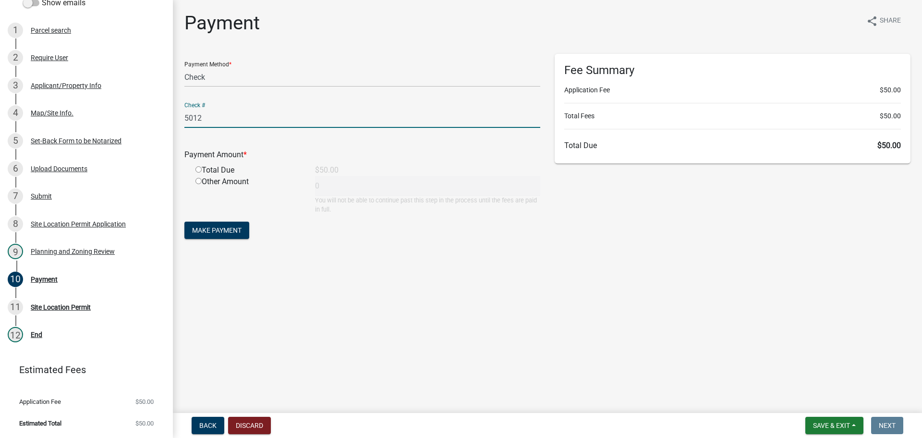
click at [197, 171] on input "radio" at bounding box center [198, 169] width 6 height 6
radio input "true"
type input "50"
click at [225, 227] on span "Make Payment" at bounding box center [216, 230] width 49 height 8
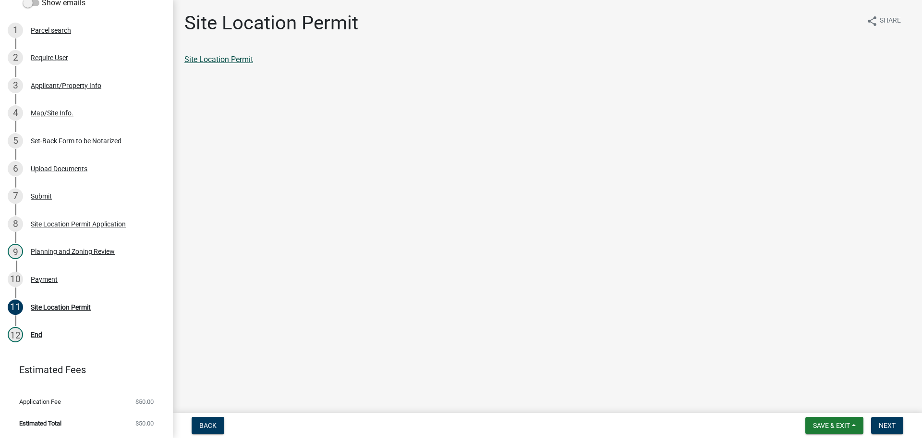
click at [239, 56] on link "Site Location Permit" at bounding box center [218, 59] width 69 height 9
click at [46, 280] on div "Payment" at bounding box center [44, 279] width 27 height 7
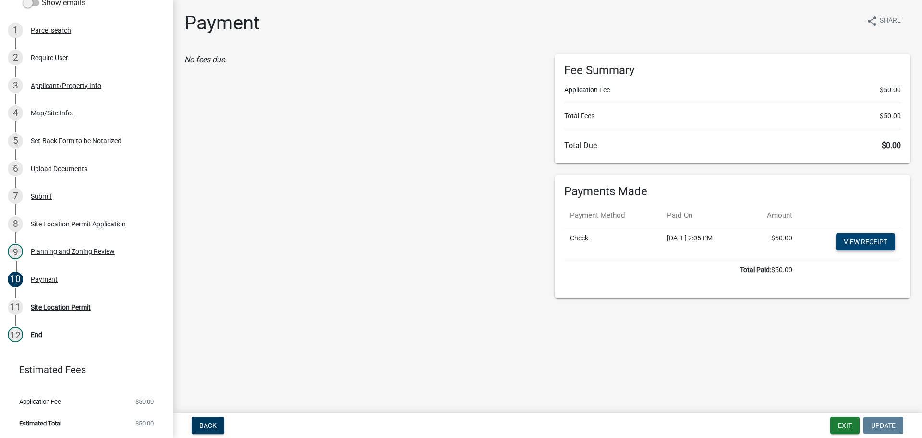
click at [857, 241] on link "View receipt" at bounding box center [865, 241] width 59 height 17
click at [61, 304] on div "Site Location Permit" at bounding box center [61, 307] width 60 height 7
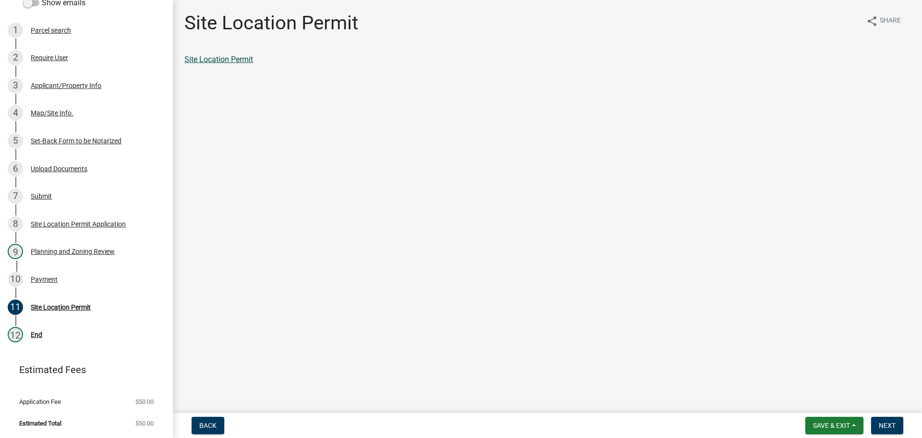
click at [210, 60] on link "Site Location Permit" at bounding box center [218, 59] width 69 height 9
click at [65, 307] on div "Site Location Permit" at bounding box center [61, 307] width 60 height 7
click at [36, 274] on div "10 Payment" at bounding box center [83, 278] width 150 height 15
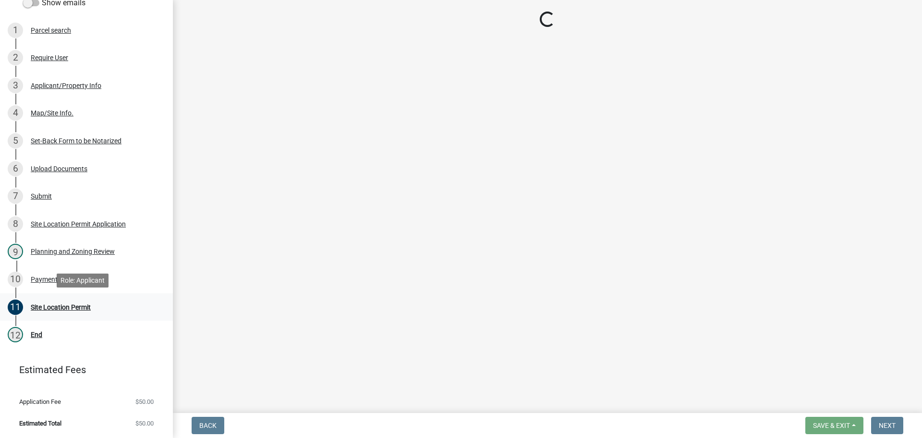
click at [48, 306] on div "Site Location Permit" at bounding box center [61, 307] width 60 height 7
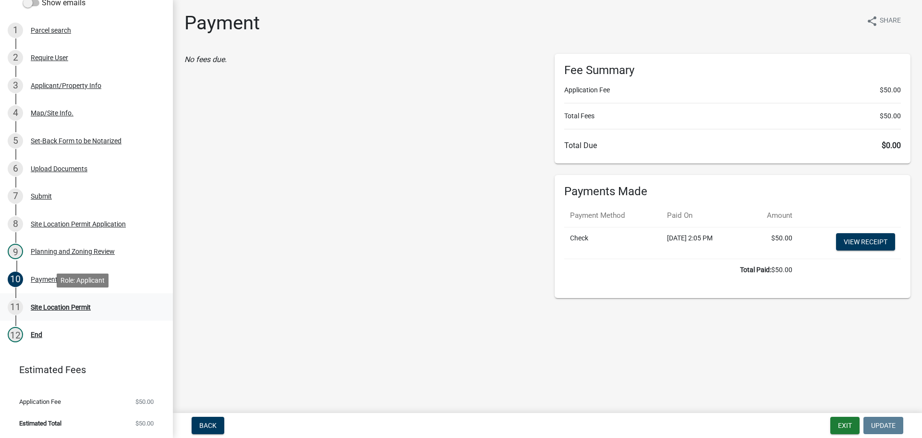
click at [68, 307] on div "Site Location Permit" at bounding box center [61, 307] width 60 height 7
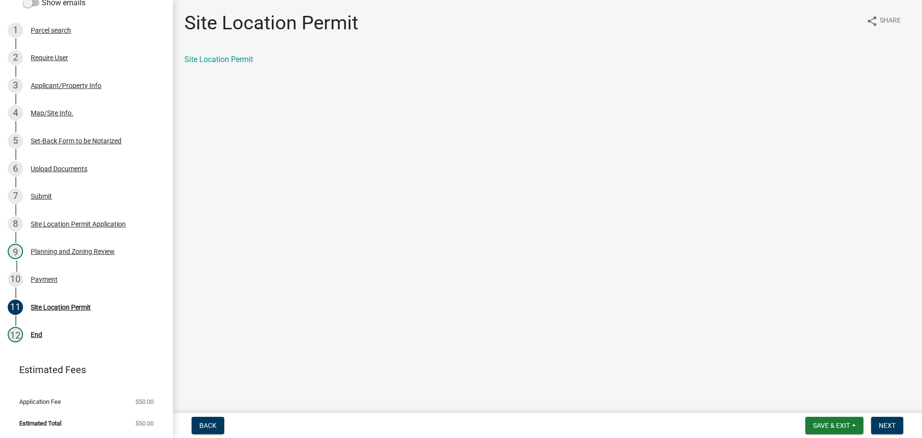
click at [885, 415] on nav "Back Save & Exit Save Save & Exit Next" at bounding box center [547, 425] width 749 height 25
click at [885, 422] on span "Next" at bounding box center [887, 425] width 17 height 8
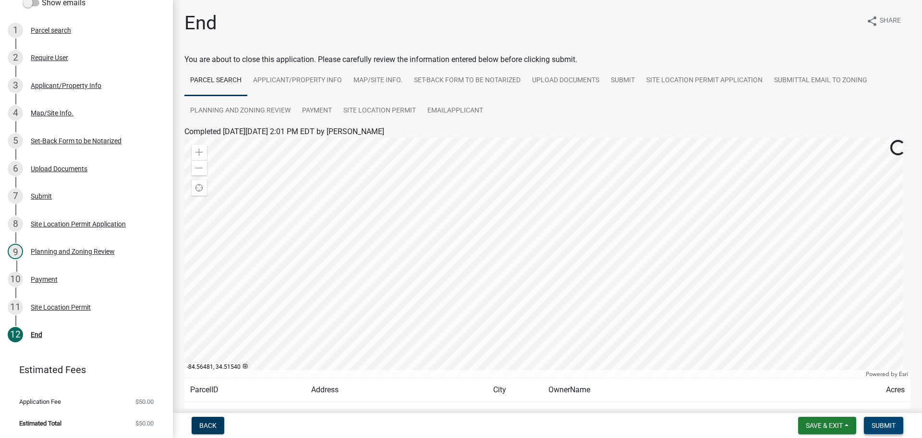
click at [878, 426] on span "Submit" at bounding box center [884, 425] width 24 height 8
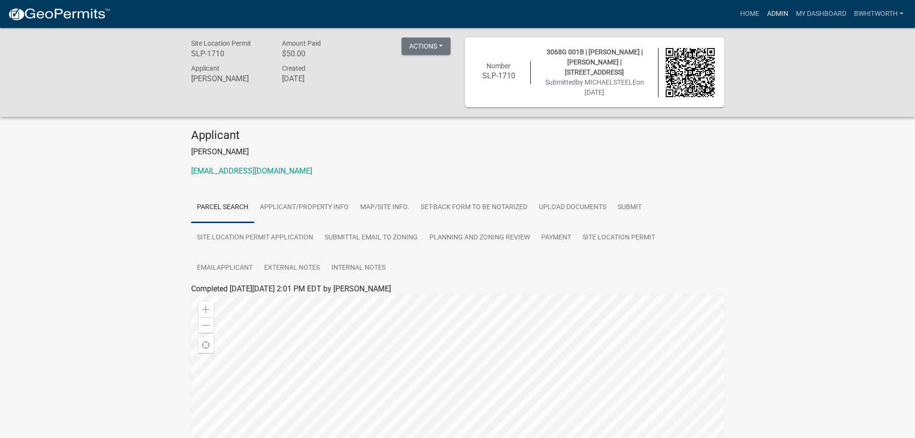
click at [775, 18] on link "Admin" at bounding box center [777, 14] width 29 height 18
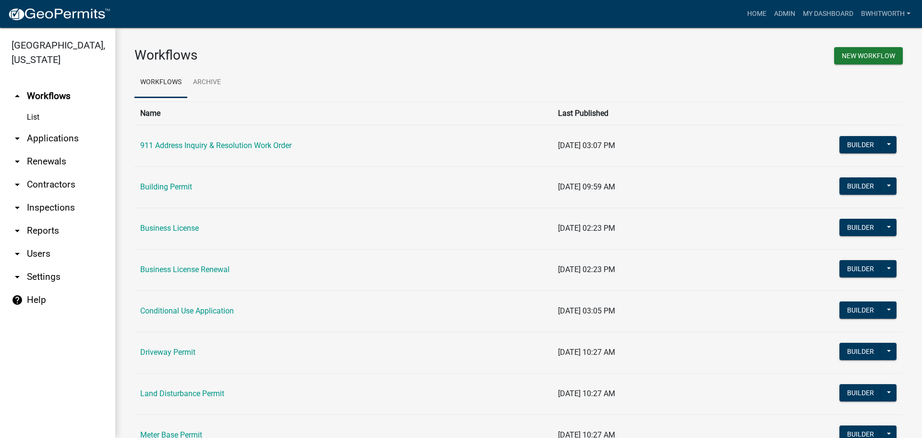
click at [41, 137] on link "arrow_drop_down Applications" at bounding box center [57, 138] width 115 height 23
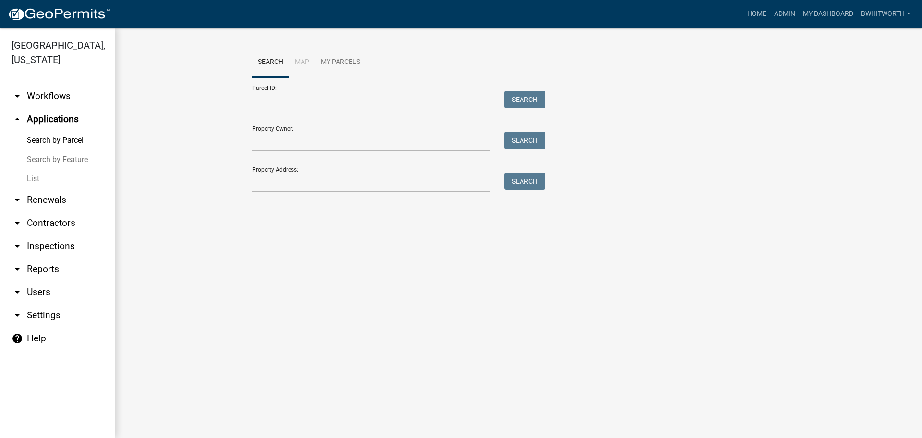
click at [32, 177] on link "List" at bounding box center [57, 178] width 115 height 19
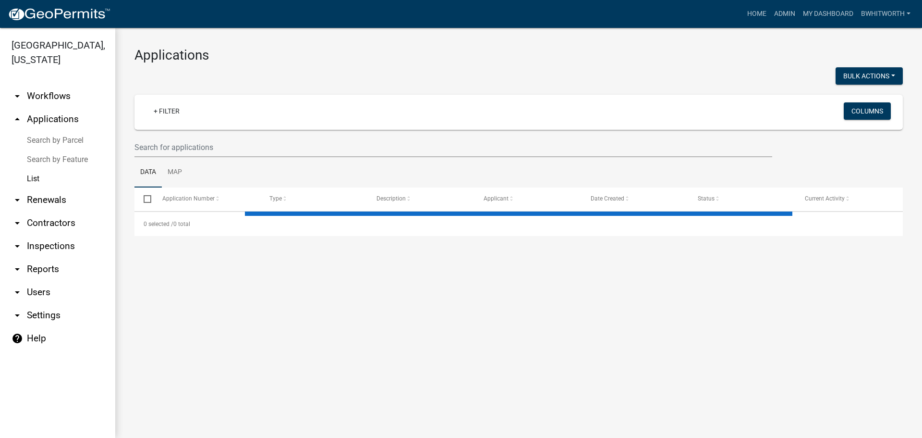
select select "3: 100"
